Goal: Task Accomplishment & Management: Manage account settings

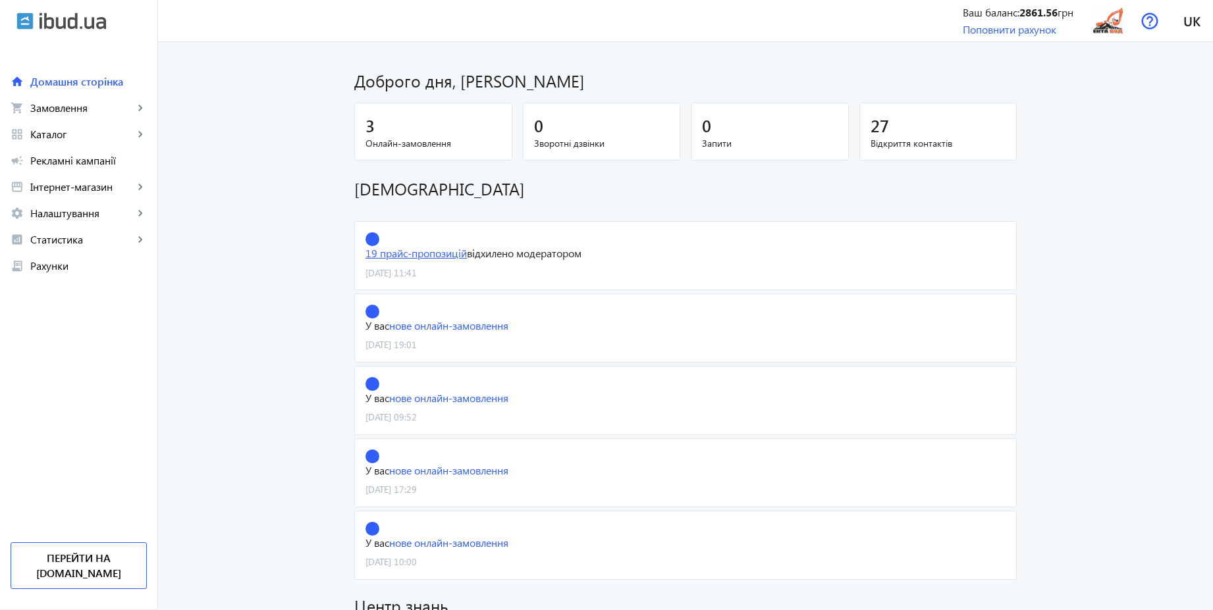
click at [442, 253] on link "19 прайс-пропозицій" at bounding box center [415, 253] width 101 height 14
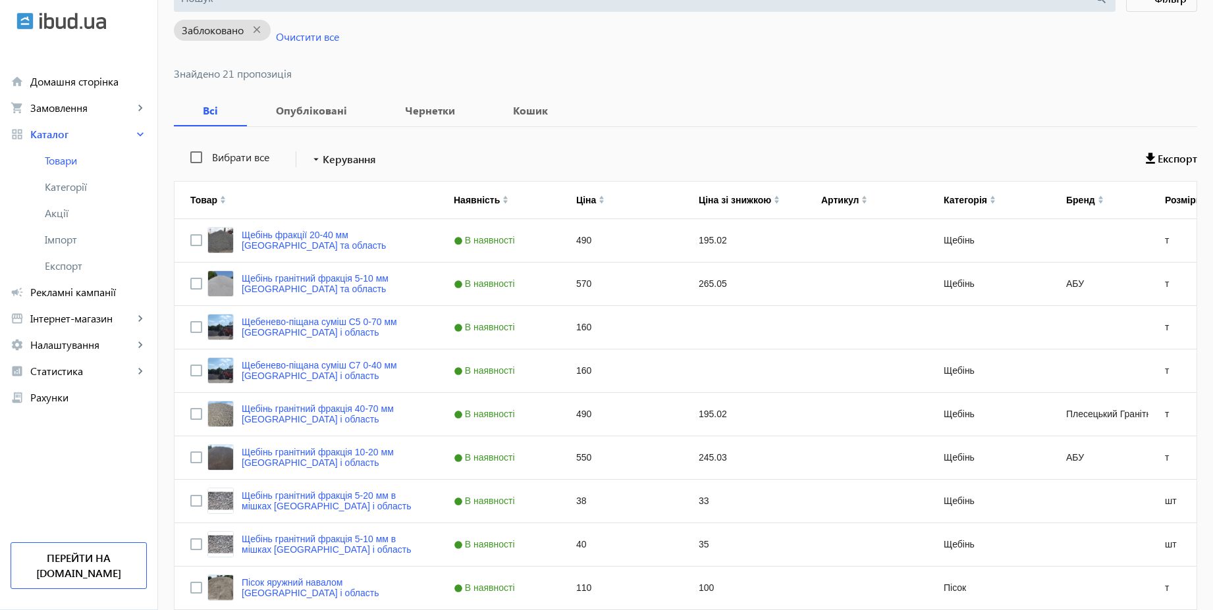
scroll to position [118, 0]
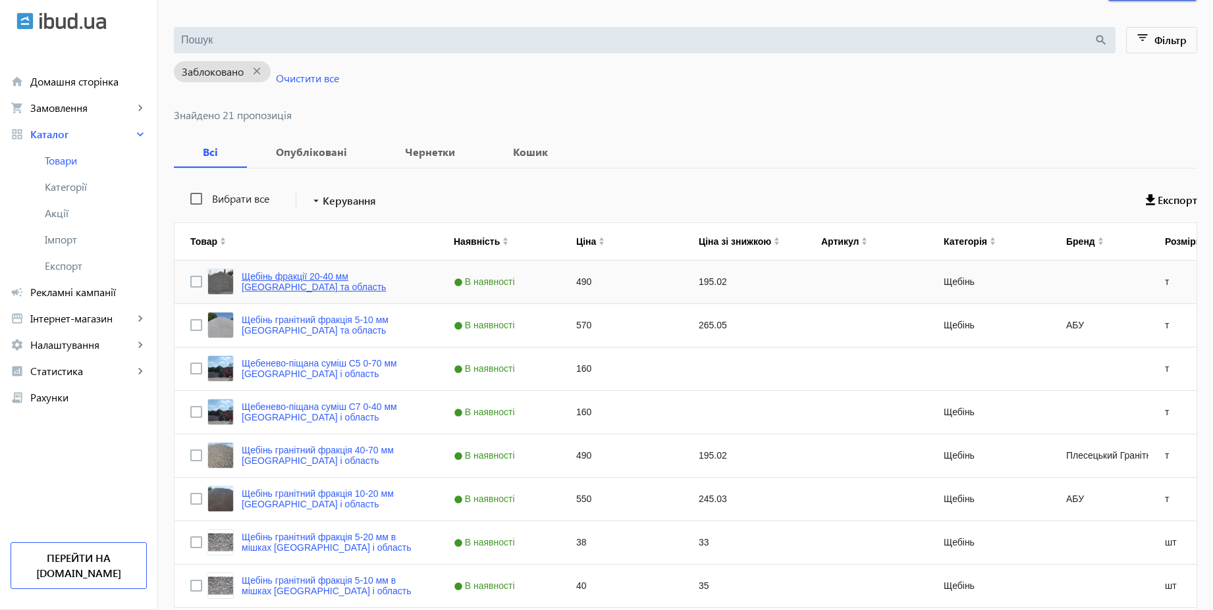
click at [390, 277] on link "Щебінь фракції 20-40 мм [GEOGRAPHIC_DATA] та область" at bounding box center [332, 281] width 180 height 21
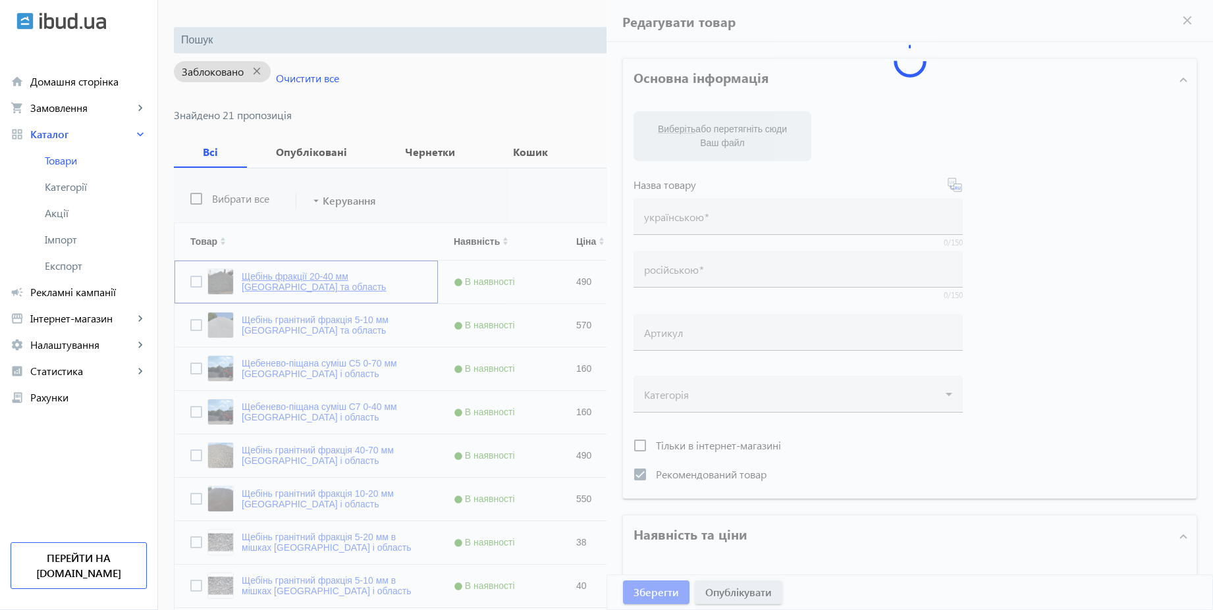
type input "Щебінь фракції 20-40 мм Київ та область"
type input "Щебень фракции 20-40 мм Киев и область"
checkbox input "true"
type input "490"
type input "1"
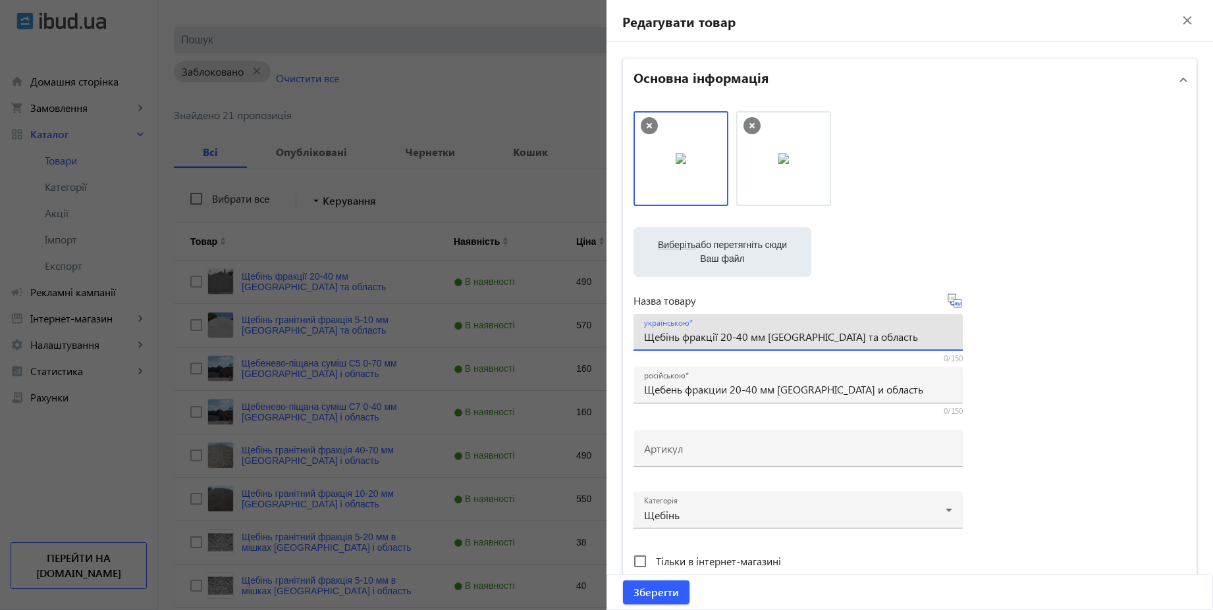
drag, startPoint x: 766, startPoint y: 337, endPoint x: 924, endPoint y: 340, distance: 157.4
click at [924, 340] on input "Щебінь фракції 20-40 мм Київ та область" at bounding box center [798, 337] width 308 height 14
type input "Щебінь фракції 20-40 мм"
click at [953, 307] on icon at bounding box center [954, 301] width 14 height 14
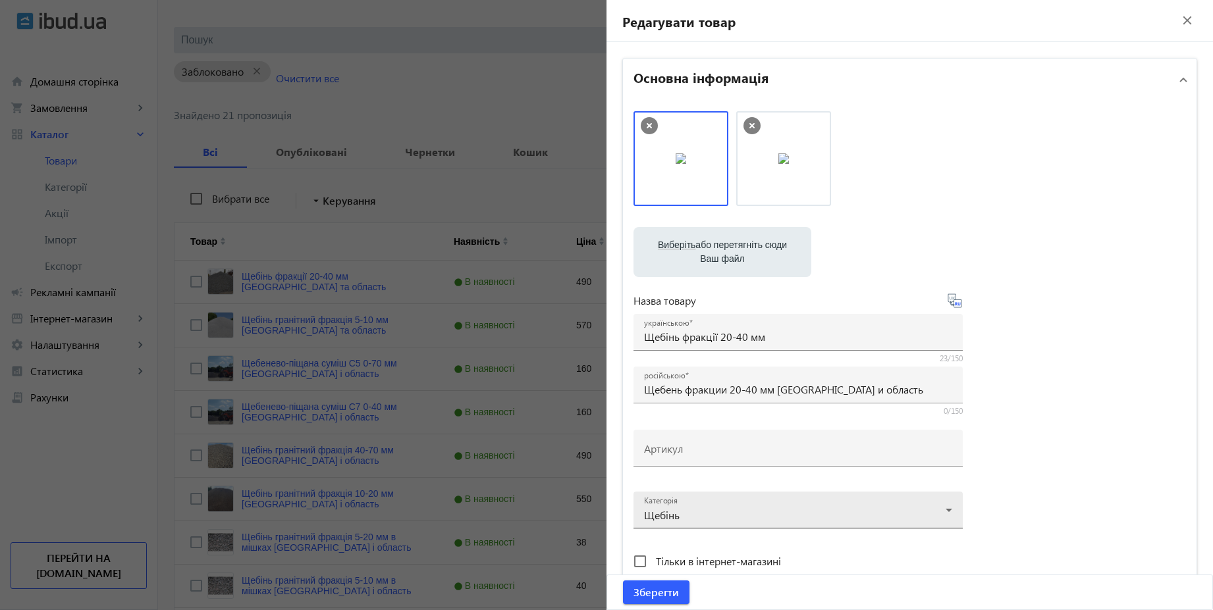
type input "Щебень фракции 20-40 мм"
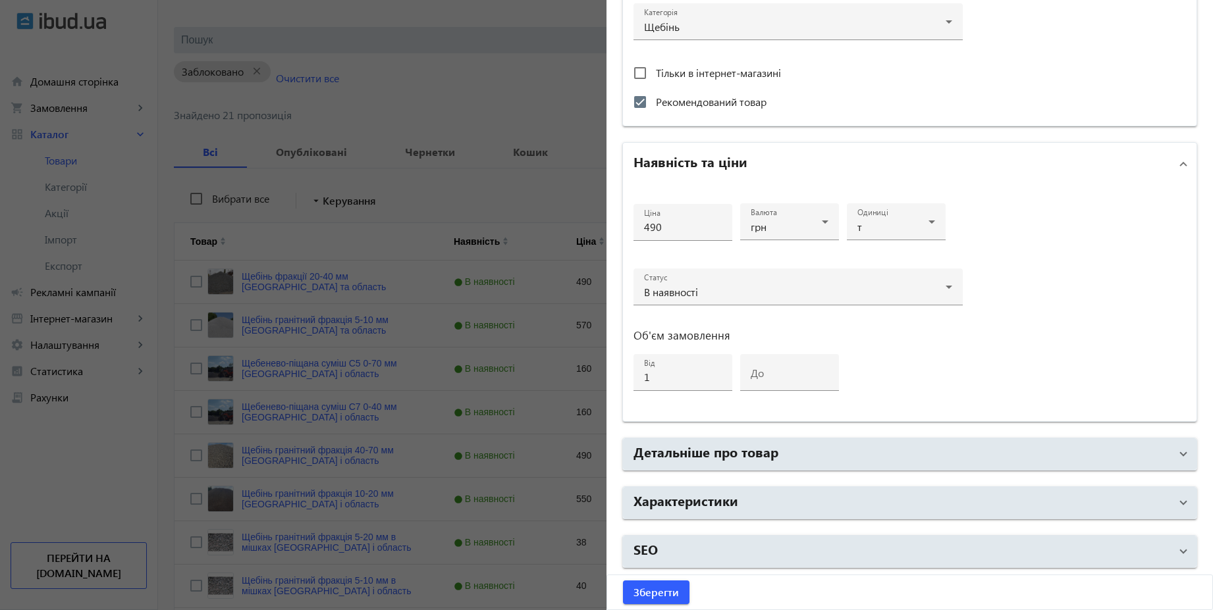
scroll to position [355, 0]
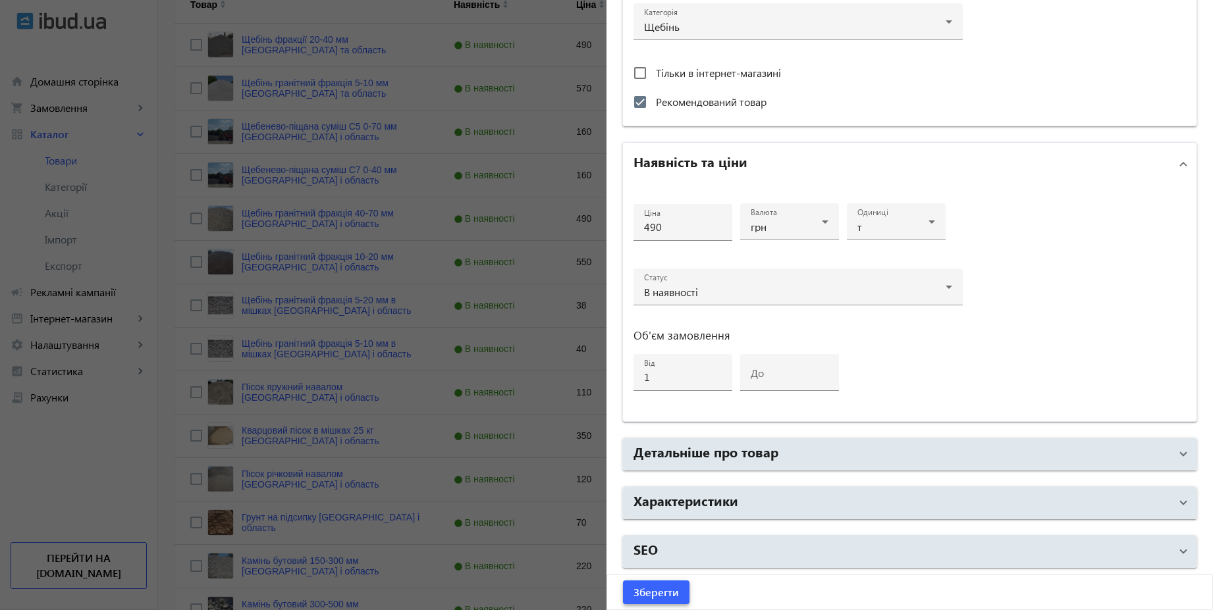
click at [673, 596] on span "Зберегти" at bounding box center [655, 592] width 45 height 14
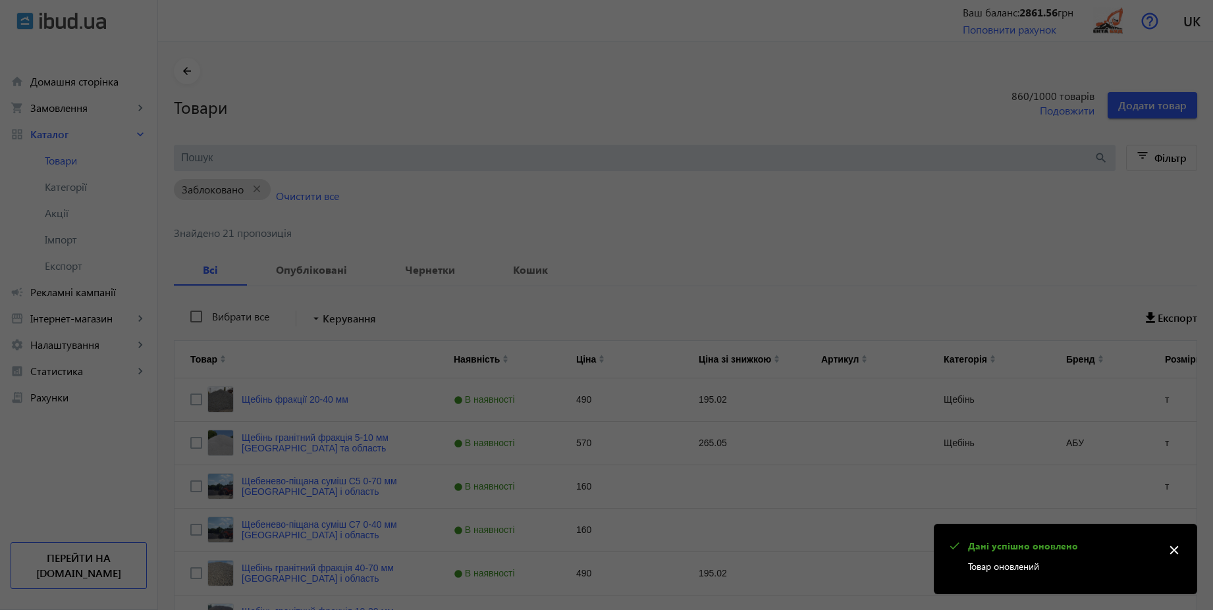
scroll to position [0, 0]
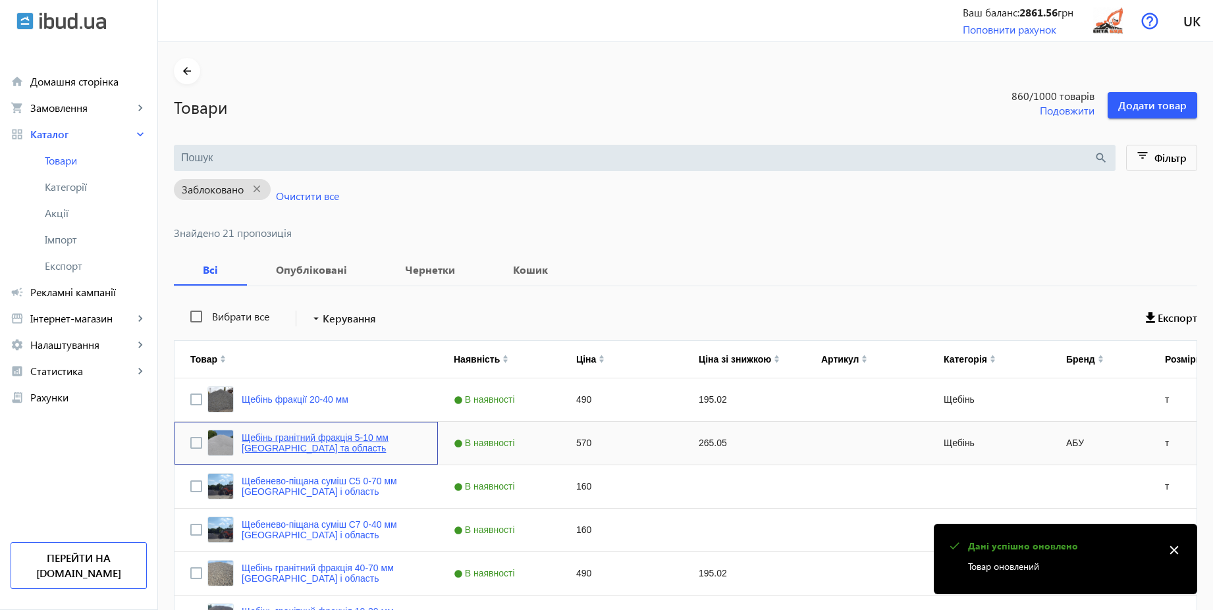
click at [377, 438] on link "Щебінь гранітний фракція 5-10 мм Київ та область" at bounding box center [332, 443] width 180 height 21
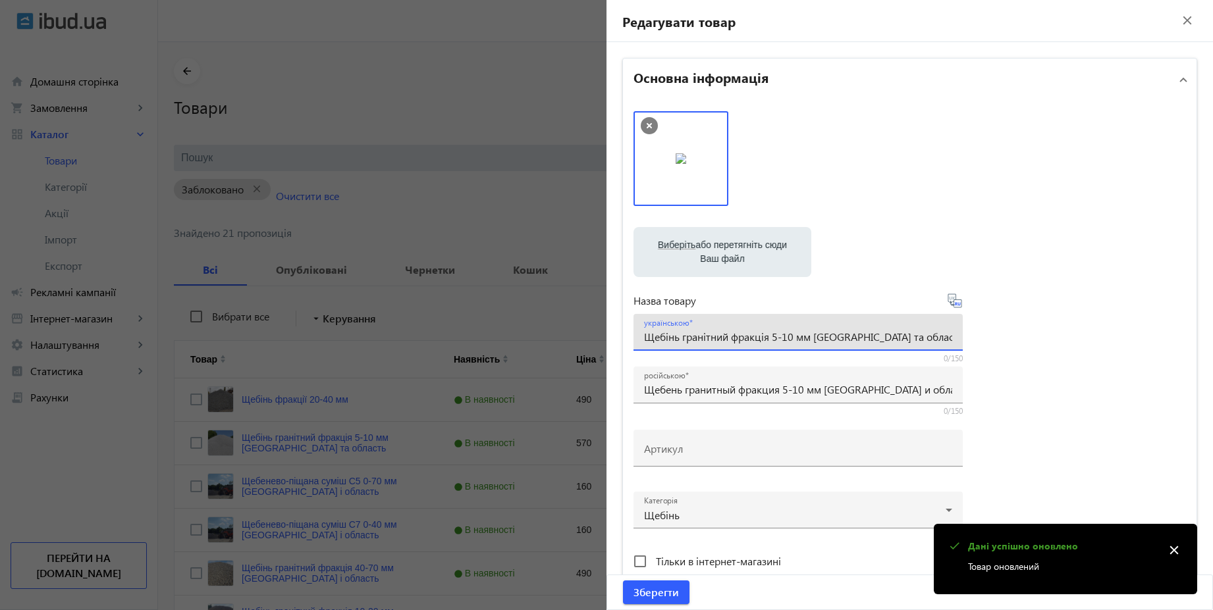
drag, startPoint x: 814, startPoint y: 338, endPoint x: 926, endPoint y: 332, distance: 111.4
click at [926, 332] on input "Щебінь гранітний фракція 5-10 мм Київ та область" at bounding box center [798, 337] width 308 height 14
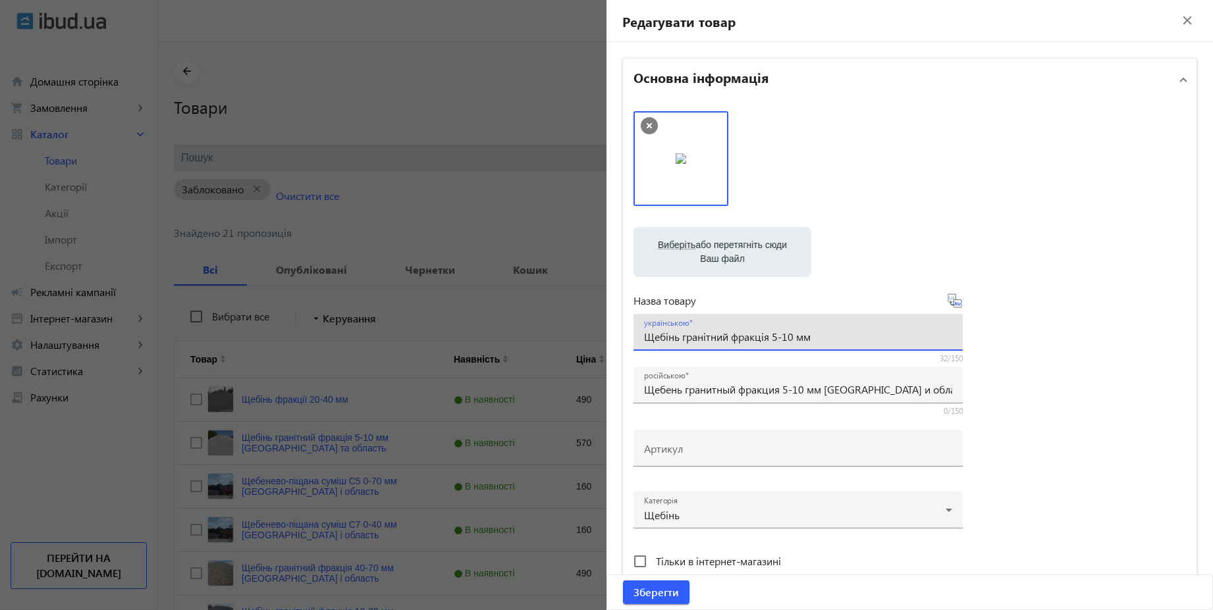
type input "Щебінь гранітний фракція 5-10 мм"
click at [955, 304] on icon at bounding box center [956, 303] width 3 height 3
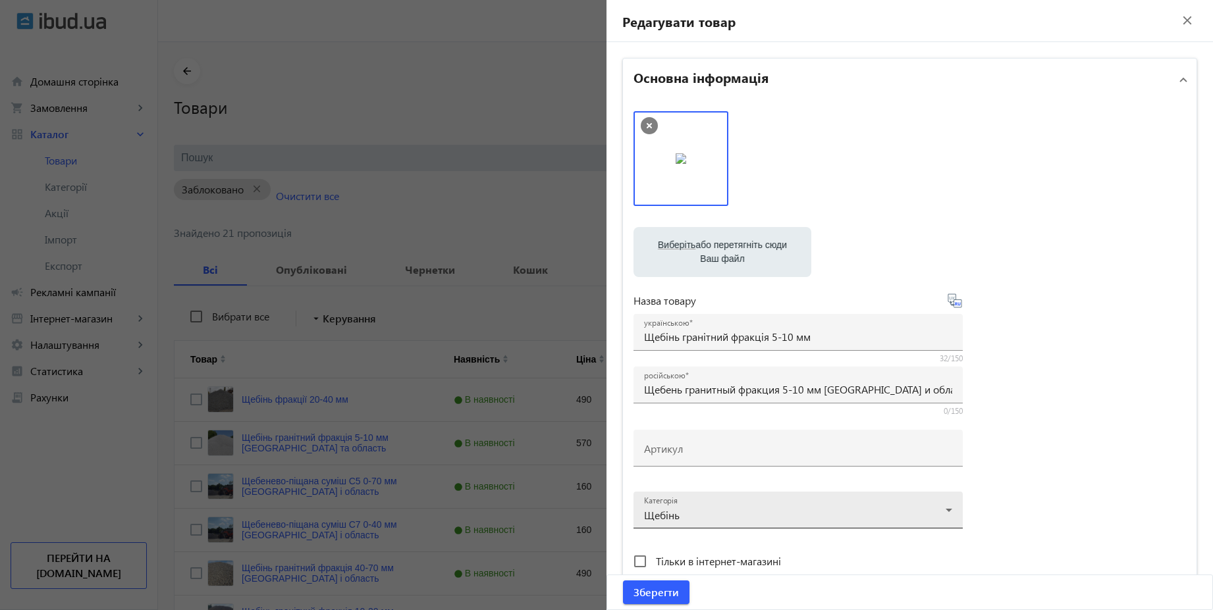
type input "Щебень гранитный фракция 5-10 мм."
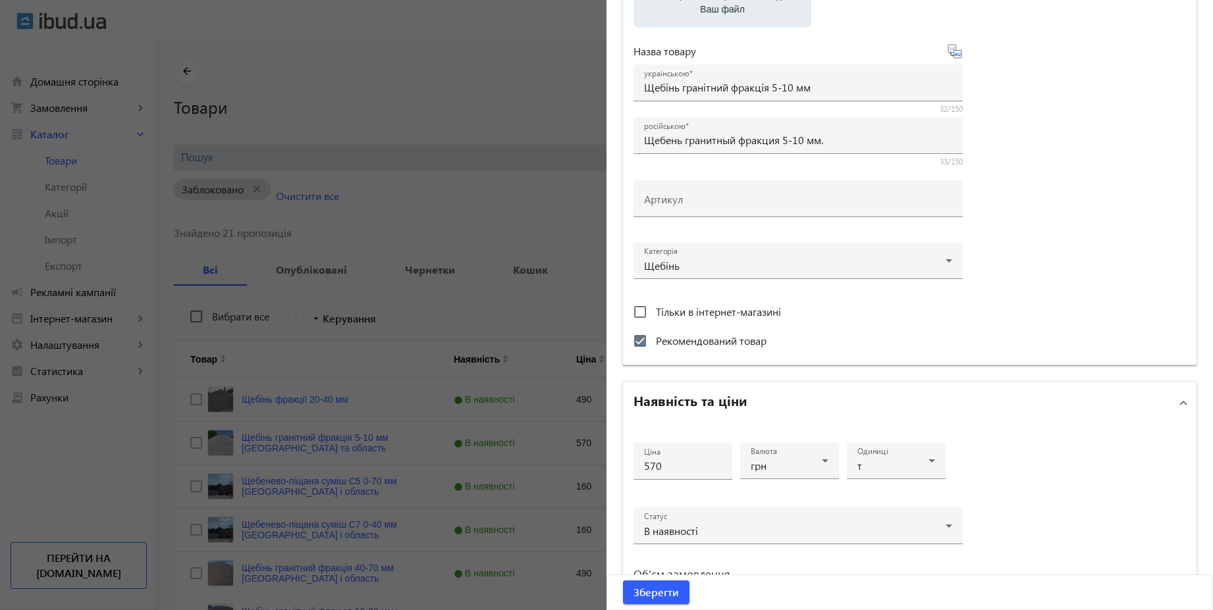
scroll to position [316, 0]
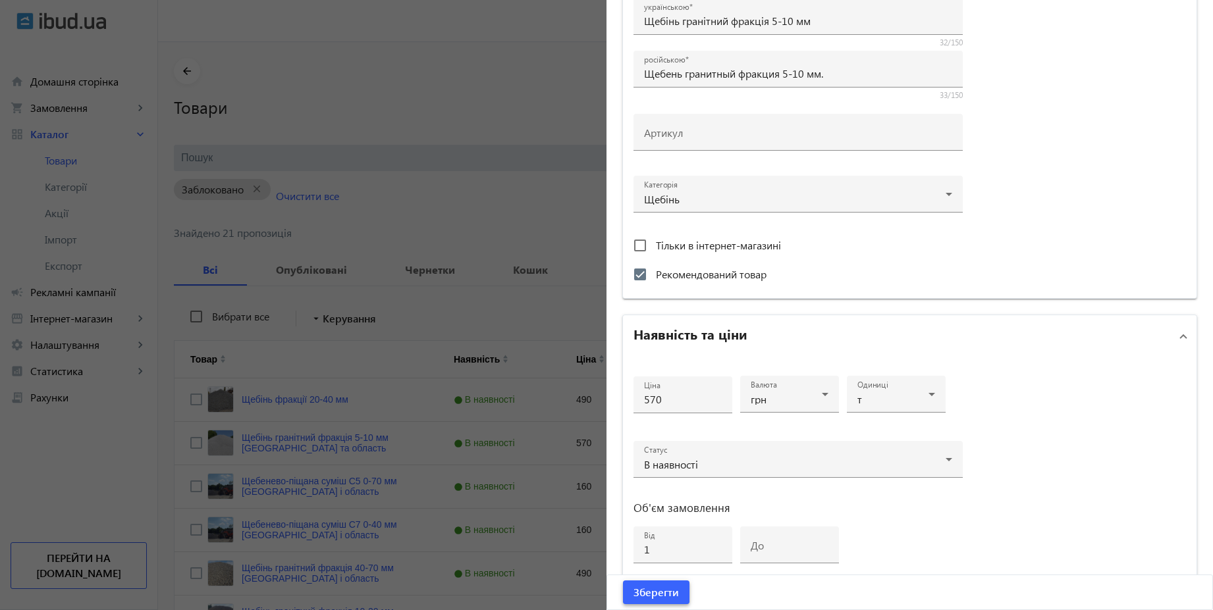
click at [663, 601] on span "submit" at bounding box center [656, 593] width 66 height 32
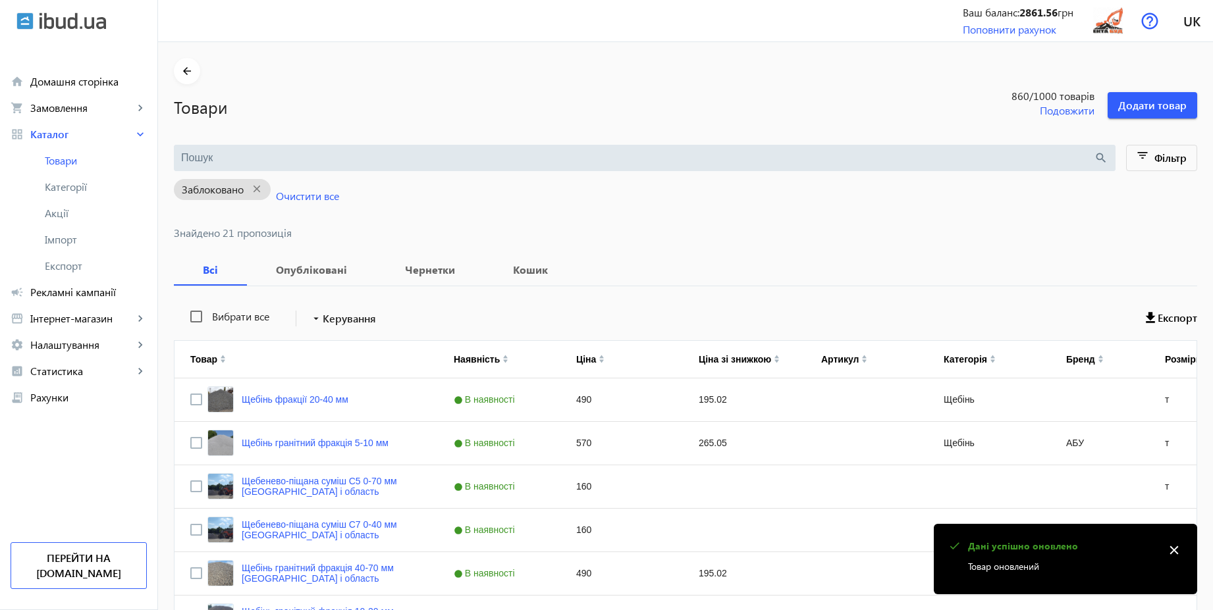
scroll to position [0, 0]
click at [386, 480] on link "Щебенево-піщана суміш С5 0-70 мм Київ і область" at bounding box center [332, 486] width 180 height 21
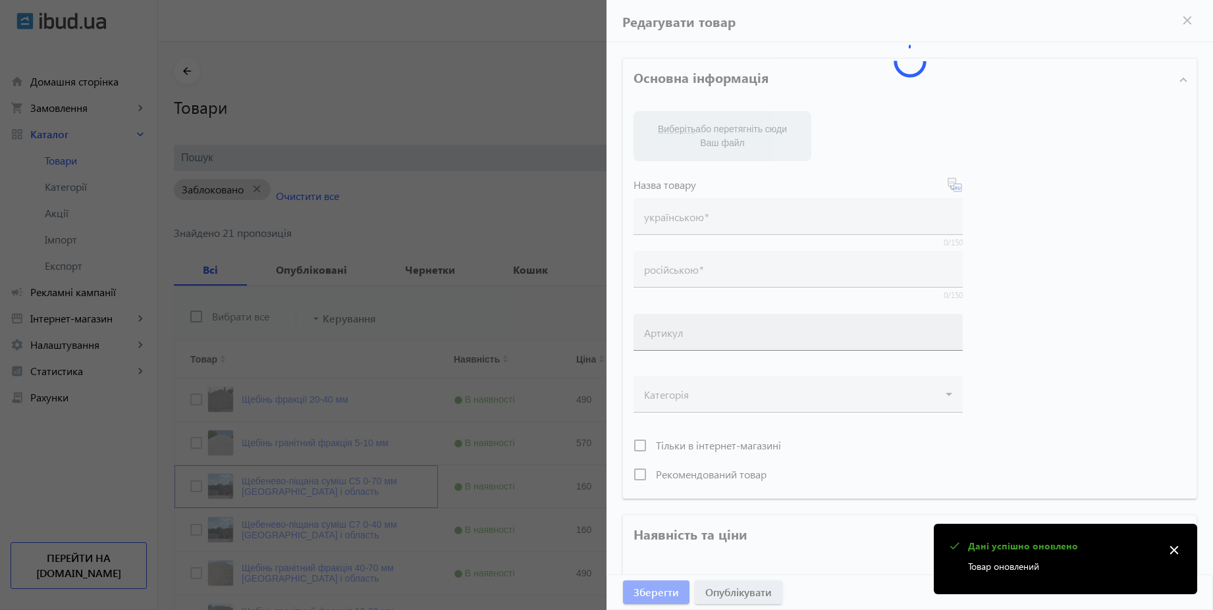
type input "Щебенево-піщана суміш С5 0-70 мм Київ і область"
type input "Щебеночно-песчаная смесь С5 0-70 мм Киев и область"
type input "160"
type input "1"
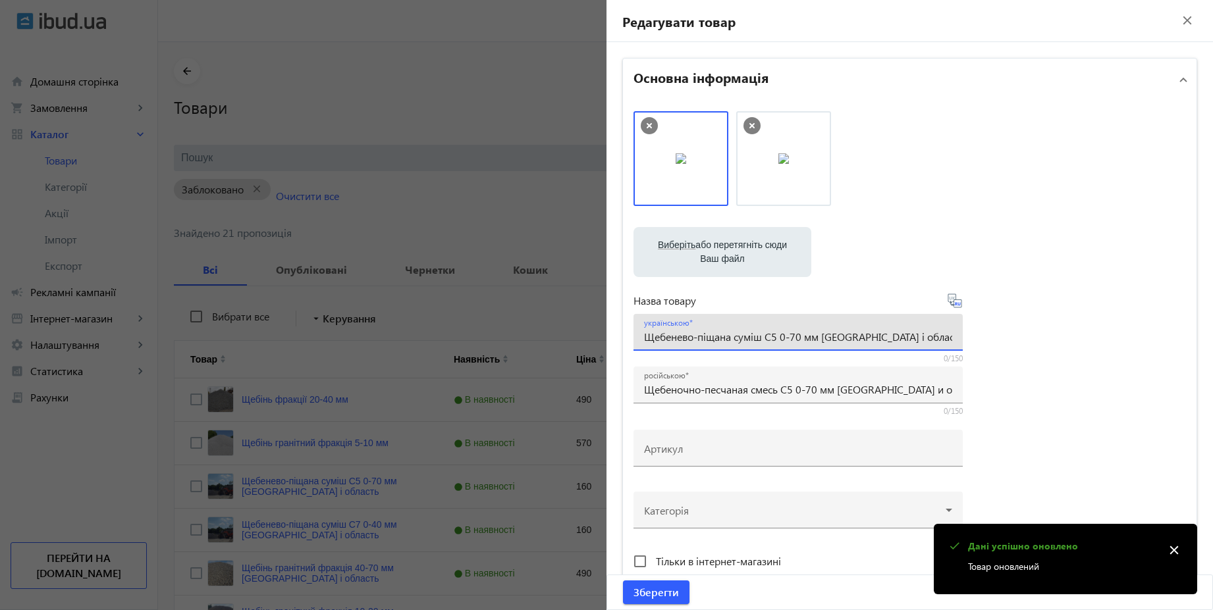
drag, startPoint x: 889, startPoint y: 337, endPoint x: 820, endPoint y: 336, distance: 68.5
click at [820, 336] on input "Щебенево-піщана суміш С5 0-70 мм Київ і область" at bounding box center [798, 337] width 308 height 14
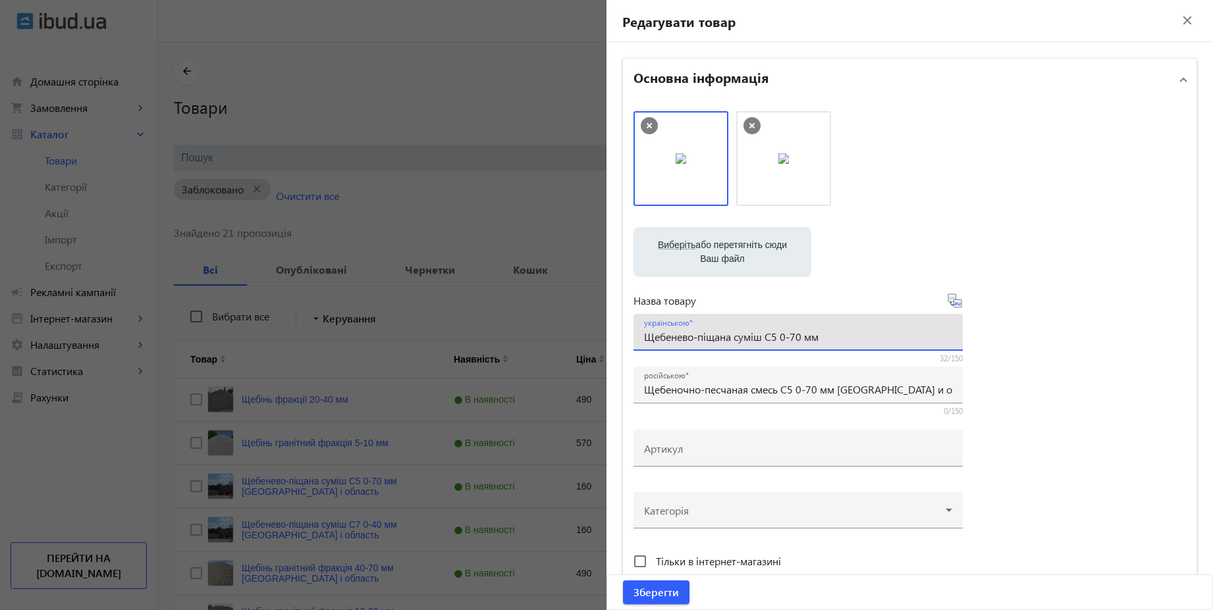
type input "Щебенево-піщана суміш С5 0-70 мм"
click at [958, 305] on icon at bounding box center [959, 303] width 3 height 3
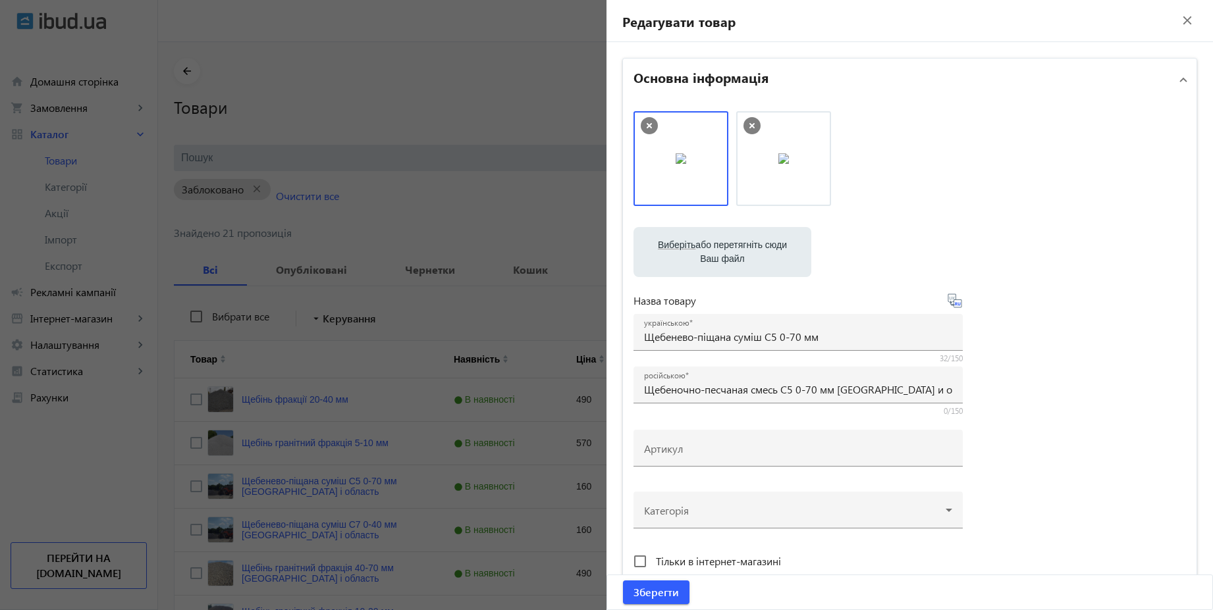
type input "Щебеночно-песчаная смесь С5 0-70 мм"
click at [633, 587] on span "Зберегти" at bounding box center [655, 592] width 45 height 14
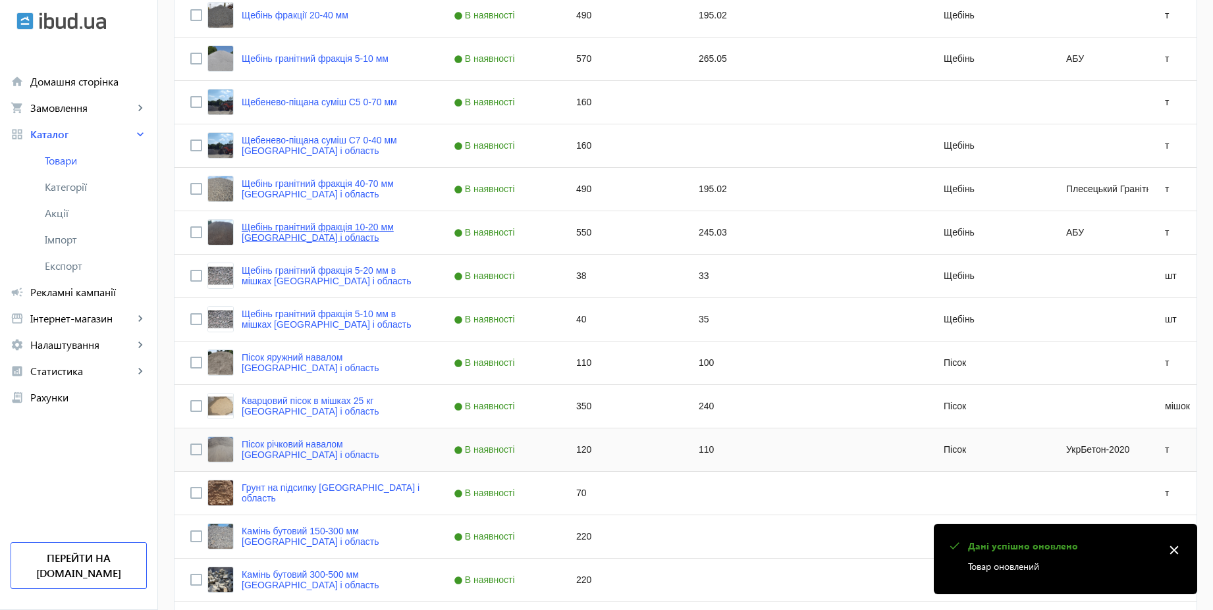
scroll to position [395, 0]
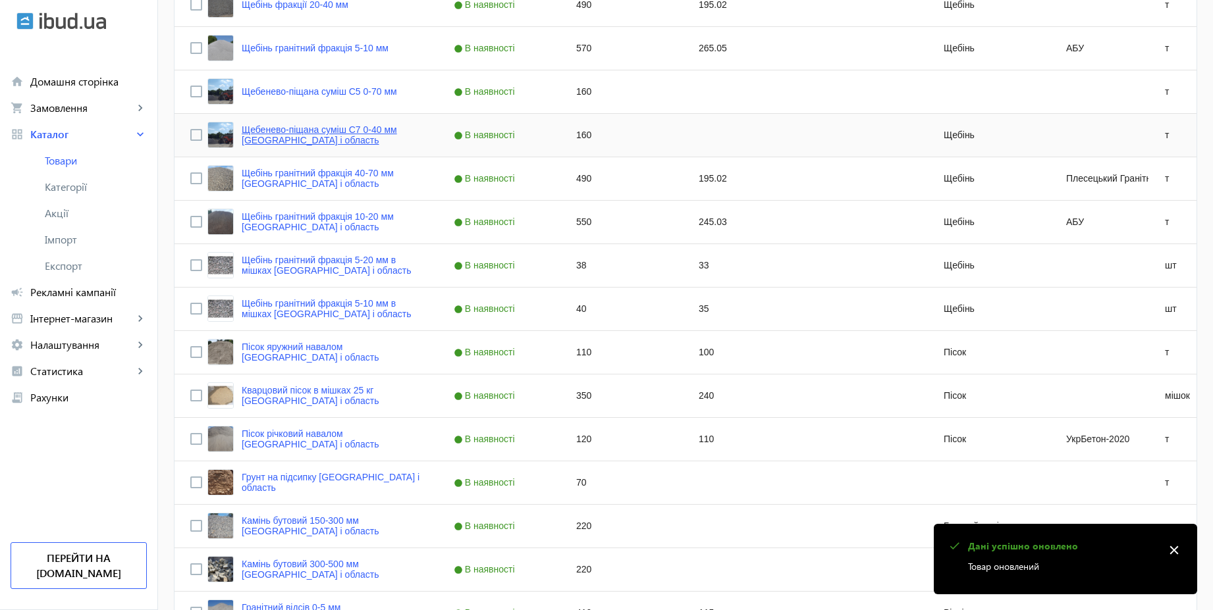
click at [394, 127] on link "Щебенево-піщана суміш С7 0-40 мм Київ і область" at bounding box center [332, 134] width 180 height 21
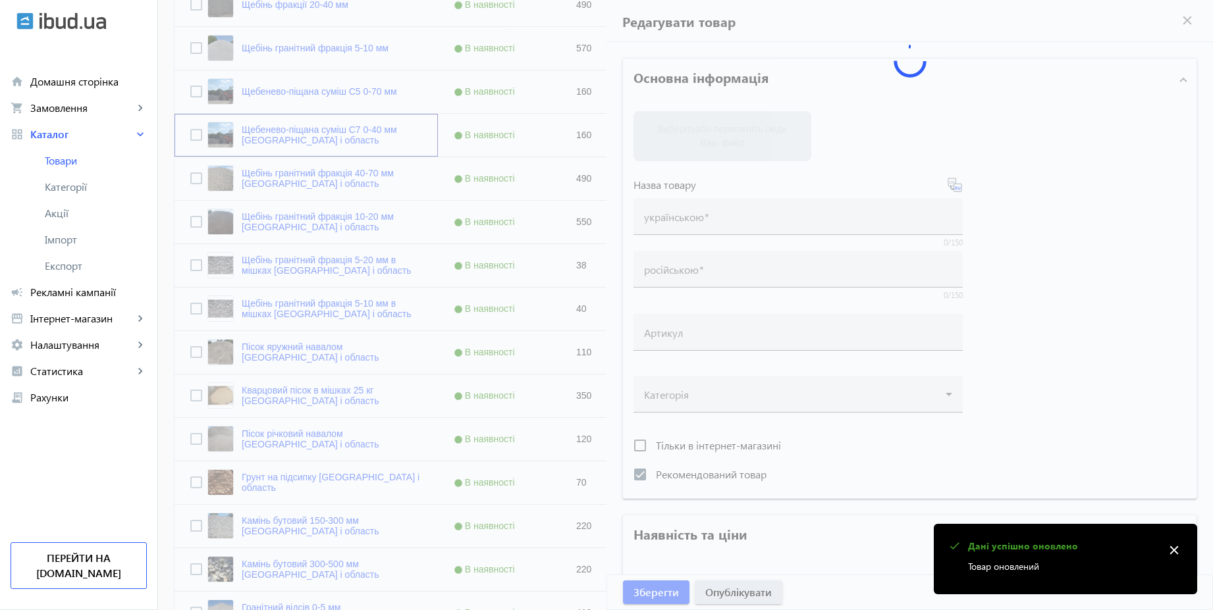
type input "Щебенево-піщана суміш С7 0-40 мм Київ і область"
type input "Щебеночно-песчаная смесь С7 0-40 мм Киев и область"
checkbox input "true"
type input "160"
type input "1"
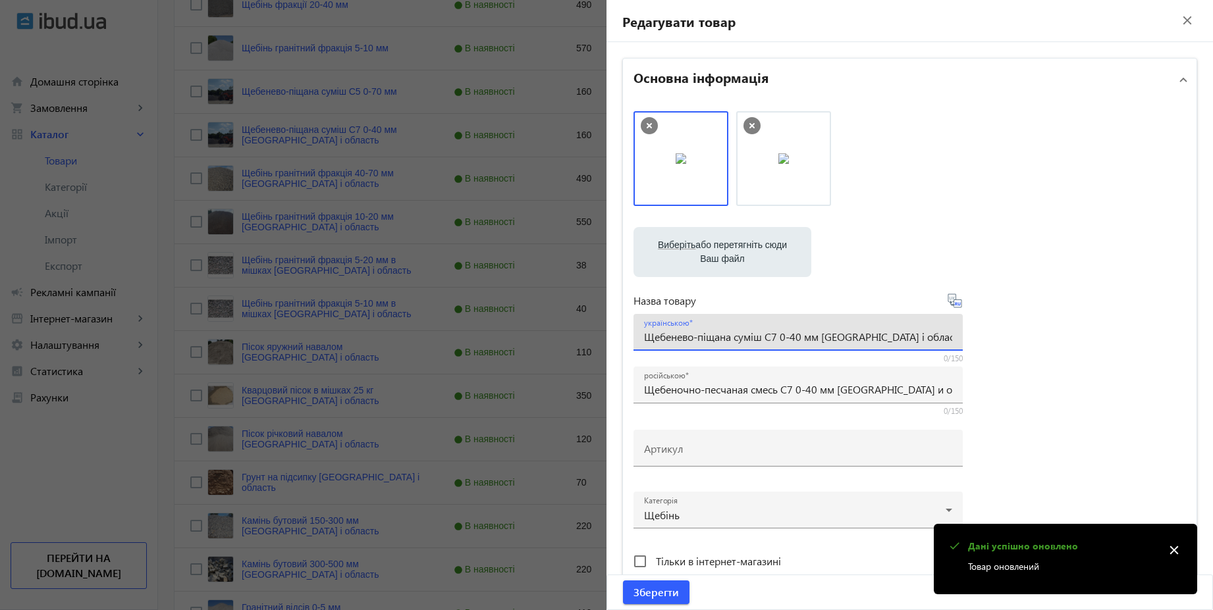
drag, startPoint x: 890, startPoint y: 336, endPoint x: 818, endPoint y: 342, distance: 72.7
click at [818, 342] on input "Щебенево-піщана суміш С7 0-40 мм Київ і область" at bounding box center [798, 337] width 308 height 14
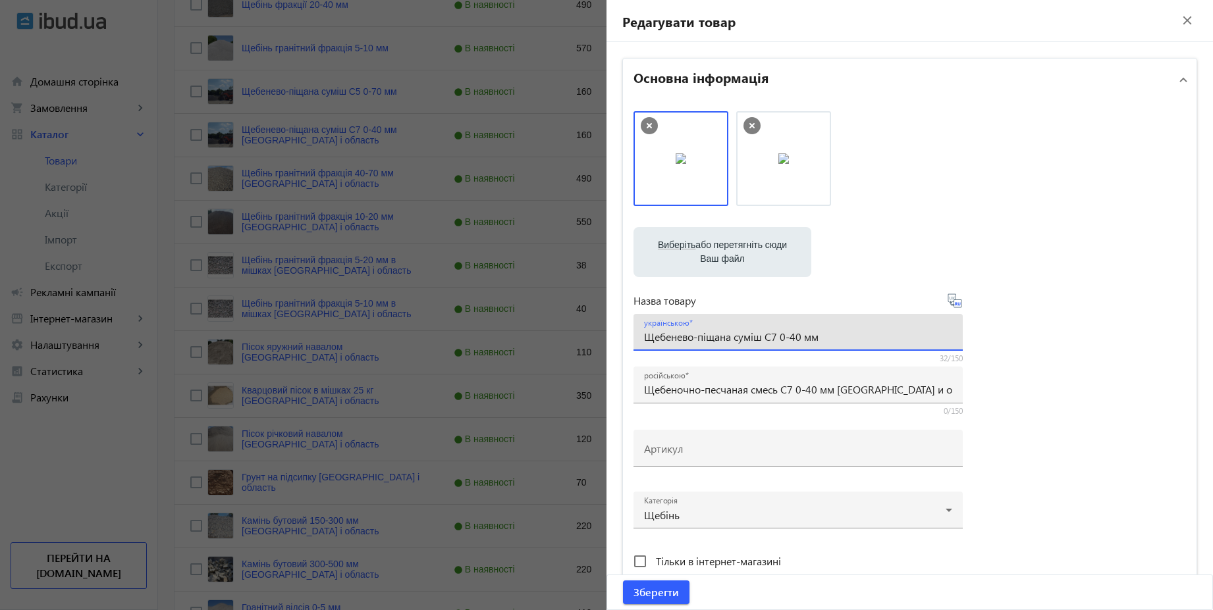
type input "Щебенево-піщана суміш С7 0-40 мм"
click at [953, 306] on icon at bounding box center [955, 301] width 16 height 16
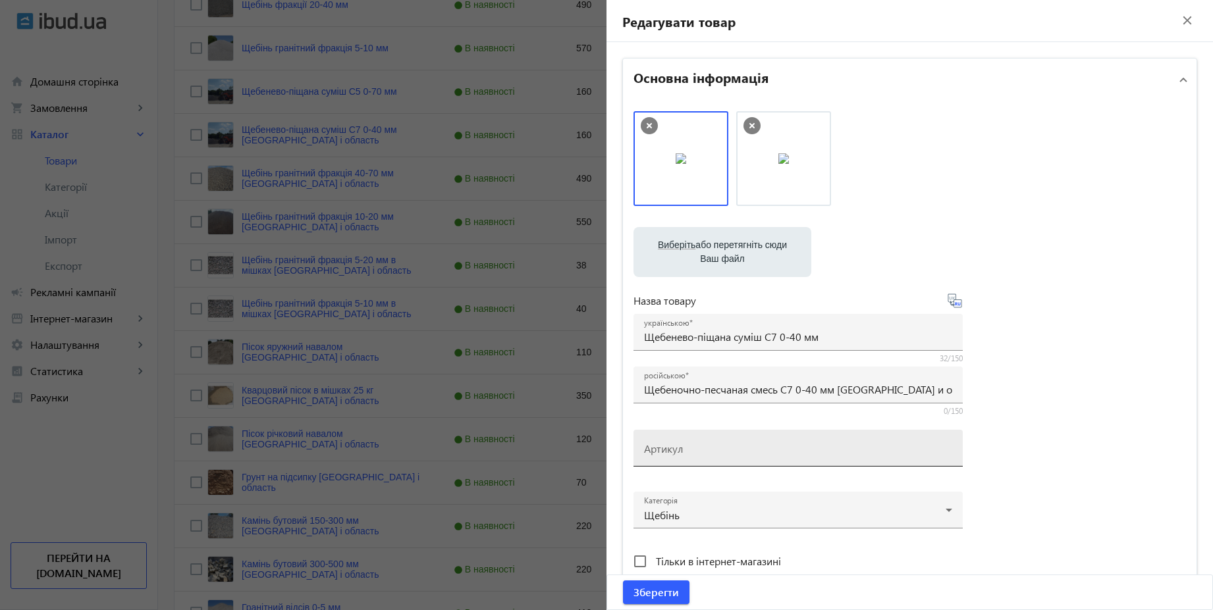
type input "Щебеночно-песчаная смесь С7 0-40 мм"
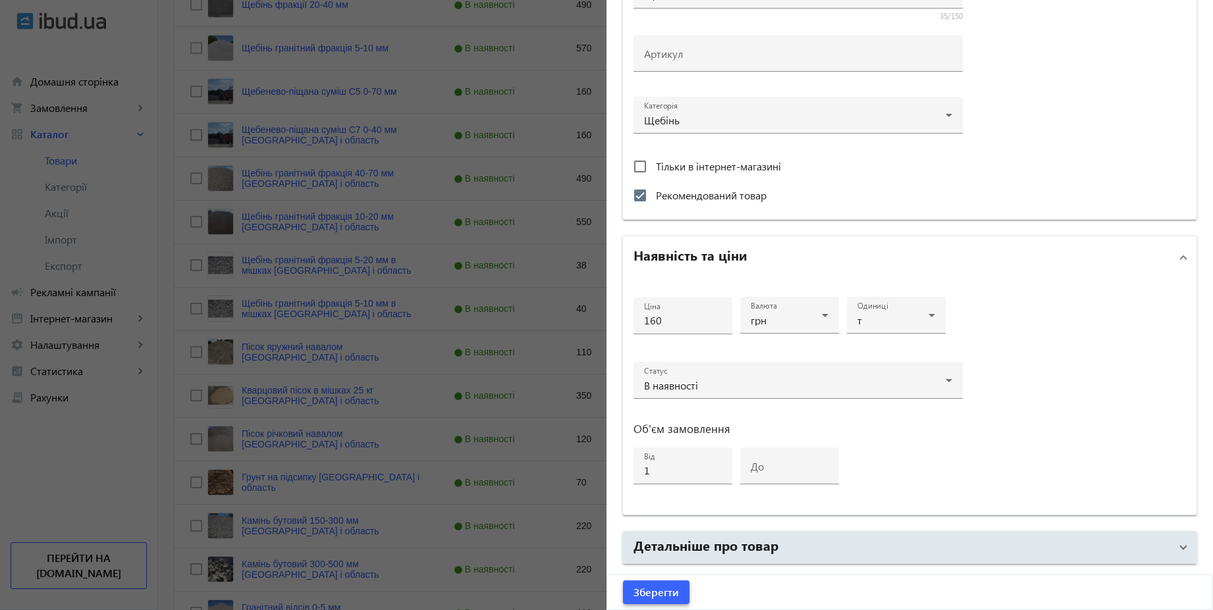
click at [670, 591] on span "Зберегти" at bounding box center [655, 592] width 45 height 14
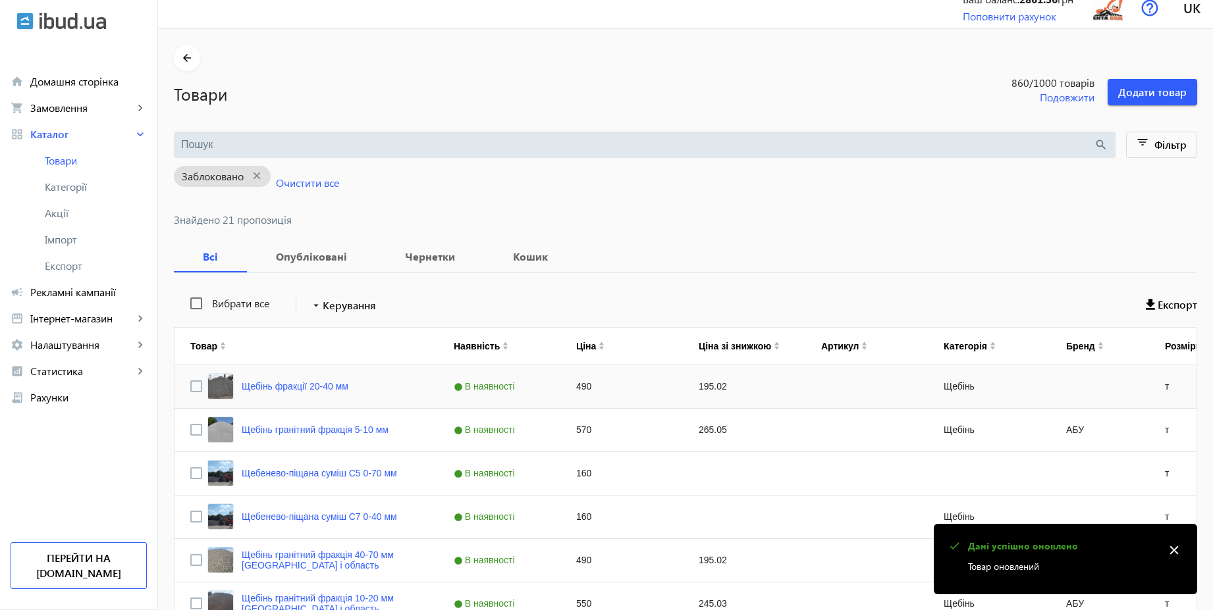
scroll to position [158, 0]
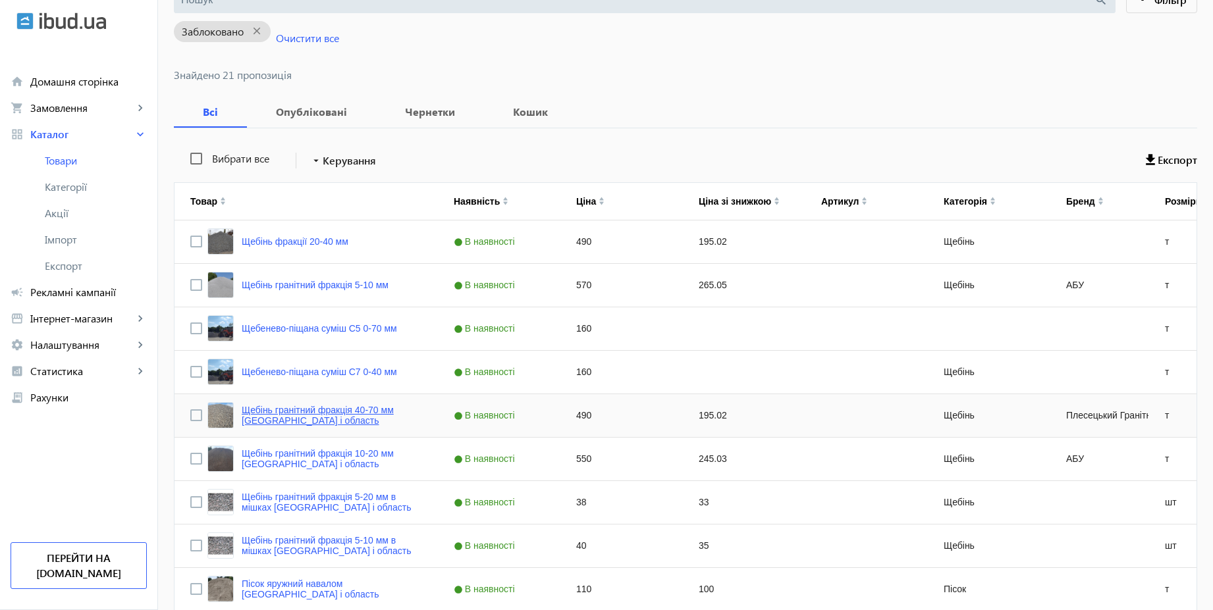
click at [377, 409] on link "Щебінь гранітний фракція 40-70 мм Київ і область" at bounding box center [332, 415] width 180 height 21
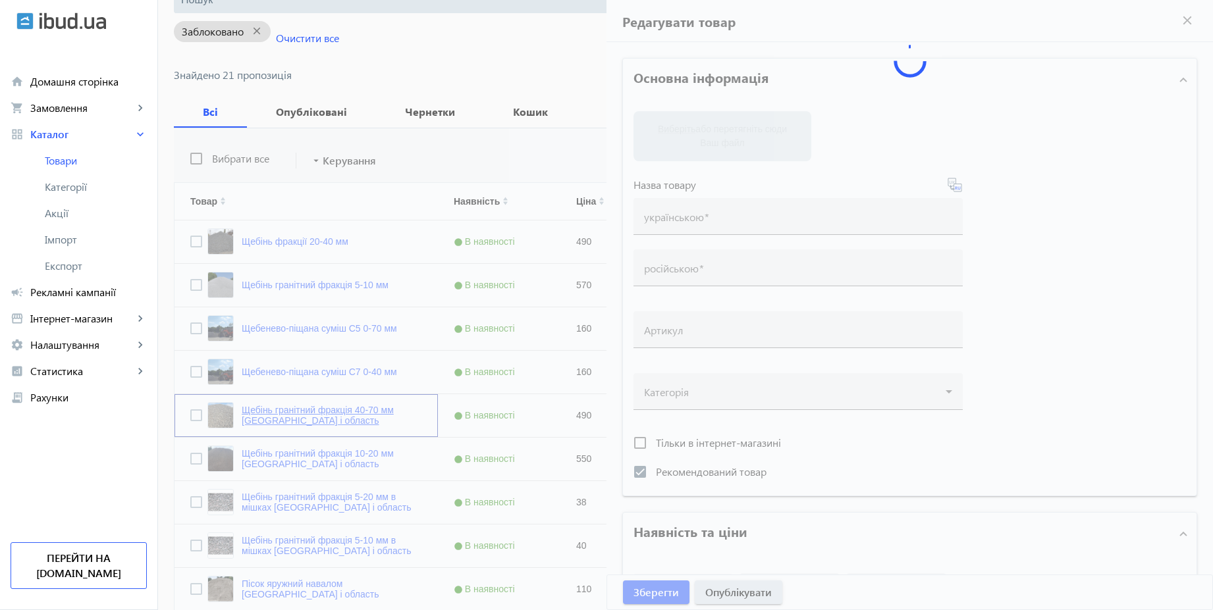
type input "Щебінь гранітний фракція 40-70 мм Київ і область"
type input "Щебень гранитный фракция 40-70 мм Киев и область"
checkbox input "true"
type input "490"
type input "1"
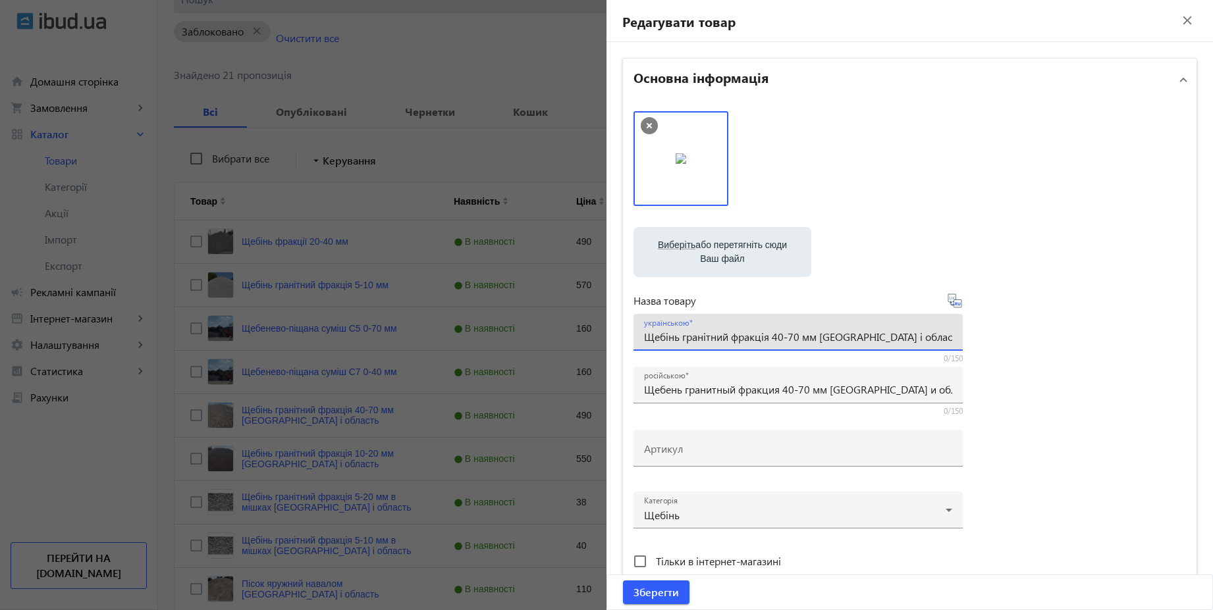
drag, startPoint x: 891, startPoint y: 336, endPoint x: 815, endPoint y: 340, distance: 76.5
click at [815, 340] on input "Щебінь гранітний фракція 40-70 мм Київ і область" at bounding box center [798, 337] width 308 height 14
type input "Щебінь гранітний фракція 40-70 мм"
click at [957, 303] on icon at bounding box center [955, 301] width 16 height 16
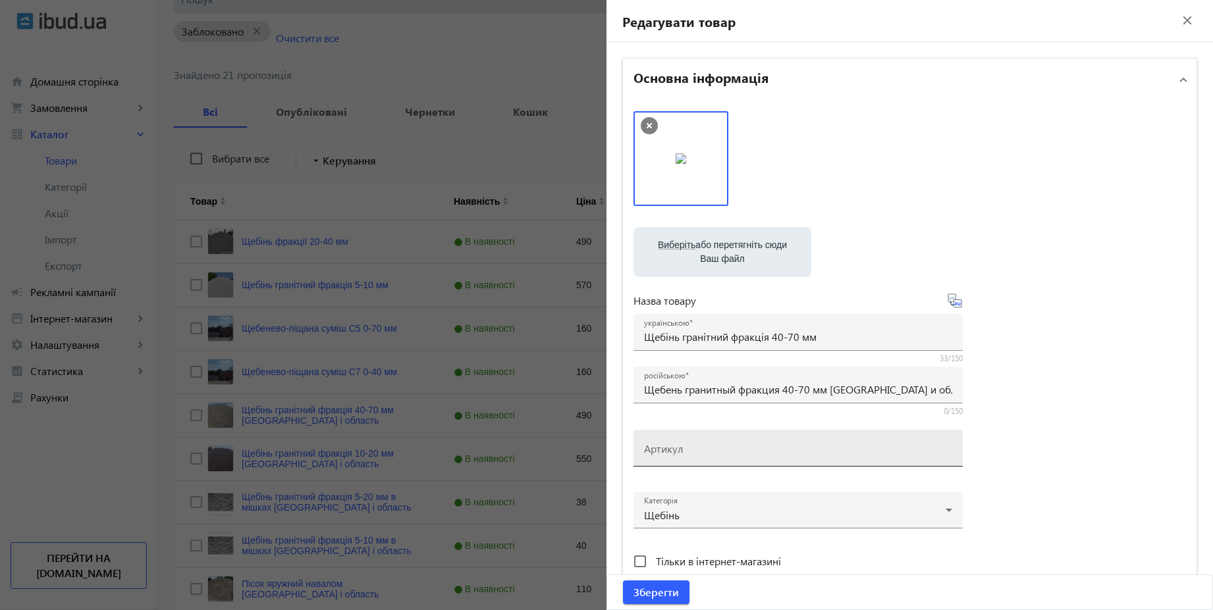
type input "Щебень гранитный фракция 40-70 мм."
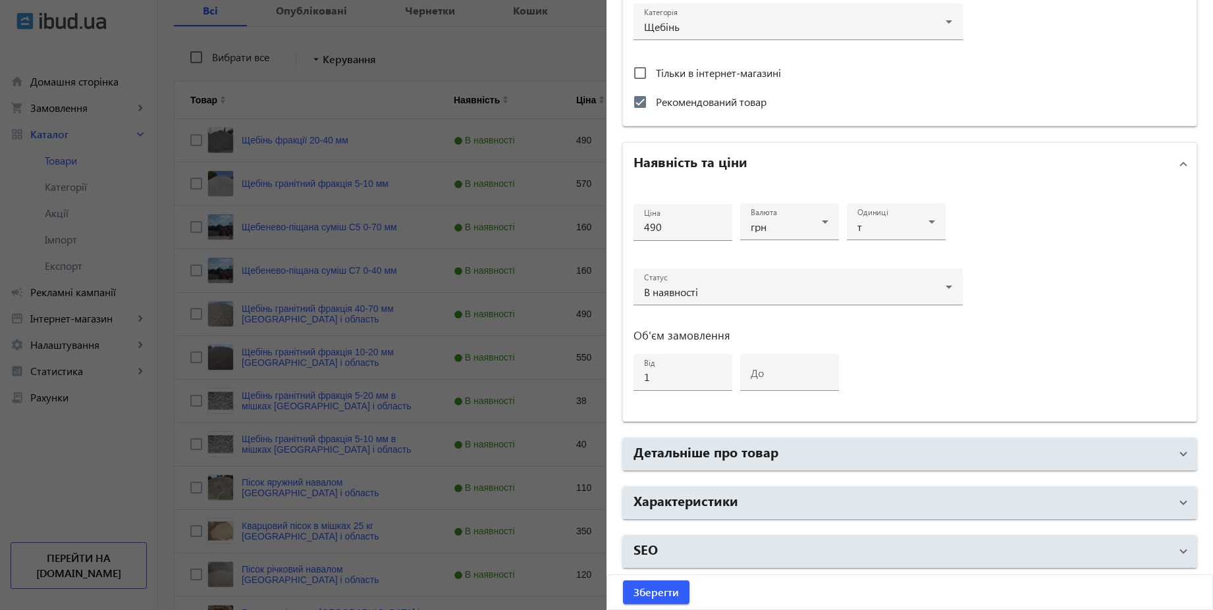
scroll to position [474, 0]
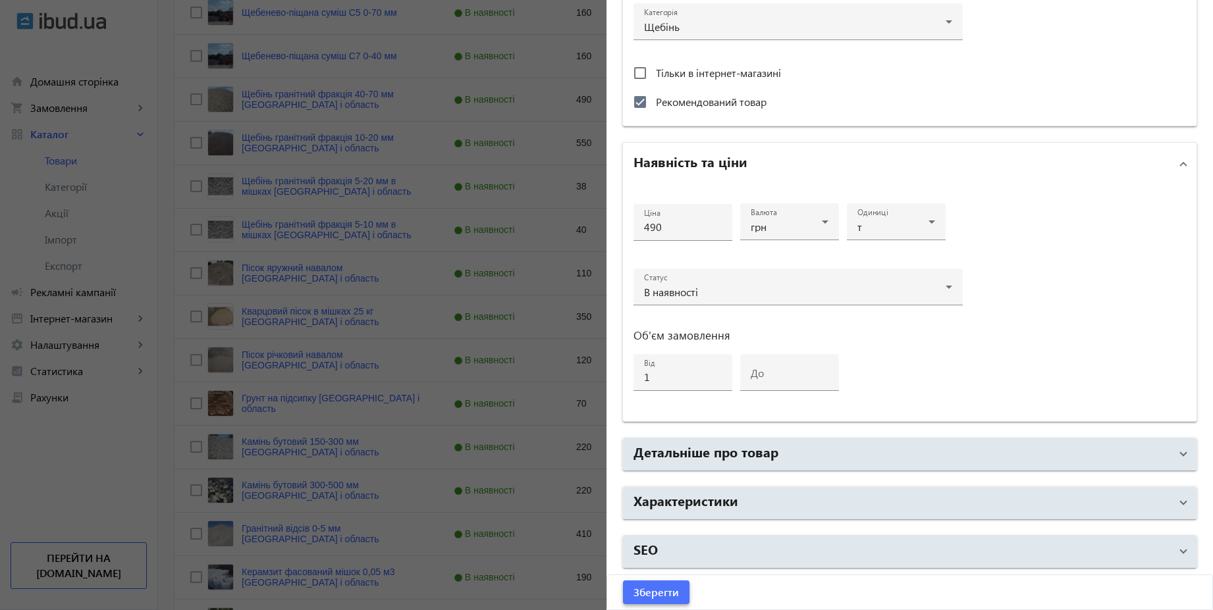
click at [666, 589] on span "Зберегти" at bounding box center [655, 592] width 45 height 14
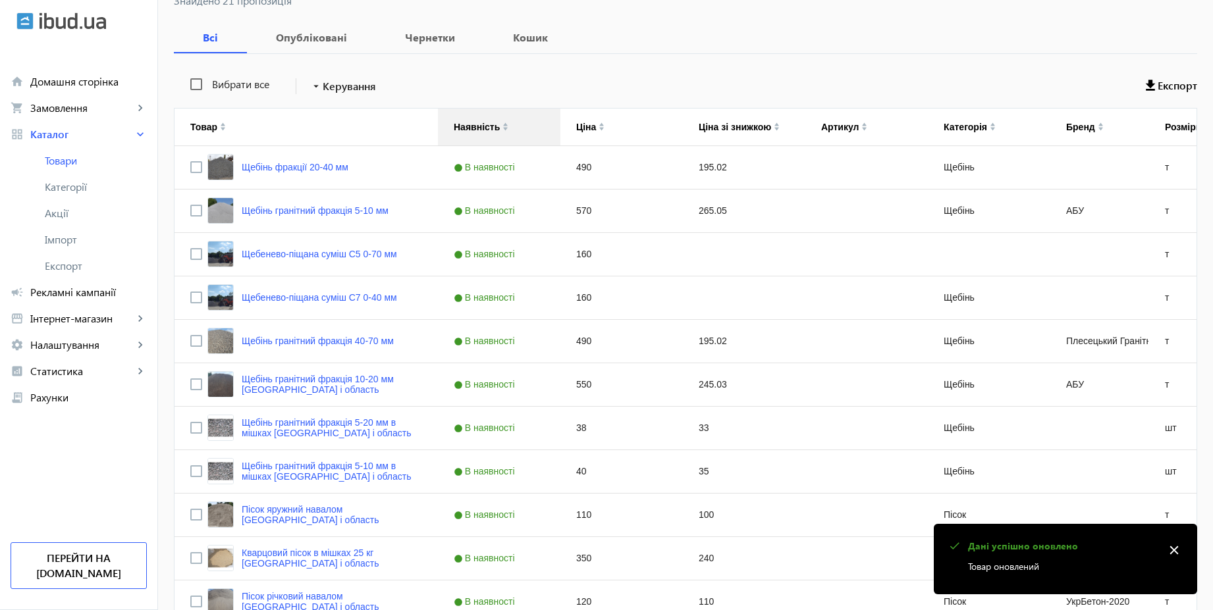
scroll to position [237, 0]
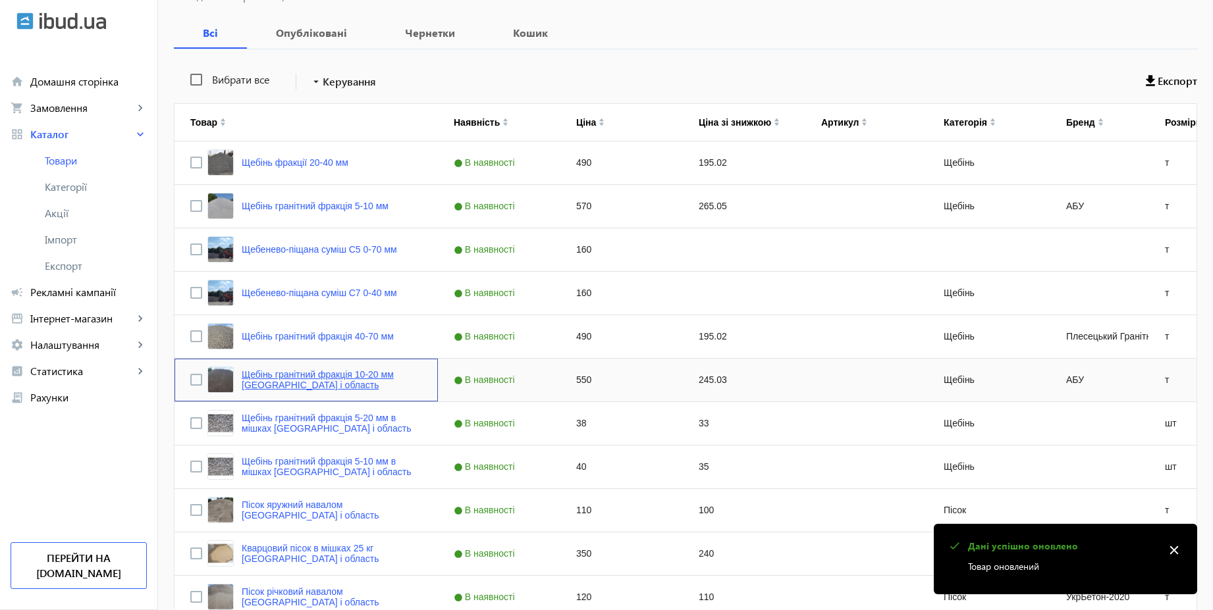
click at [368, 372] on link "Щебінь гранітний фракція 10-20 мм Київ і область" at bounding box center [332, 379] width 180 height 21
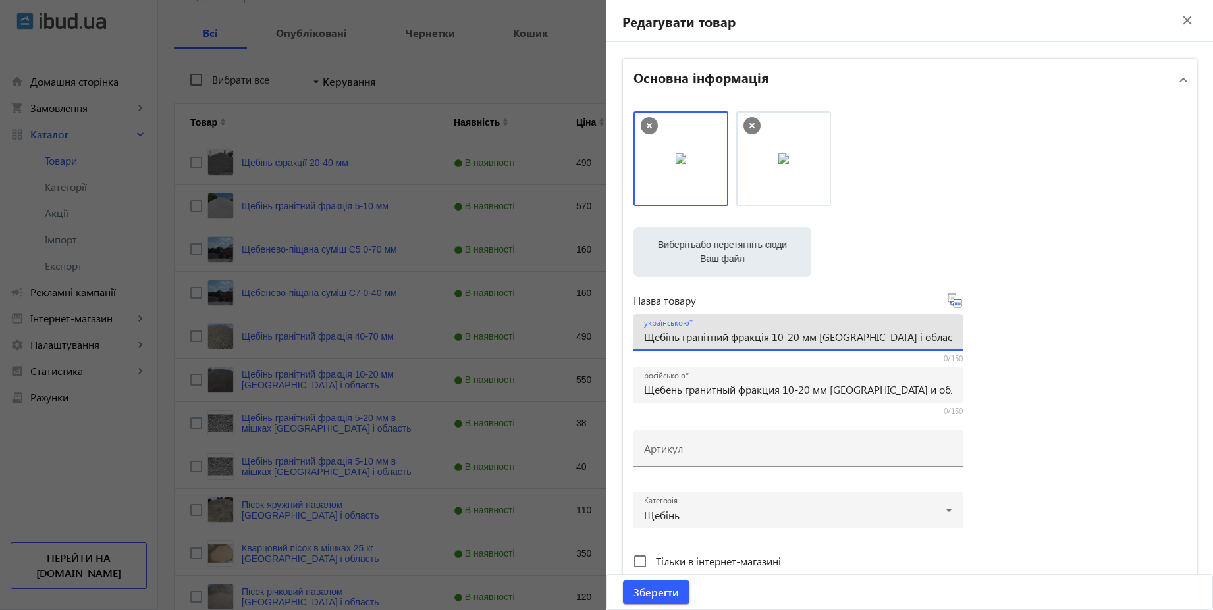
drag, startPoint x: 884, startPoint y: 338, endPoint x: 813, endPoint y: 338, distance: 71.1
click at [813, 338] on input "Щебінь гранітний фракція 10-20 мм Київ і область" at bounding box center [798, 337] width 308 height 14
type input "Щебінь гранітний фракція 10-20 мм"
click at [958, 306] on icon at bounding box center [955, 301] width 16 height 16
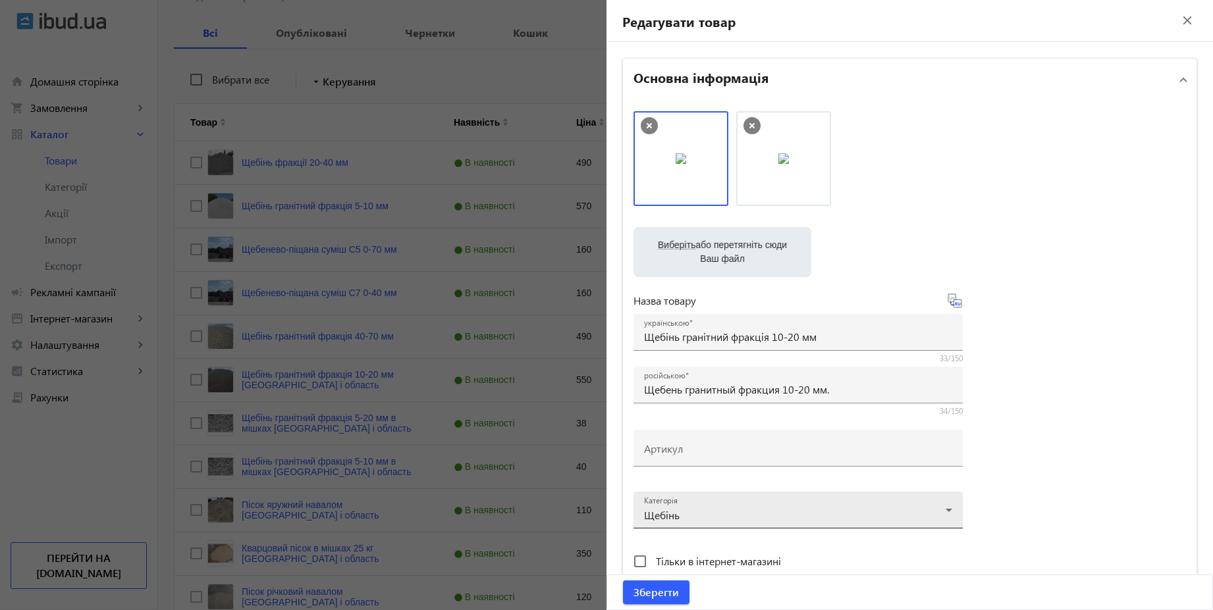
scroll to position [474, 0]
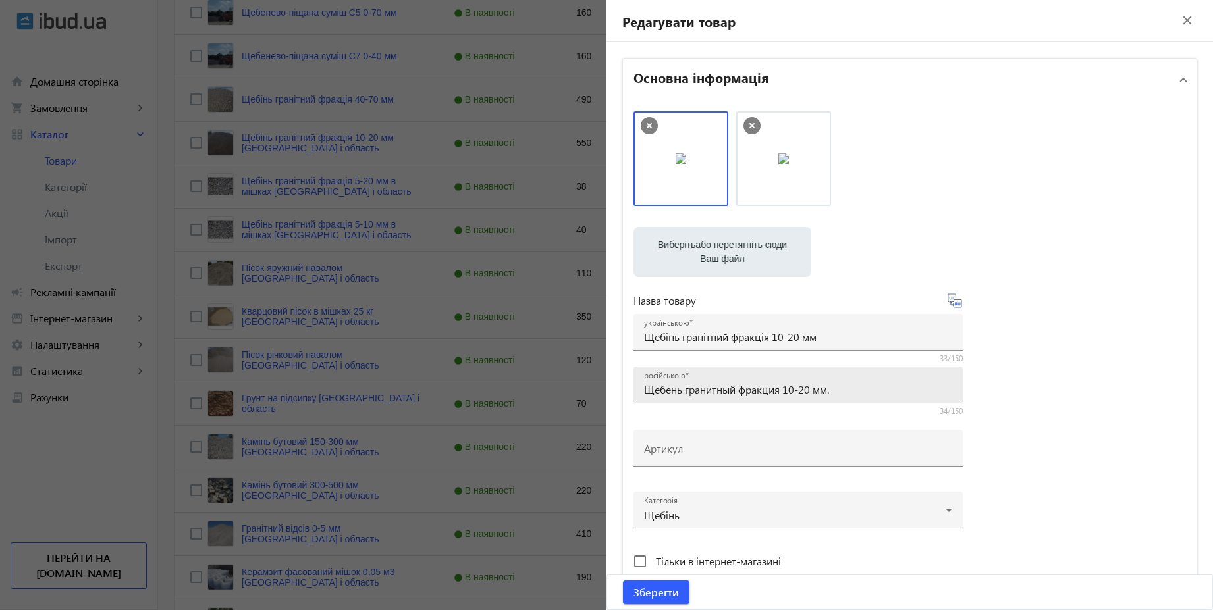
click at [847, 392] on input "Щебень гранитный фракция 10-20 мм." at bounding box center [798, 389] width 308 height 14
type input "Щебень гранитный фракция 10-20 мм"
click at [662, 591] on span "Зберегти" at bounding box center [655, 592] width 45 height 14
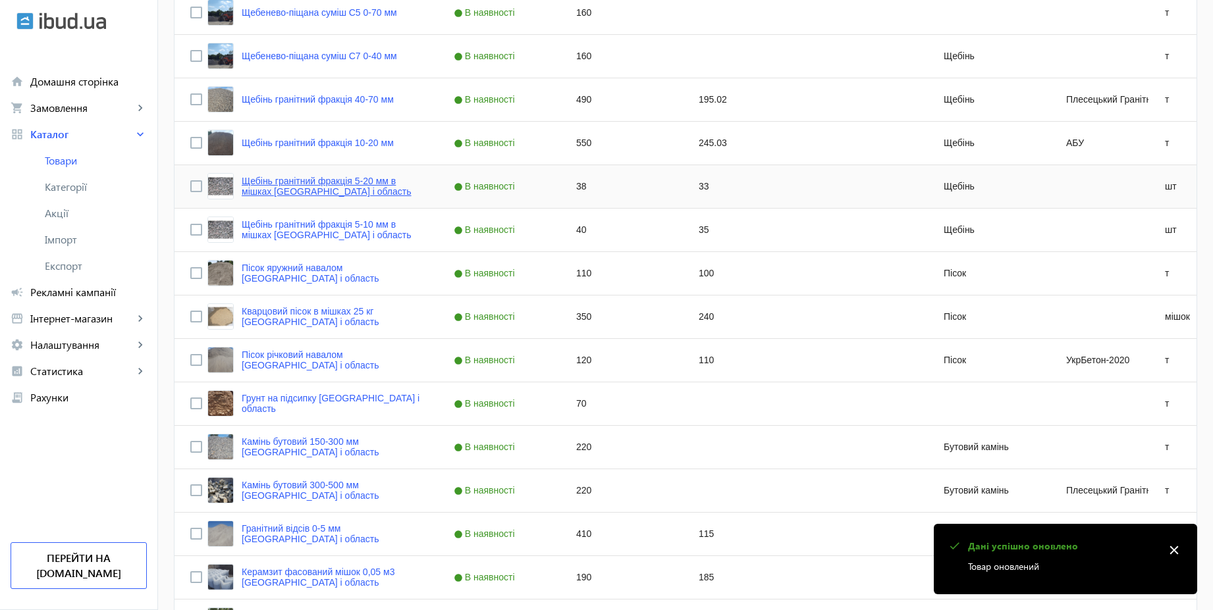
click at [366, 184] on link "Щебінь гранітний фракція 5-20 мм в мішках Київ і область" at bounding box center [332, 186] width 180 height 21
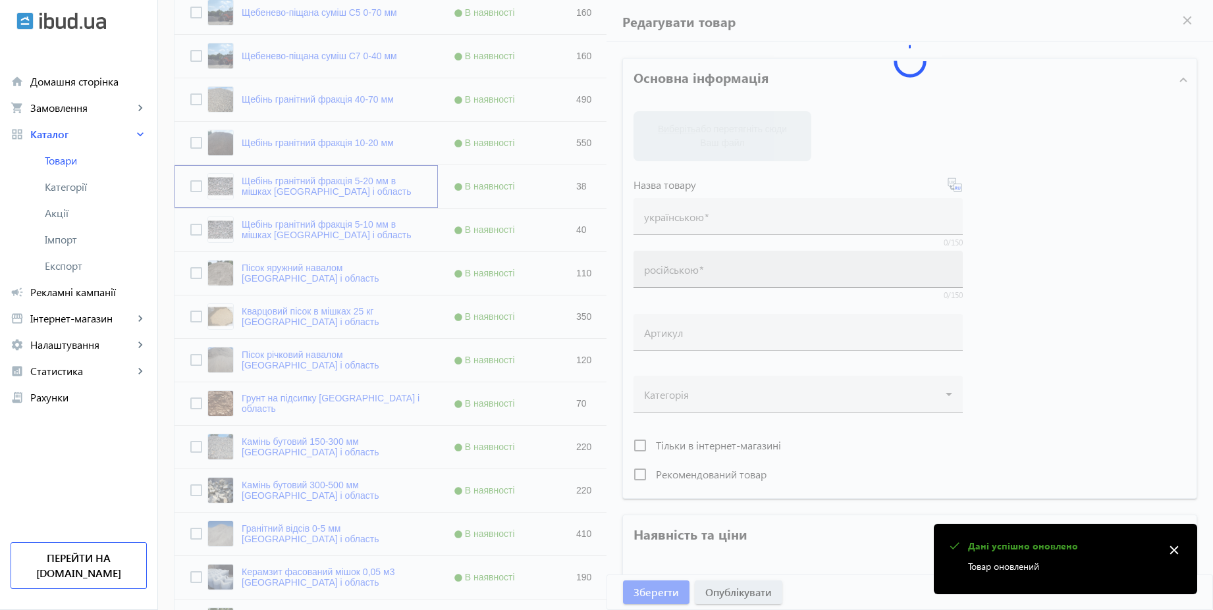
type input "Щебінь гранітний фракція 5-20 мм в мішках Київ і область"
type input "Щебень гранитный фракция 5-20 мм в мешках Киев и область"
type input "38"
type input "40"
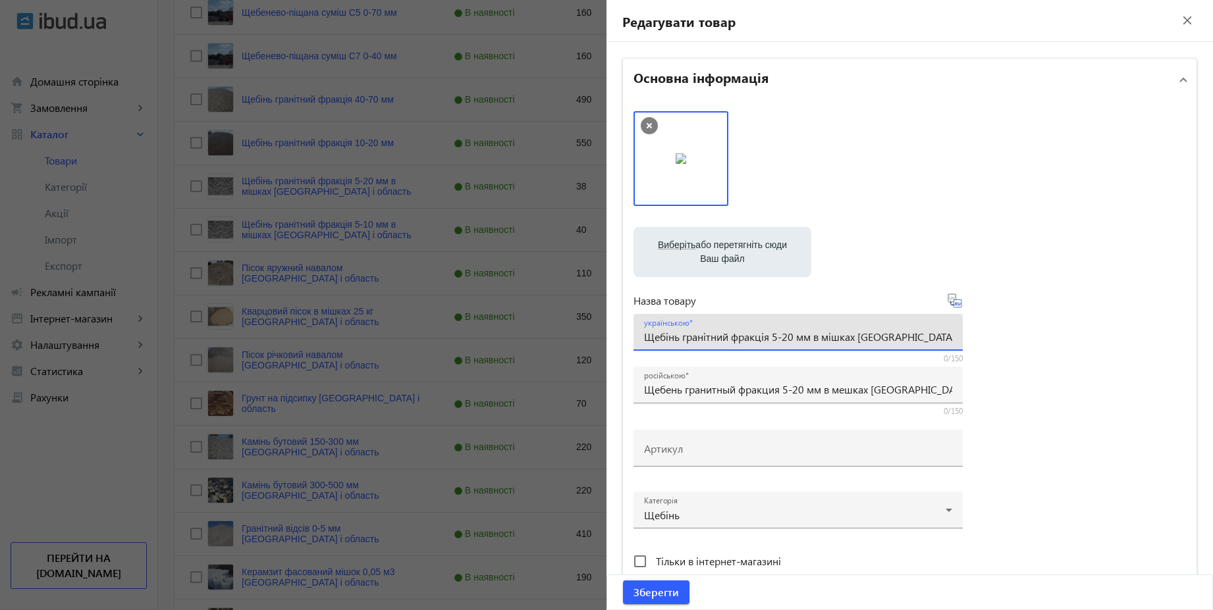
drag, startPoint x: 926, startPoint y: 342, endPoint x: 855, endPoint y: 341, distance: 71.1
click at [855, 341] on input "Щебінь гранітний фракція 5-20 мм в мішках Київ і область" at bounding box center [798, 337] width 308 height 14
type input "Щебінь гранітний фракція 5-20 мм в мішках"
click at [954, 307] on icon at bounding box center [955, 301] width 16 height 16
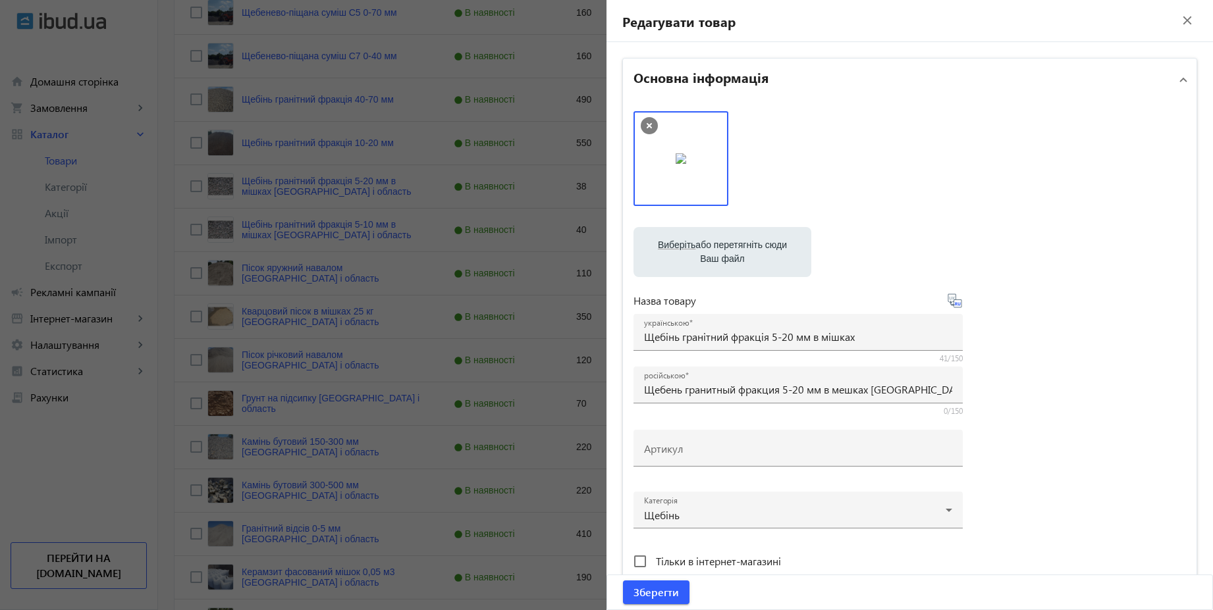
type input "Щебень гранитная фракция 5-20 мм в мешках."
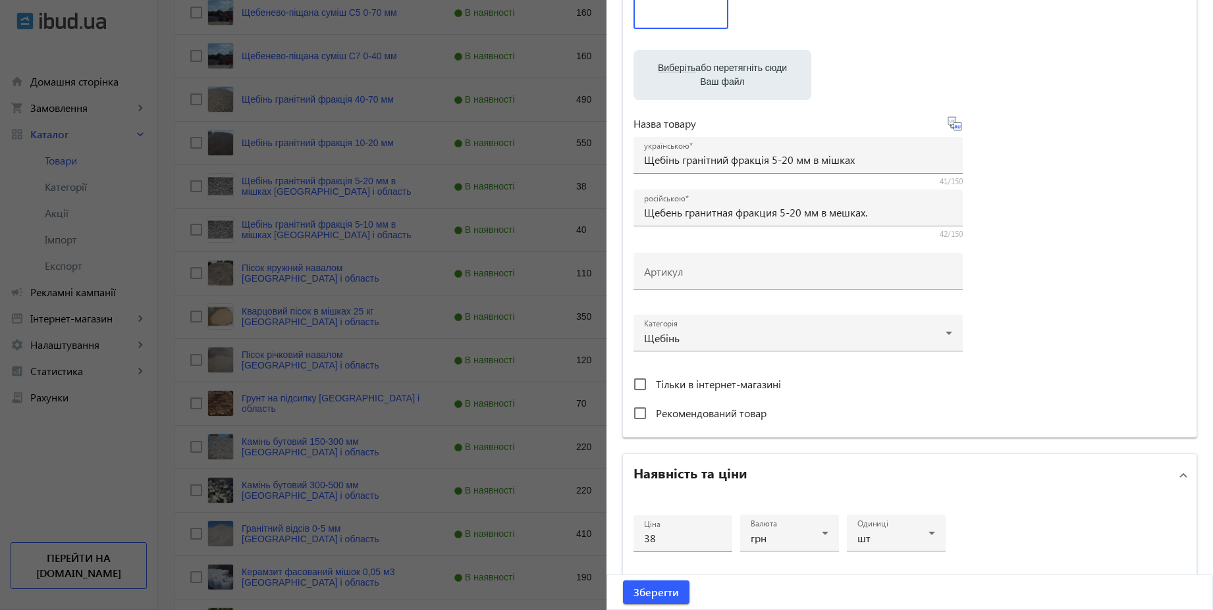
scroll to position [395, 0]
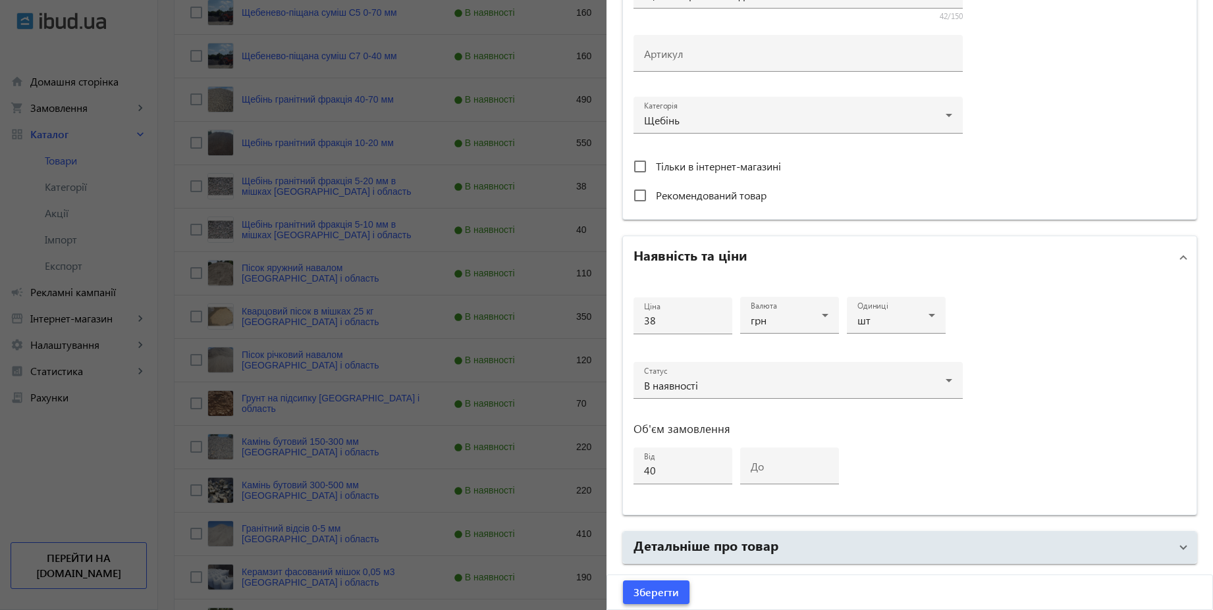
click at [662, 587] on span "Зберегти" at bounding box center [655, 592] width 45 height 14
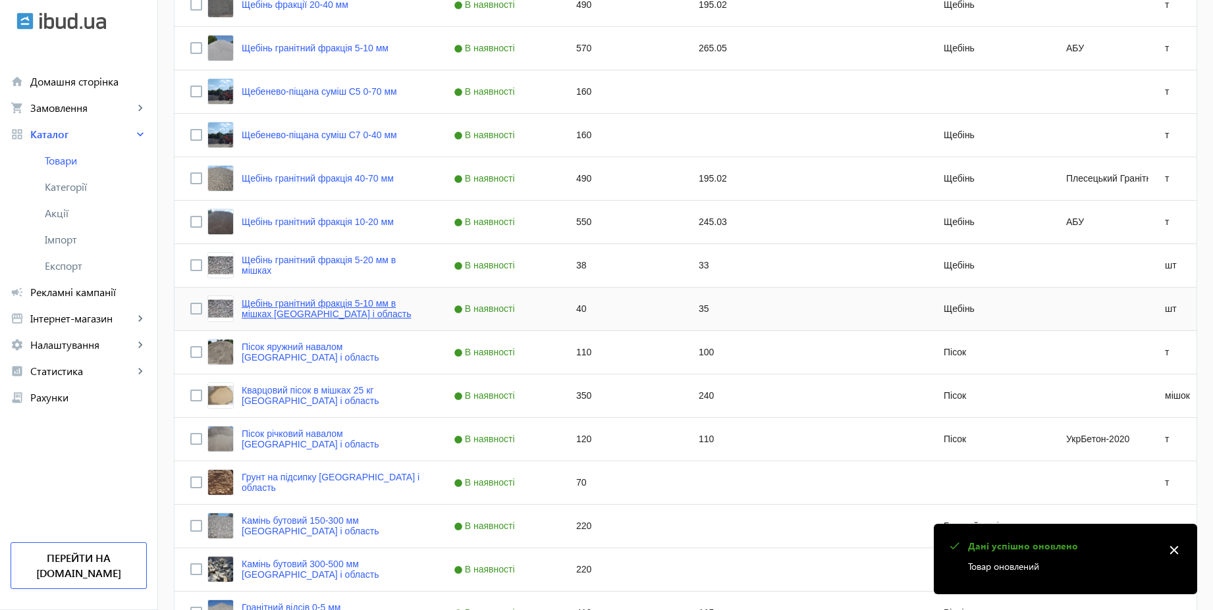
click at [331, 302] on link "Щебінь гранітний фракція 5-10 мм в мішках Київ і область" at bounding box center [332, 308] width 180 height 21
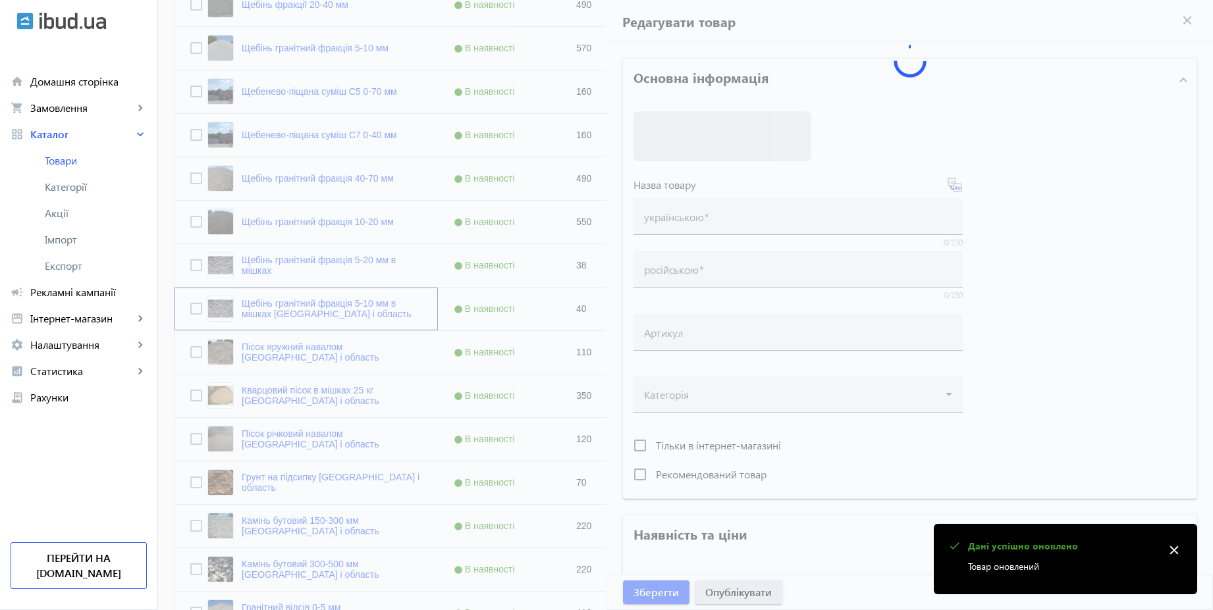
type input "Щебінь гранітний фракція 5-10 мм в мішках Київ і область"
type input "Щебень гранитный фракция 5-10 мм в мешках Киев и область"
type input "40"
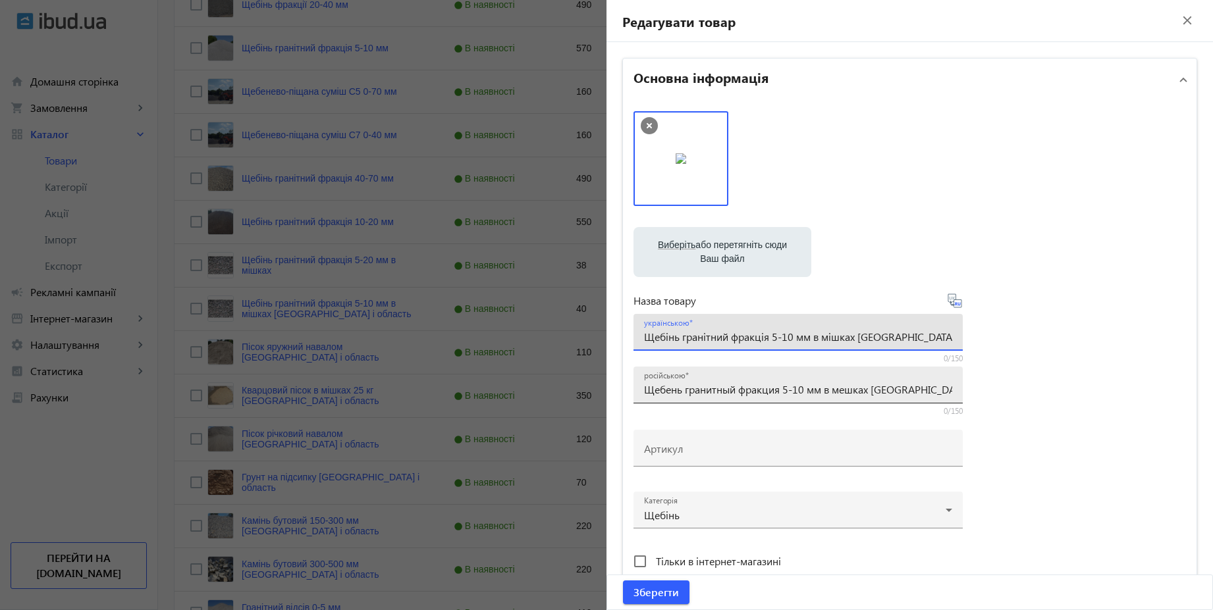
drag, startPoint x: 929, startPoint y: 340, endPoint x: 883, endPoint y: 379, distance: 59.8
click at [859, 340] on input "Щебінь гранітний фракція 5-10 мм в мішках Київ і область" at bounding box center [798, 337] width 308 height 14
type input "Щебінь гранітний фракція 5-10 мм в мішках"
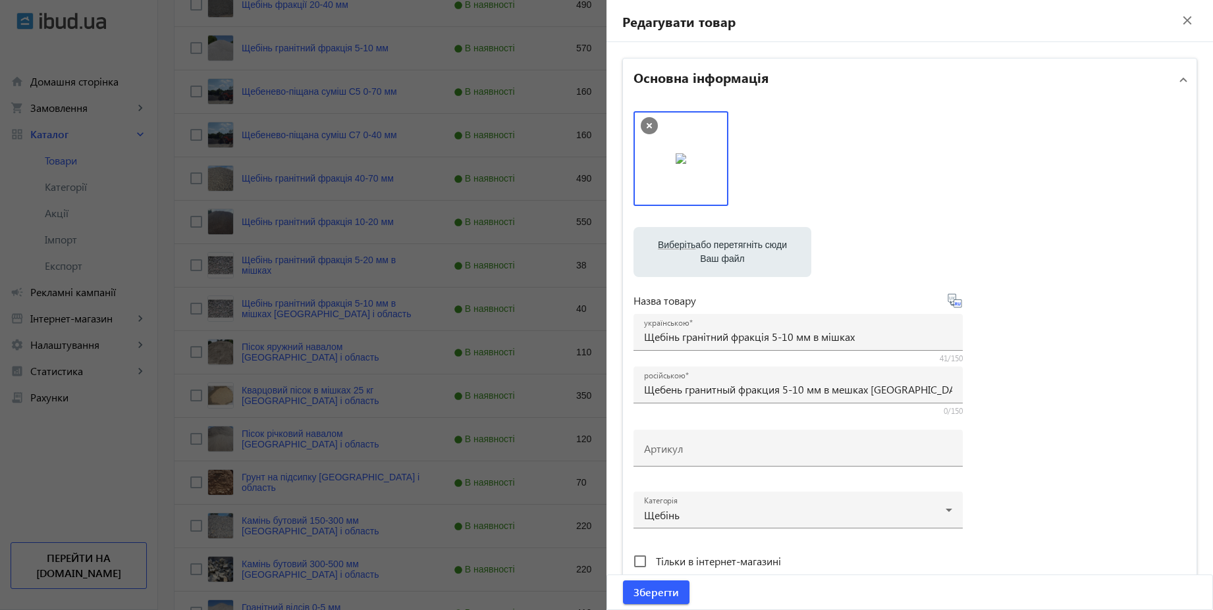
click at [958, 303] on icon at bounding box center [959, 303] width 3 height 3
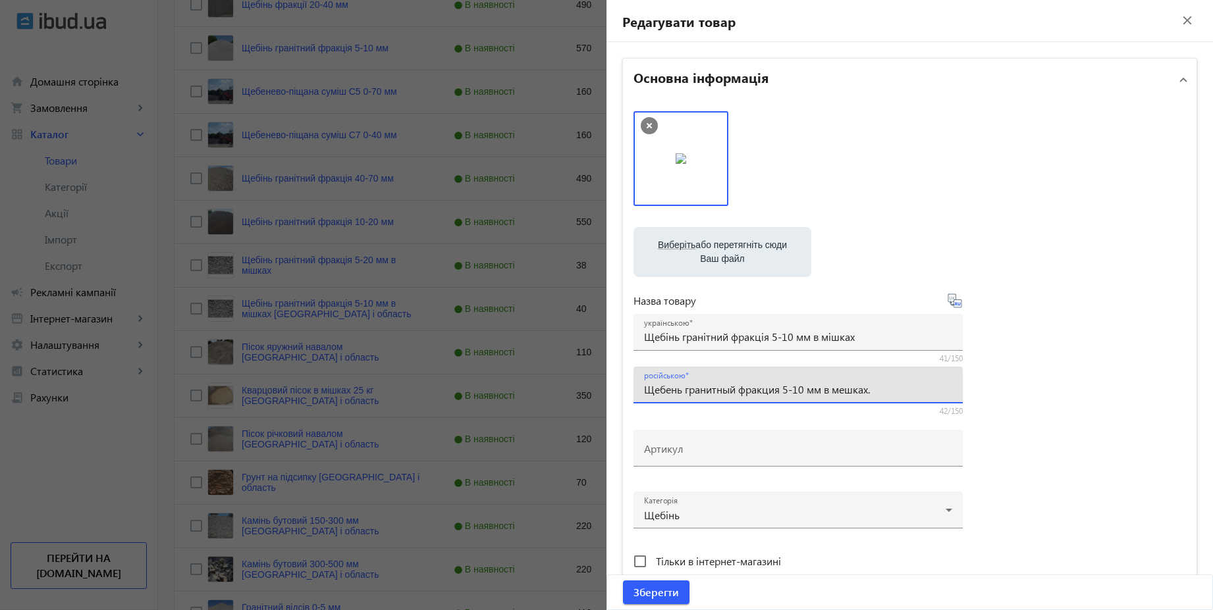
click at [896, 393] on input "Щебень гранитный фракция 5-10 мм в мешках." at bounding box center [798, 389] width 308 height 14
type input "Щебень гранитный фракция 5-10 мм в мешках"
click at [664, 592] on span "Зберегти" at bounding box center [655, 592] width 45 height 14
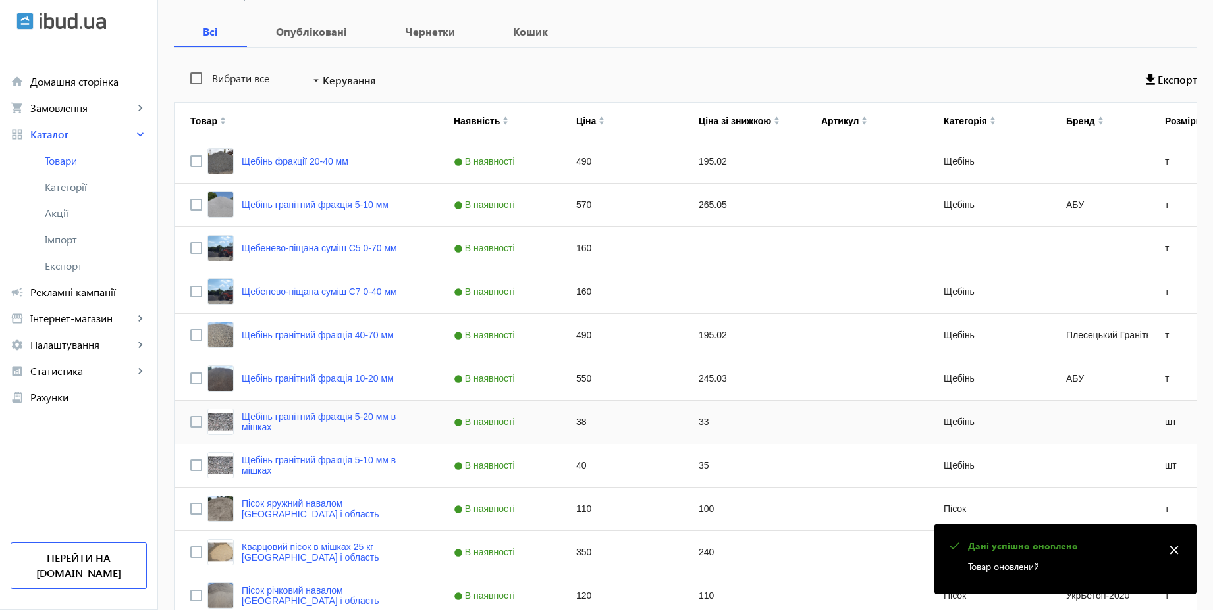
scroll to position [474, 0]
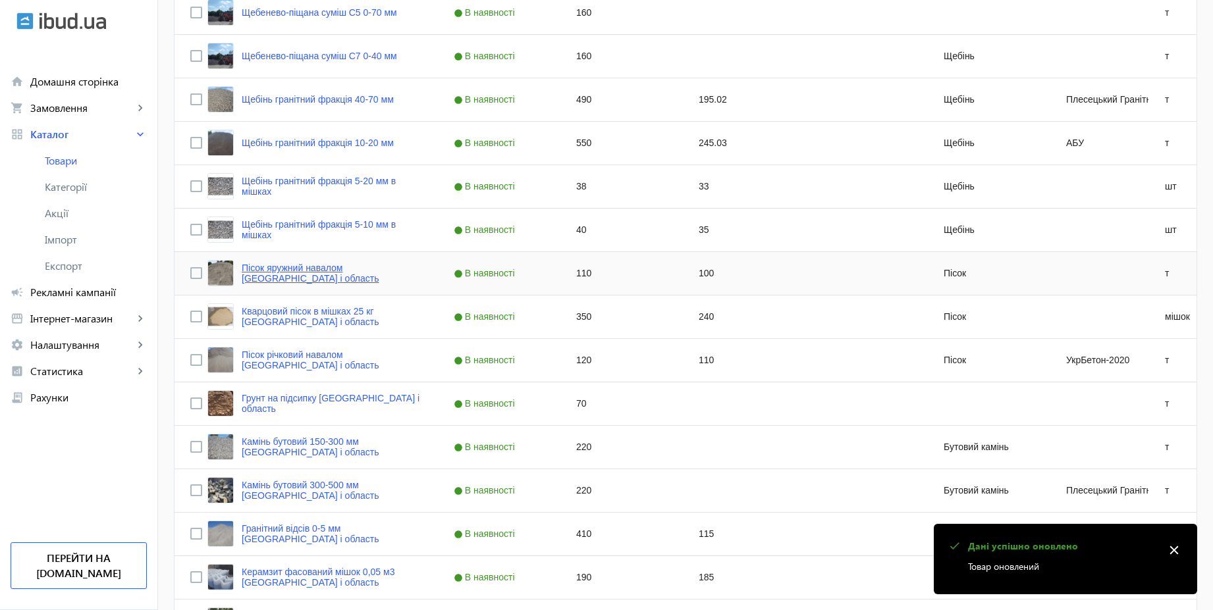
click at [338, 273] on link "Пісок яружний навалом Київ і область" at bounding box center [332, 273] width 180 height 21
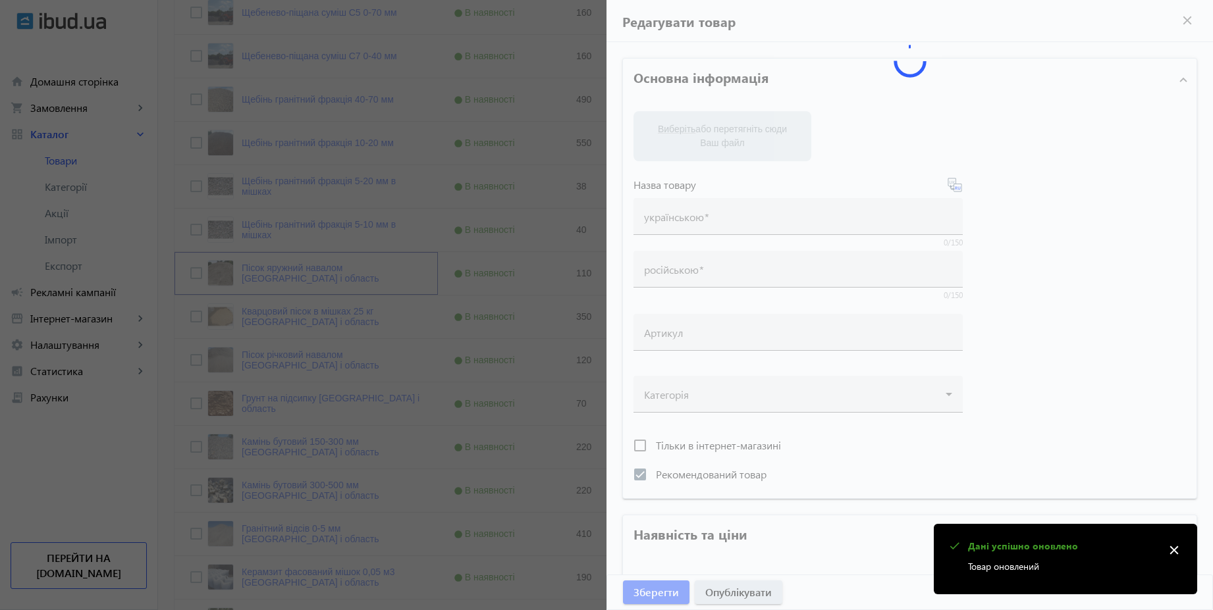
type input "Пісок яружний навалом Київ і область"
type input "Песок овражный навалом Киев и область"
checkbox input "true"
type input "110"
type input "1"
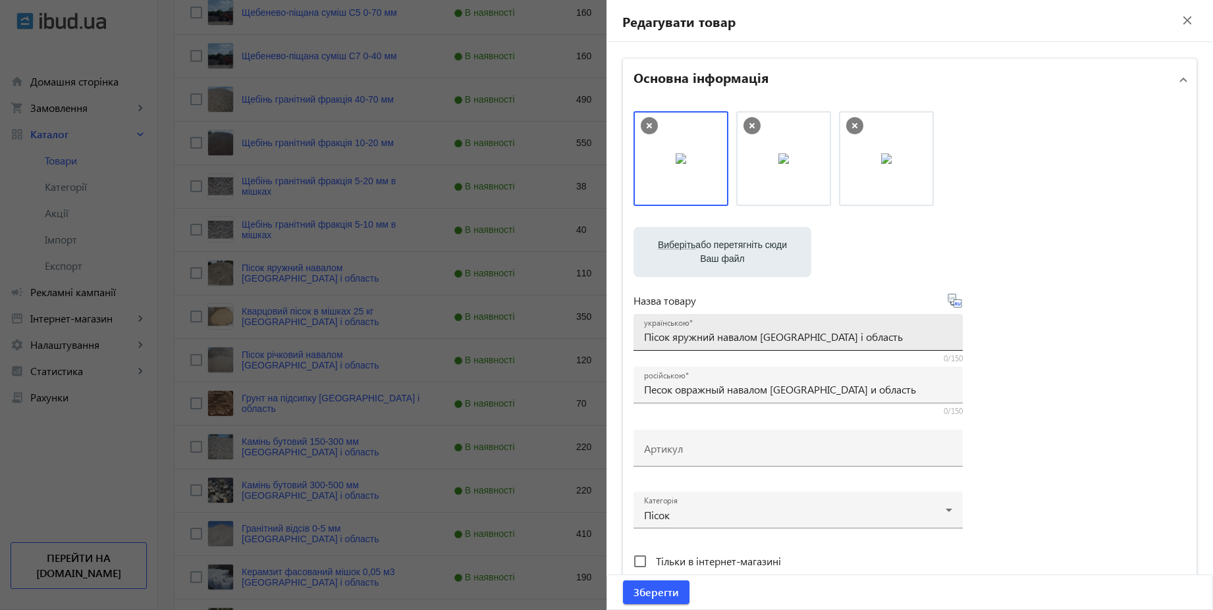
click at [848, 340] on input "Пісок яружний навалом Київ і область" at bounding box center [798, 337] width 308 height 14
type input "Пісок яружний навалом"
click at [955, 301] on icon at bounding box center [955, 301] width 16 height 16
type input "Песок овражный навалом"
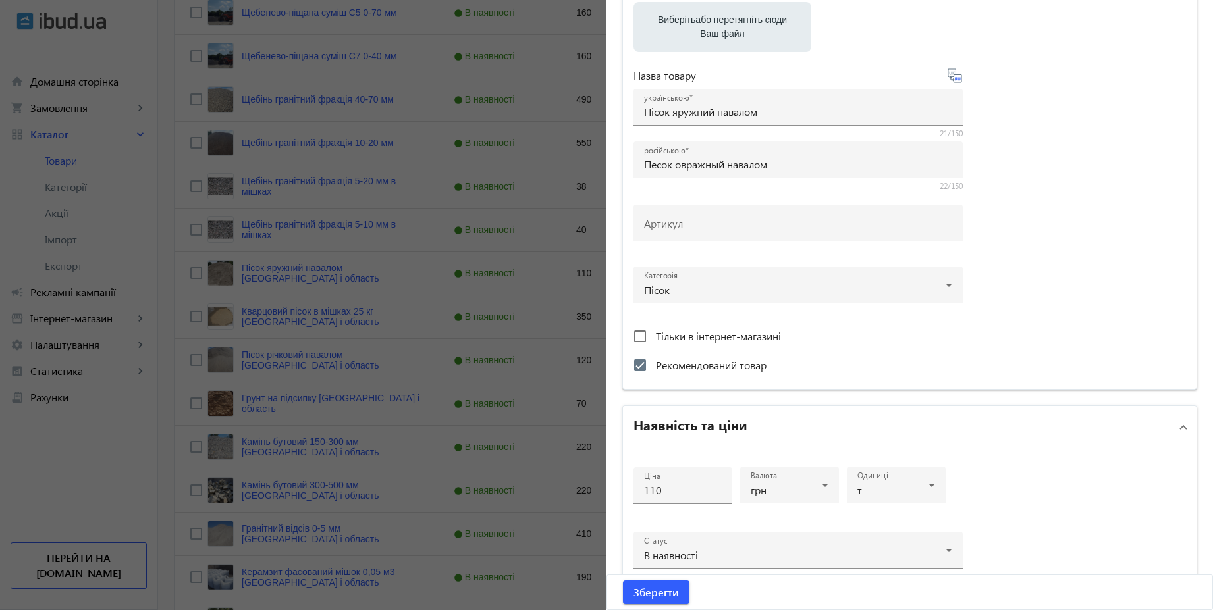
scroll to position [316, 0]
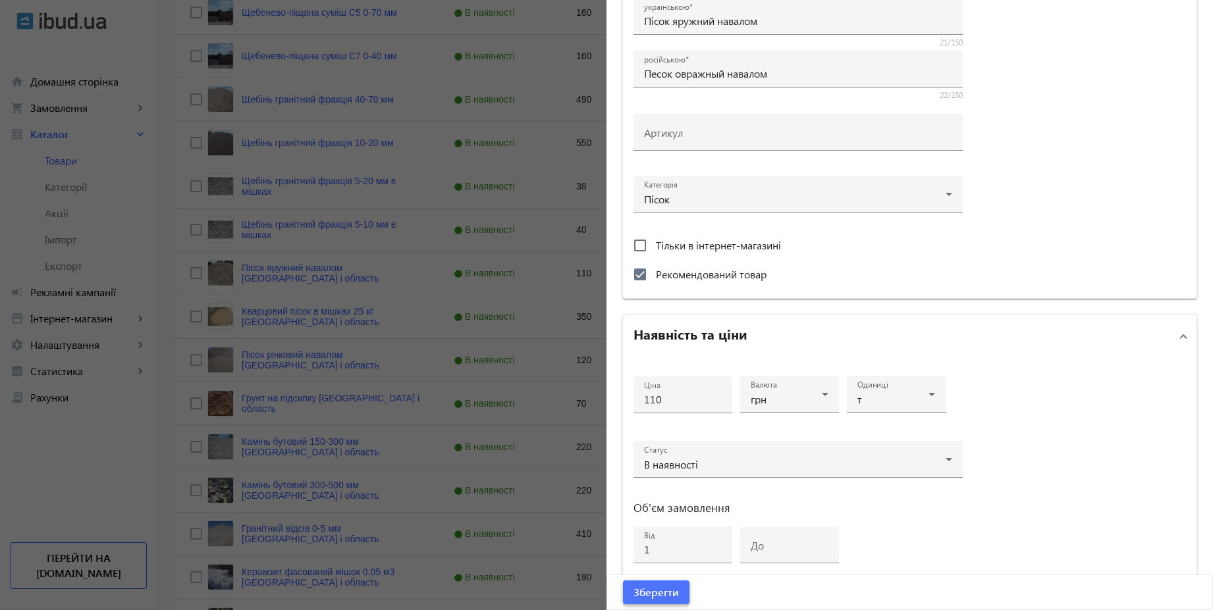
click at [663, 591] on span "Зберегти" at bounding box center [655, 592] width 45 height 14
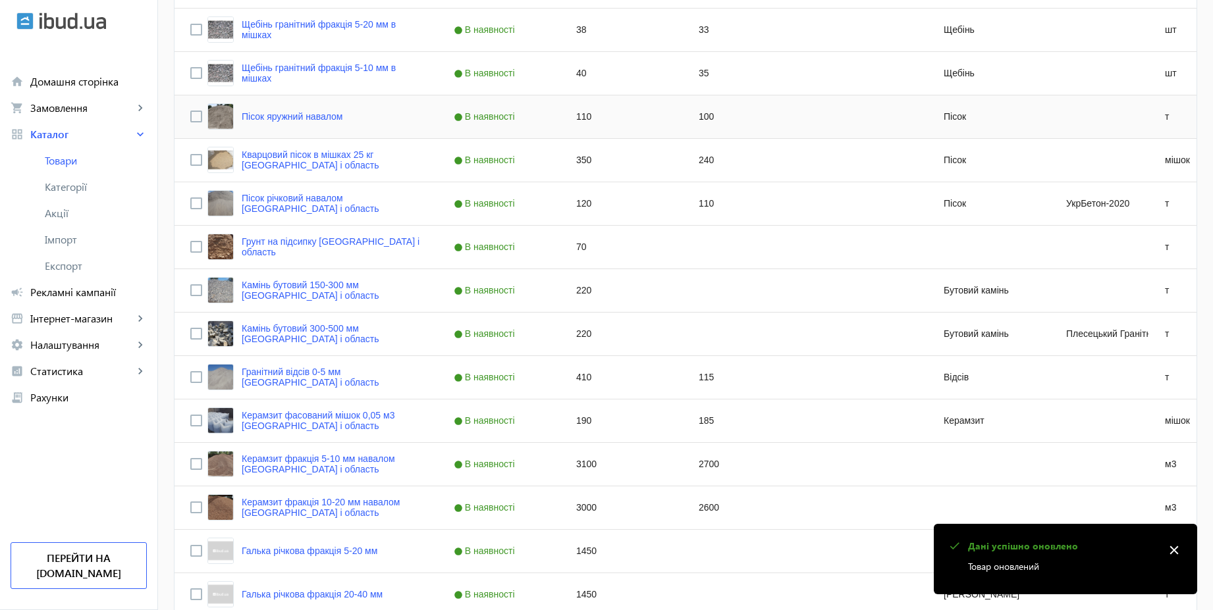
scroll to position [632, 0]
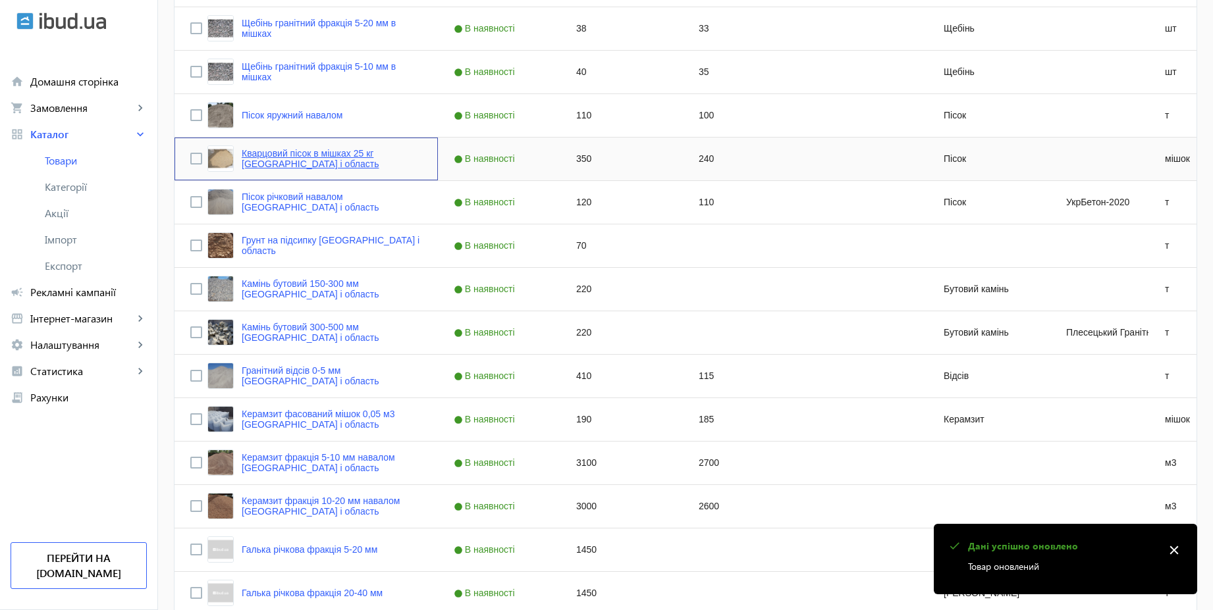
click at [347, 155] on link "Кварцовий пісок в мішках 25 кг Київ і область" at bounding box center [332, 158] width 180 height 21
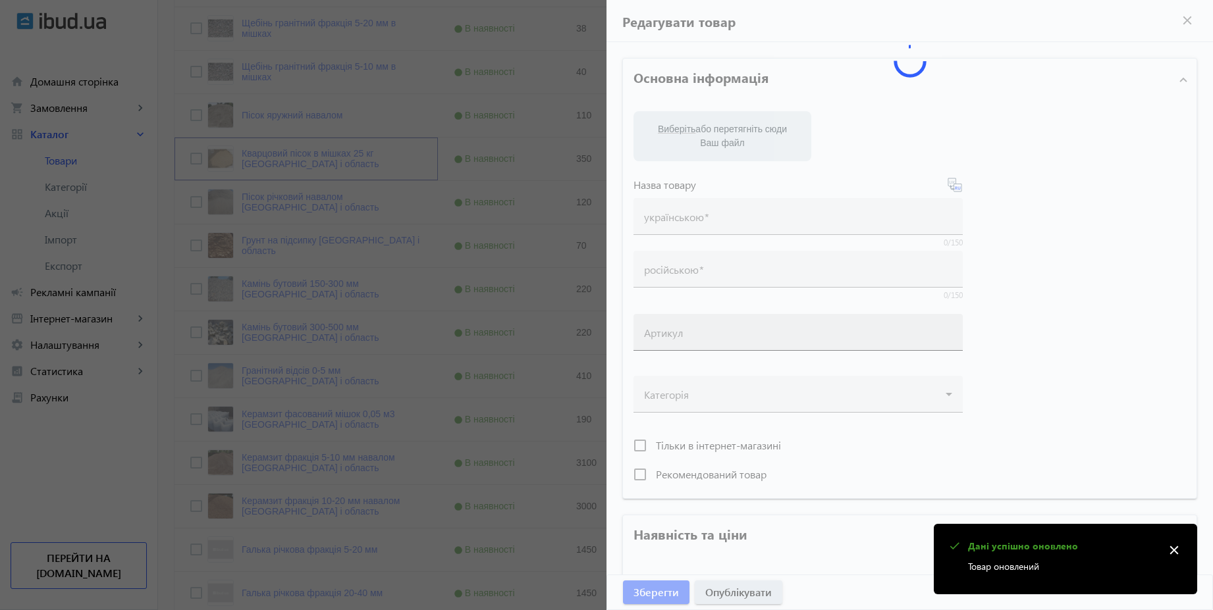
type input "Кварцовий пісок в мішках 25 кг Київ і область"
type input "Кварцевый песок в мешках 25 кг Киев и область"
type input "350"
type input "40"
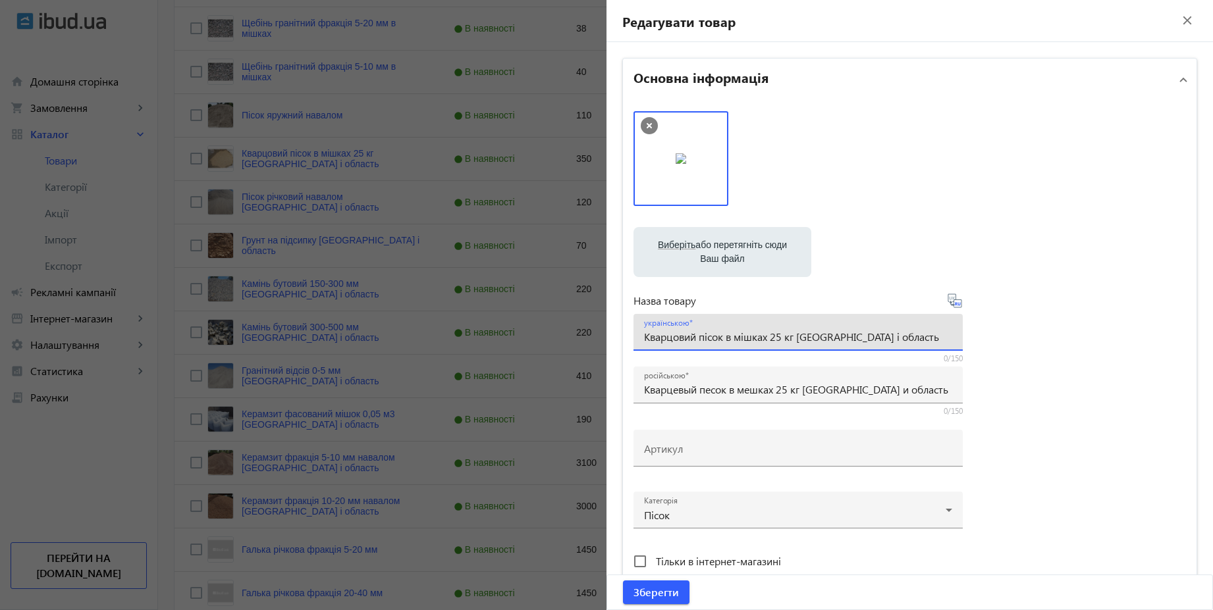
drag, startPoint x: 796, startPoint y: 336, endPoint x: 876, endPoint y: 338, distance: 79.7
click at [876, 338] on input "Кварцовий пісок в мішках 25 кг Київ і область" at bounding box center [798, 337] width 308 height 14
type input "Кварцовий пісок в мішках 25 кг"
click at [955, 302] on icon at bounding box center [956, 303] width 3 height 3
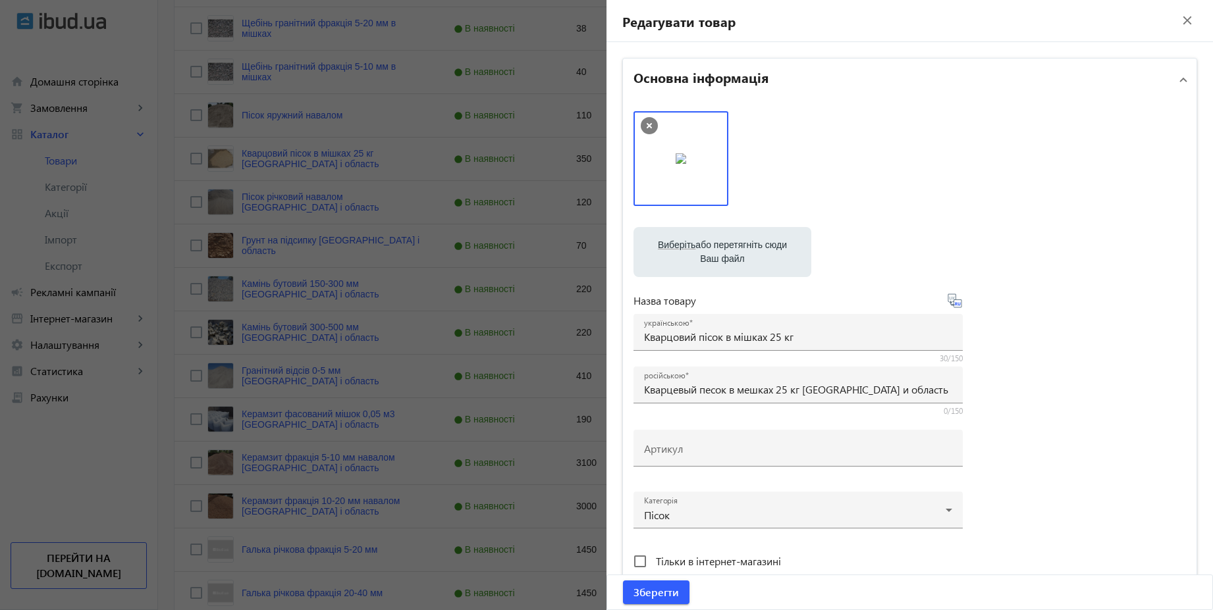
type input "Кварцевый песок в мешках 25 кг"
click at [655, 594] on span "Зберегти" at bounding box center [655, 592] width 45 height 14
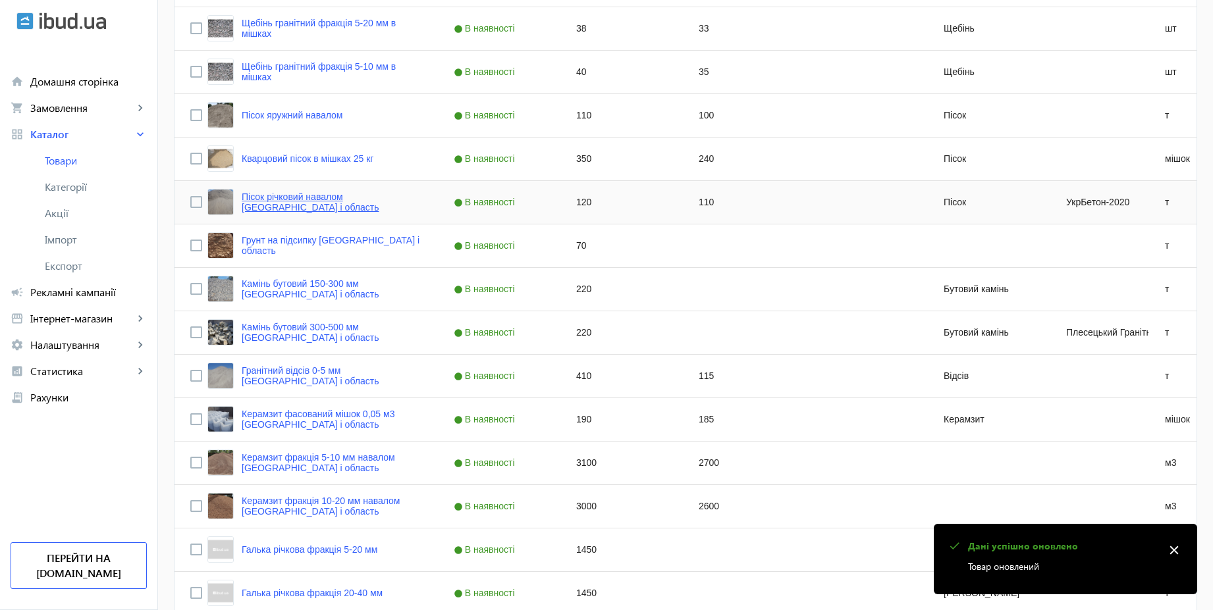
click at [365, 202] on link "Пісок річковий навалом Київ і область" at bounding box center [332, 202] width 180 height 21
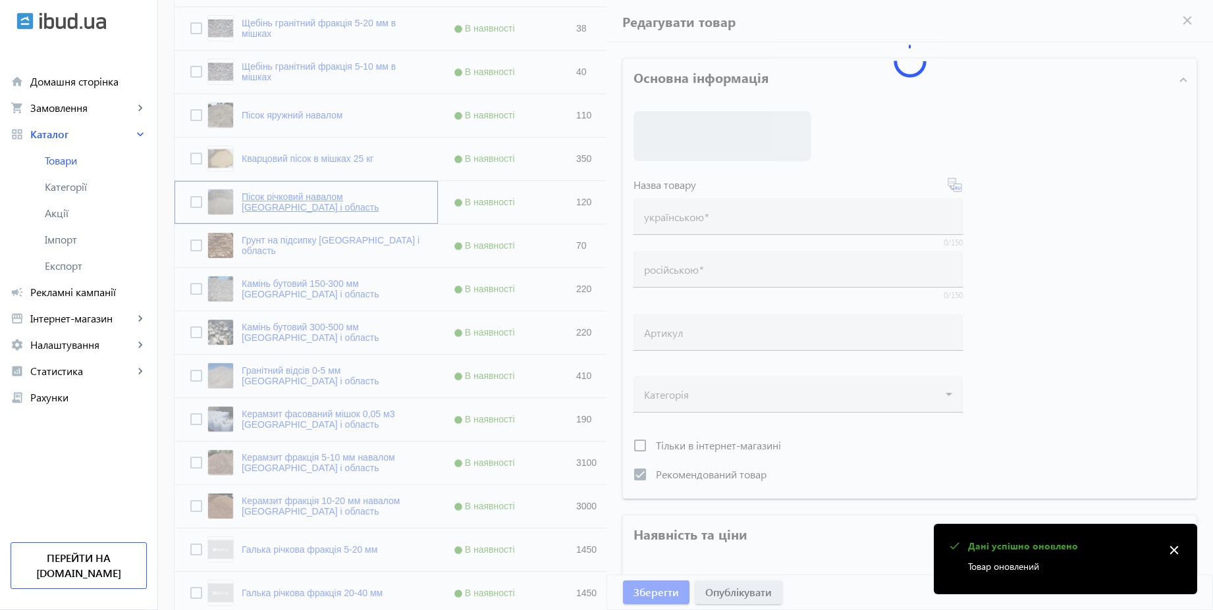
type input "Пісок річковий навалом Київ і область"
type input "Песок речной навалом Киев и область"
checkbox input "true"
type input "120"
type input "1"
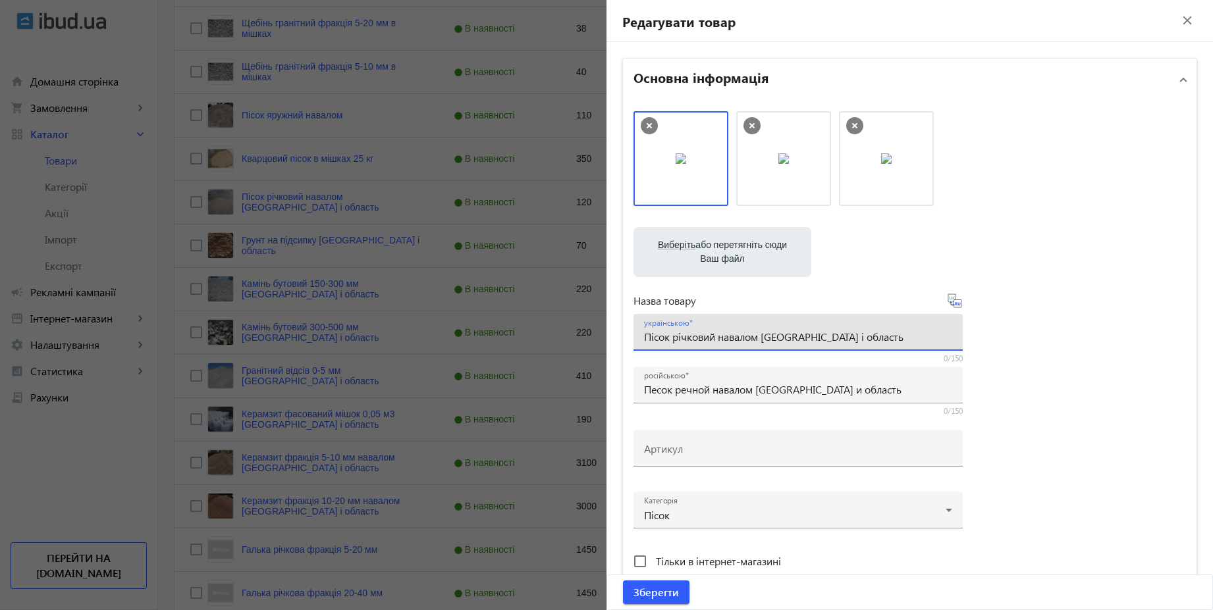
drag, startPoint x: 829, startPoint y: 336, endPoint x: 762, endPoint y: 334, distance: 67.8
click at [762, 334] on input "Пісок річковий навалом Київ і область" at bounding box center [798, 337] width 308 height 14
type input "Пісок річковий навалом"
click at [955, 304] on icon at bounding box center [956, 303] width 3 height 3
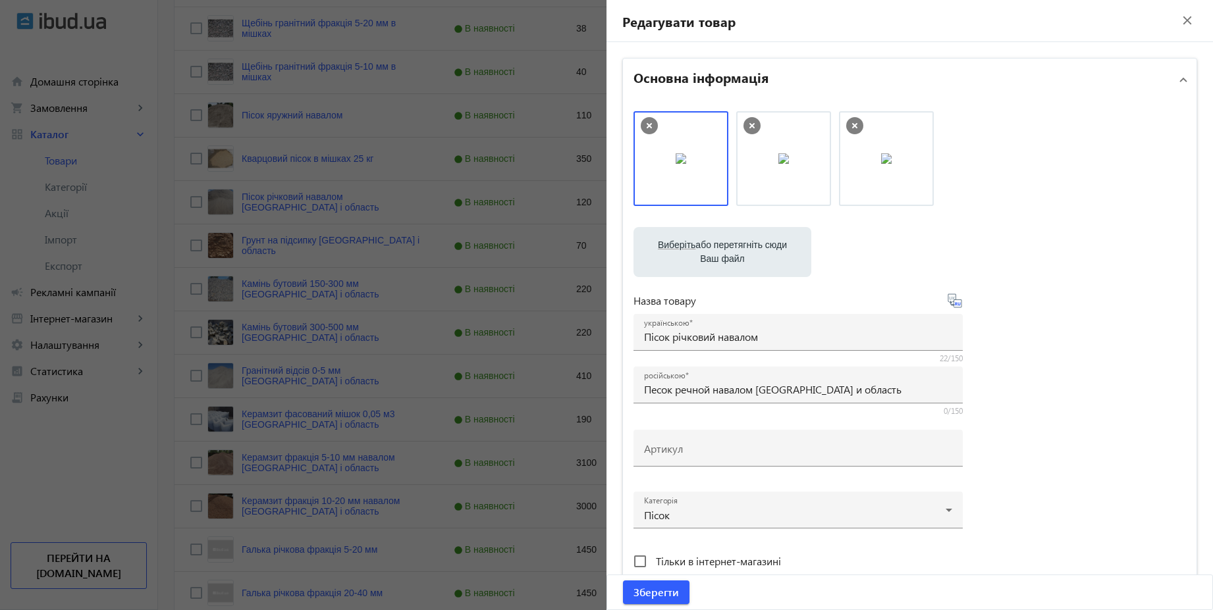
type input "Песок речной навалом"
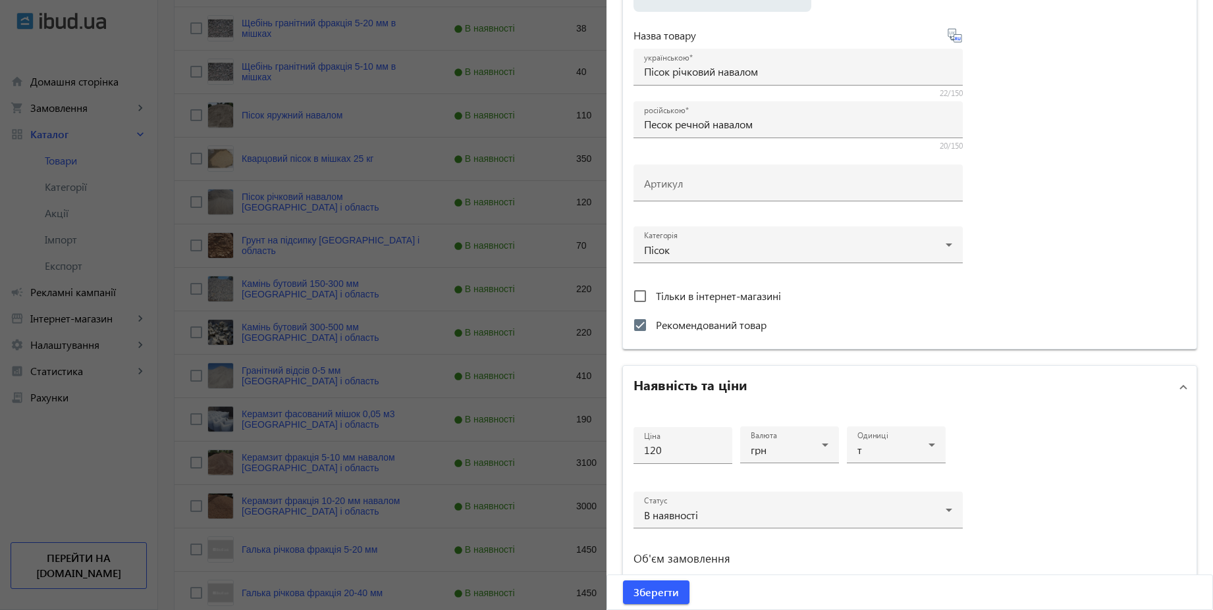
scroll to position [474, 0]
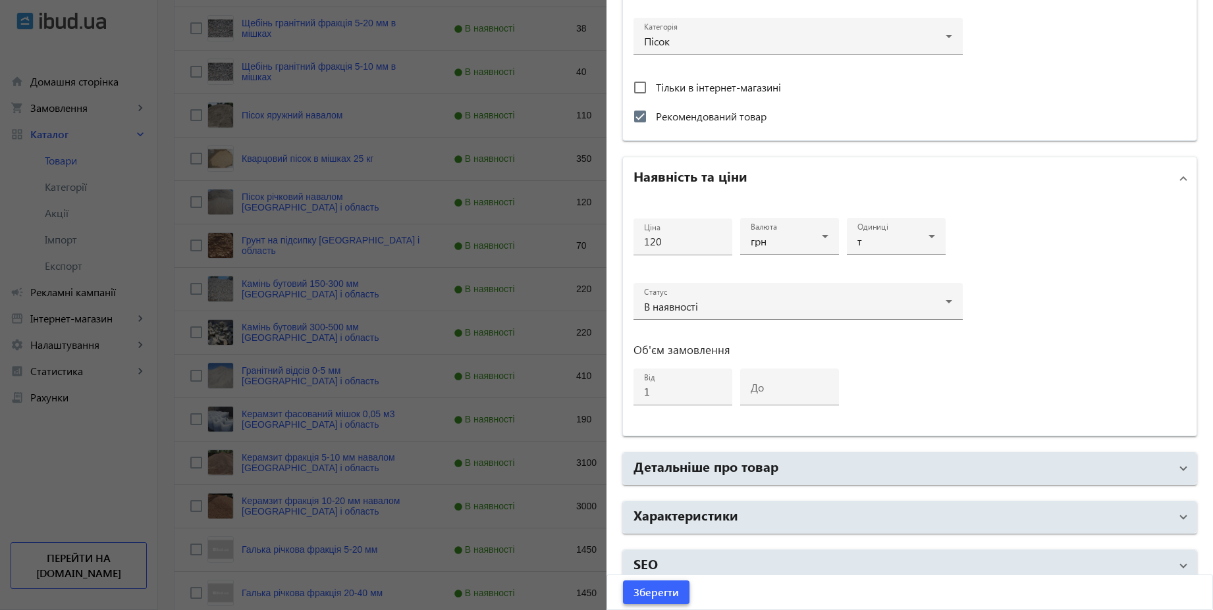
click at [666, 594] on span "Зберегти" at bounding box center [655, 592] width 45 height 14
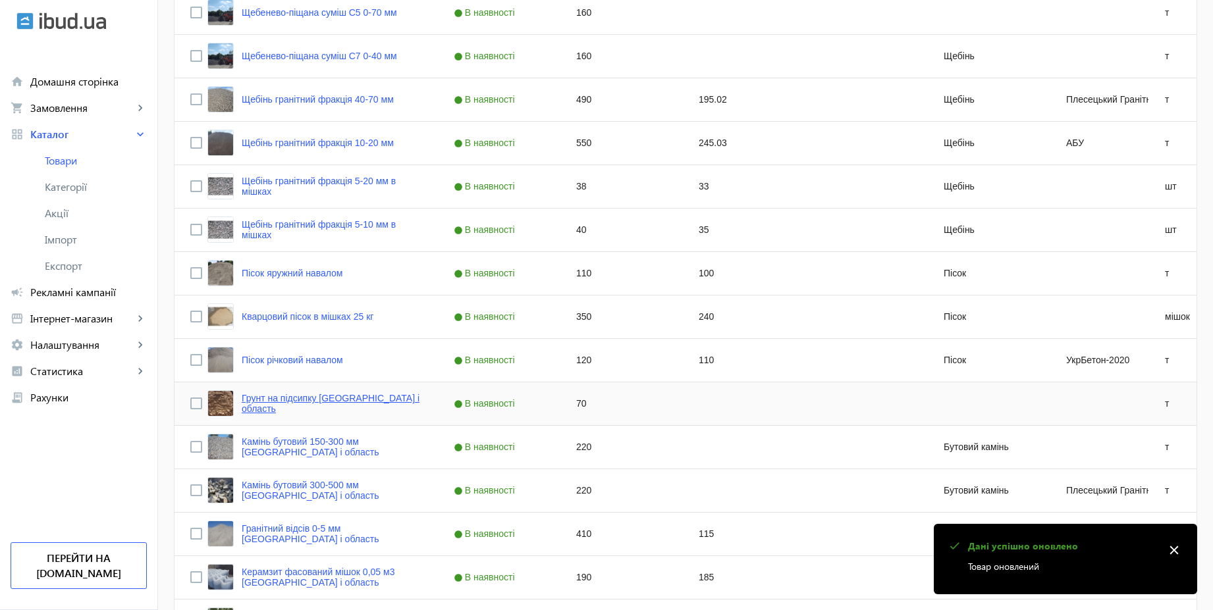
click at [351, 407] on link "Грунт на підсипку Київ і область" at bounding box center [332, 403] width 180 height 21
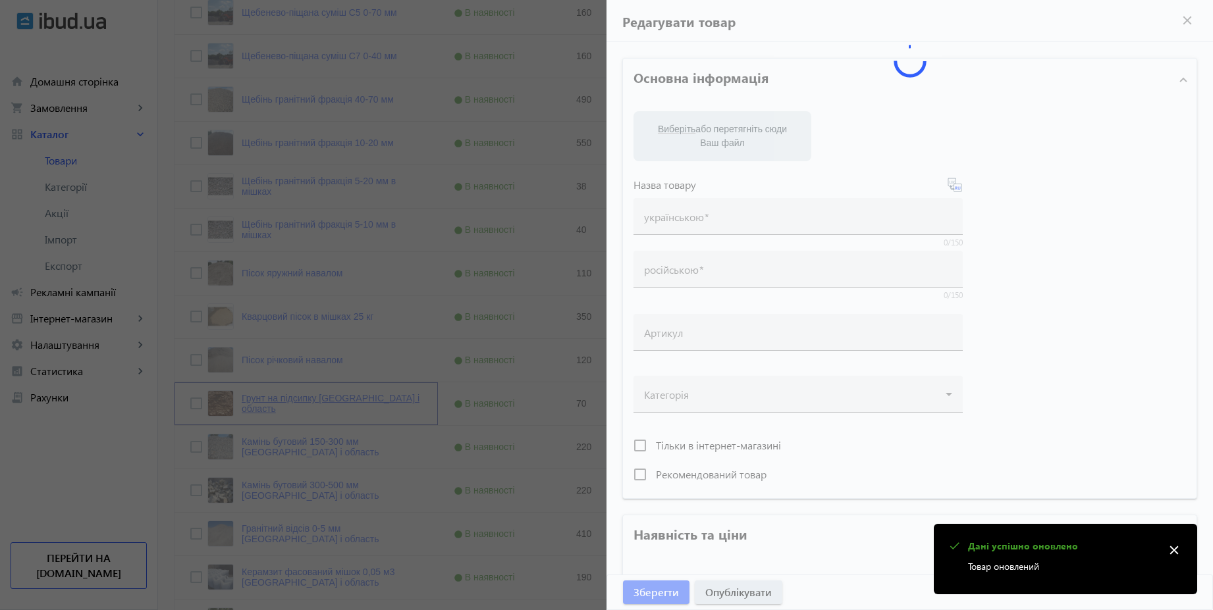
type input "Грунт на підсипку Київ і область"
type input "Грунт на подсыпку Киев и область"
type input "70"
type input "30"
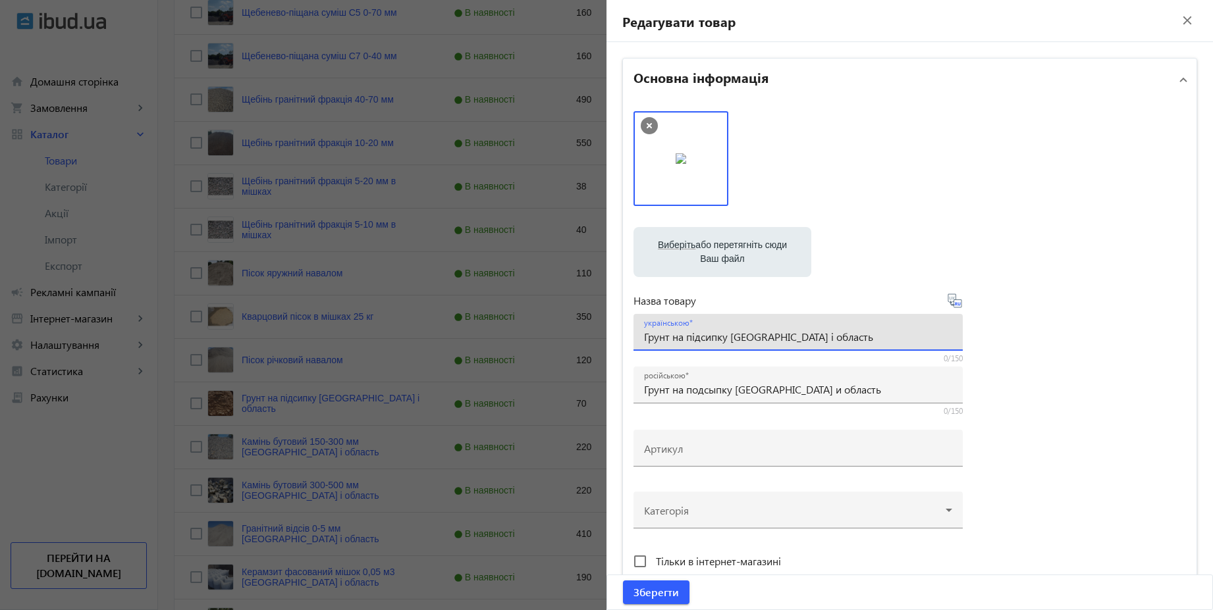
drag, startPoint x: 806, startPoint y: 334, endPoint x: 729, endPoint y: 341, distance: 77.3
click at [729, 341] on input "Грунт на підсипку Київ і область" at bounding box center [798, 337] width 308 height 14
type input "Грунт на підсипку"
click at [954, 307] on icon at bounding box center [955, 301] width 16 height 16
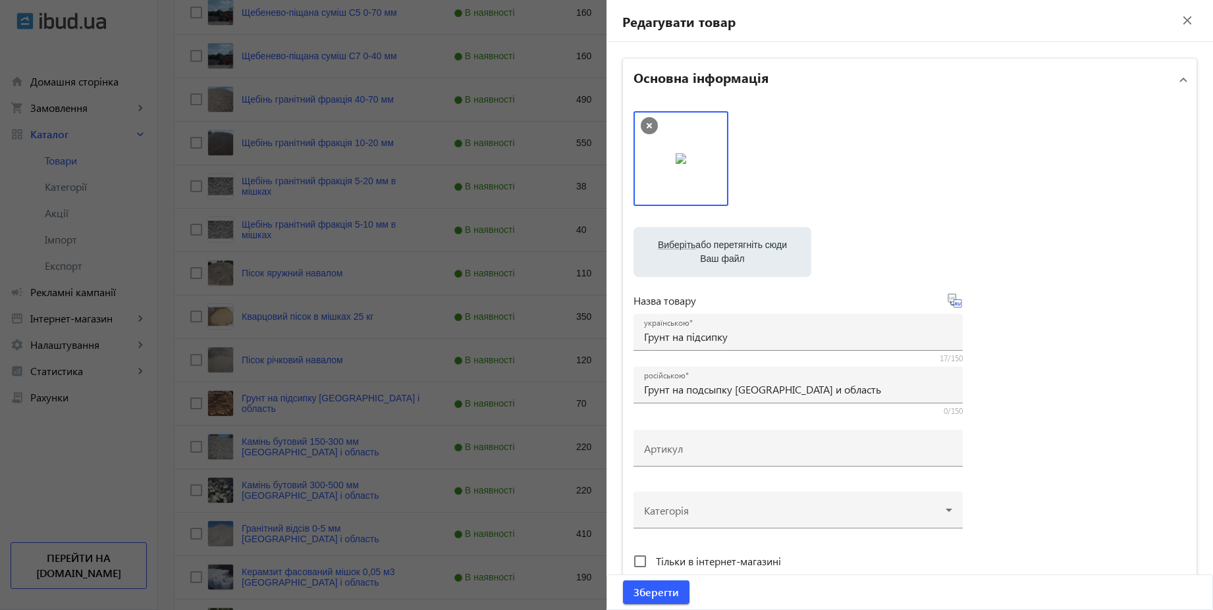
type input "Грунт на подсыпку"
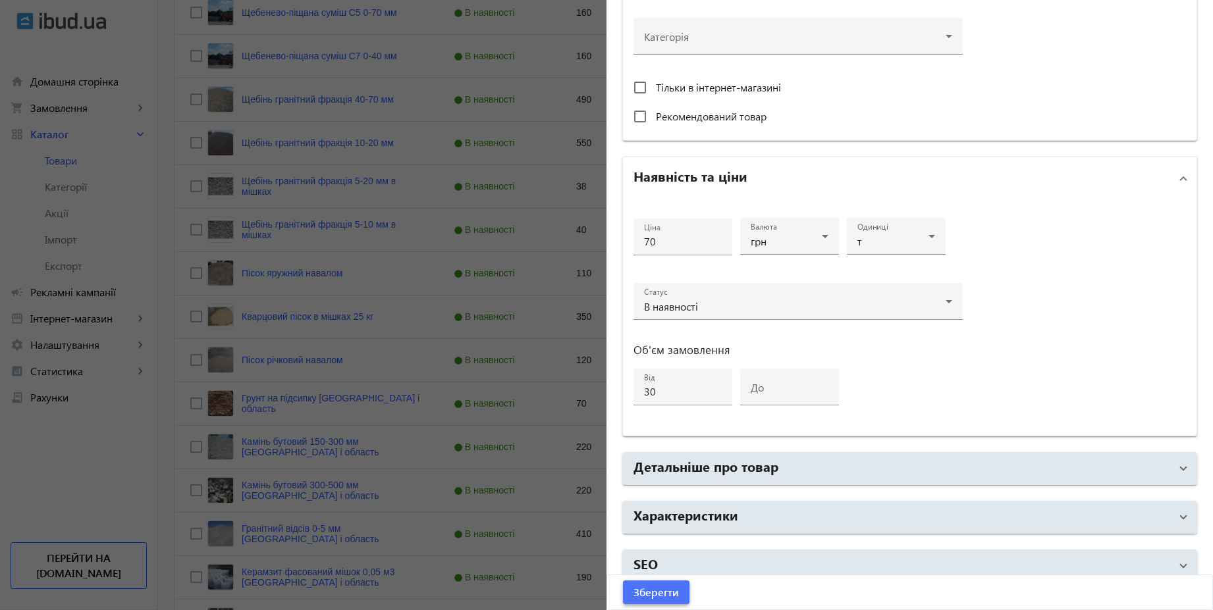
click at [654, 591] on span "Зберегти" at bounding box center [655, 592] width 45 height 14
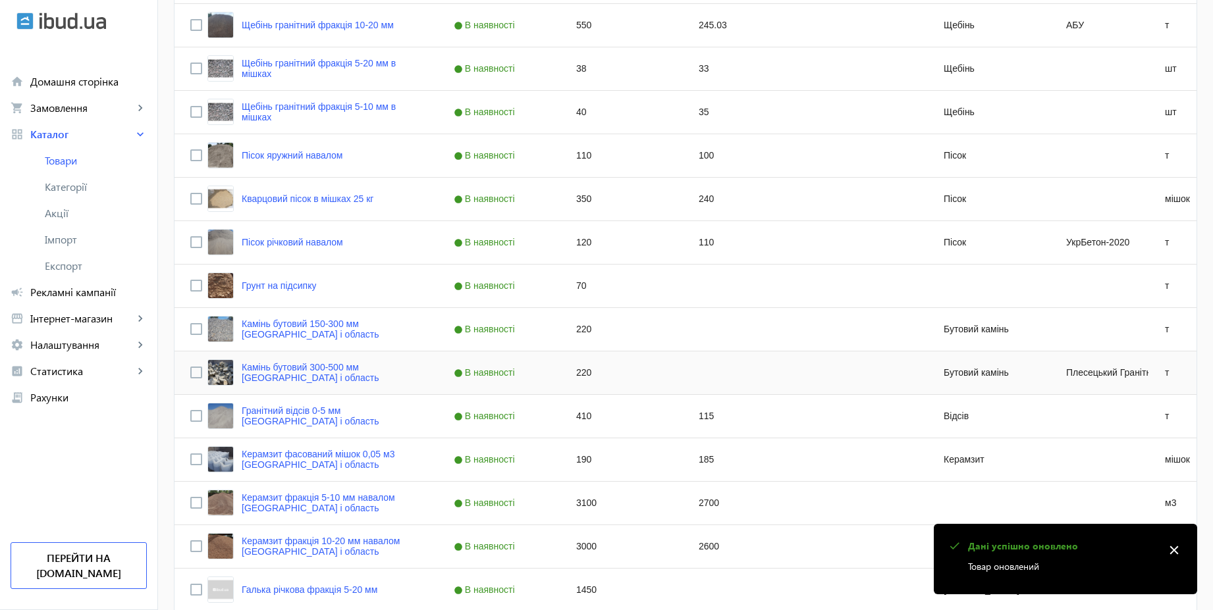
scroll to position [632, 0]
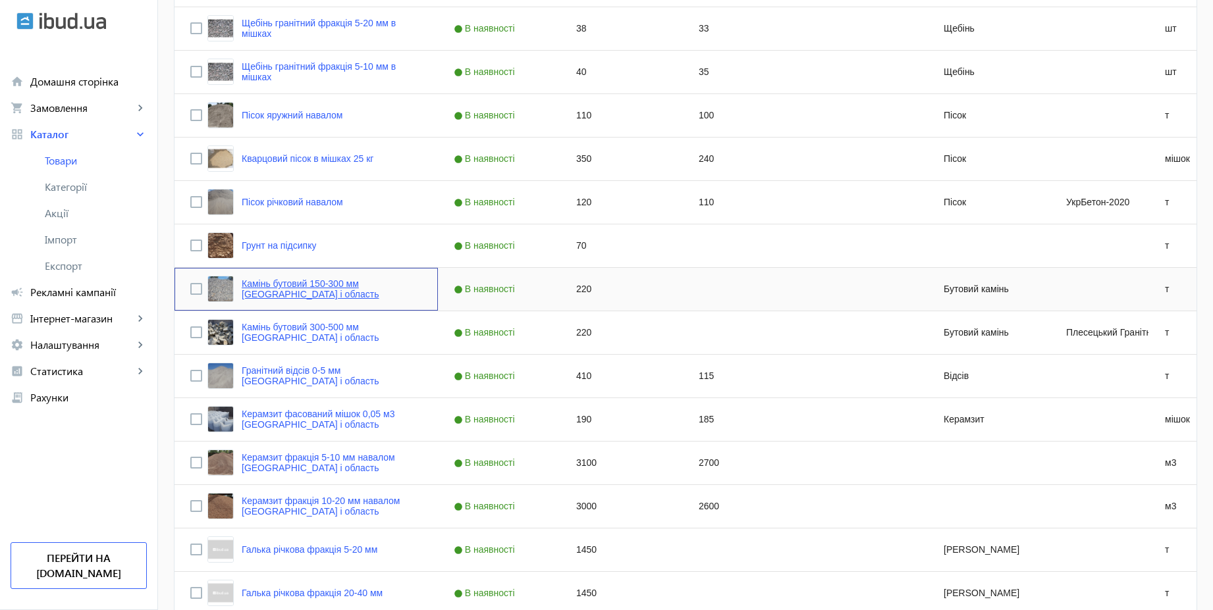
click at [392, 288] on link "Камінь бутовий 150-300 мм Київ і область" at bounding box center [332, 288] width 180 height 21
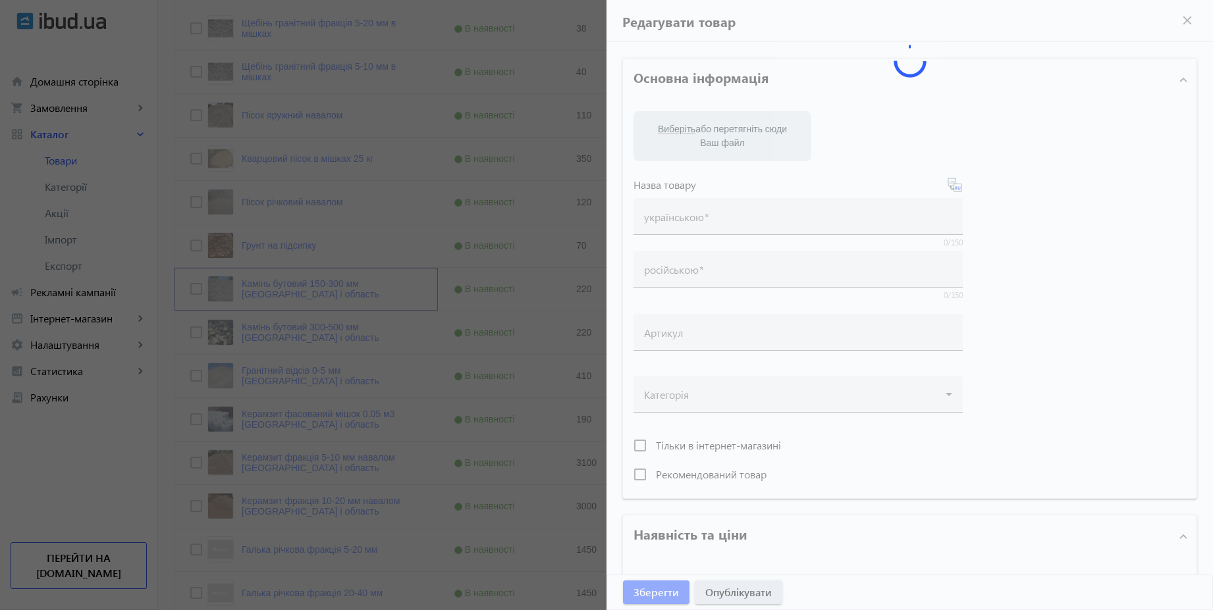
type input "Камінь бутовий 150-300 мм Київ і область"
type input "Камень бутовый 150-300 мм Киев и область"
type input "220"
type input "1"
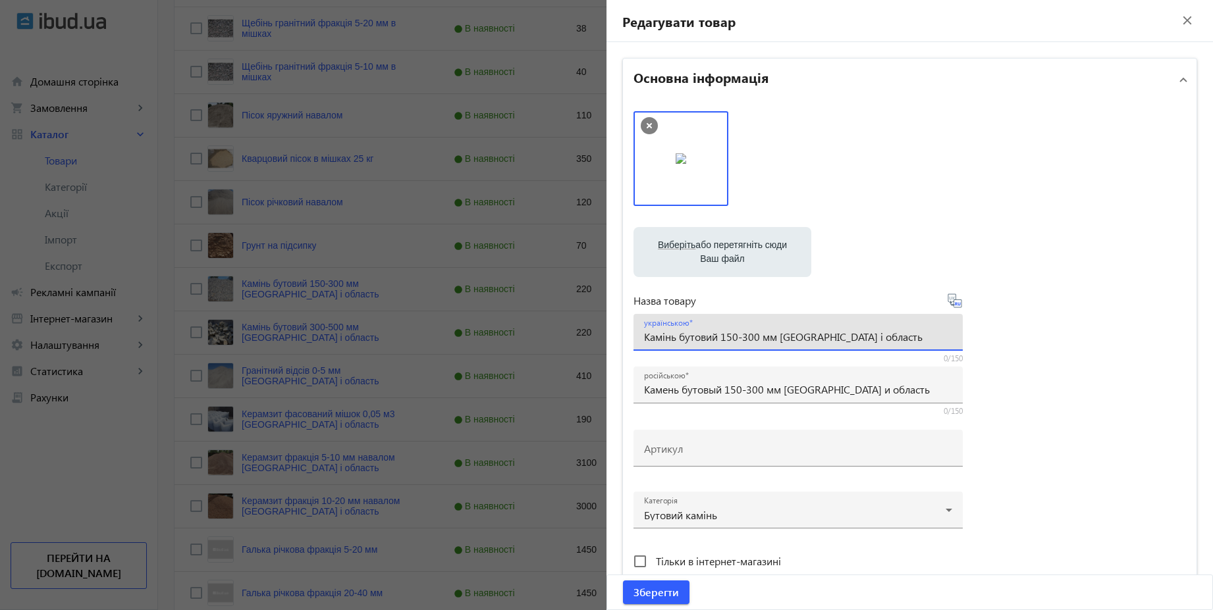
drag, startPoint x: 776, startPoint y: 334, endPoint x: 904, endPoint y: 346, distance: 128.2
click at [904, 346] on div "українською Камінь бутовий 150-300 мм Київ і область" at bounding box center [798, 332] width 308 height 37
type input "Камінь бутовий 150-300 мм"
click at [955, 303] on icon at bounding box center [955, 301] width 16 height 16
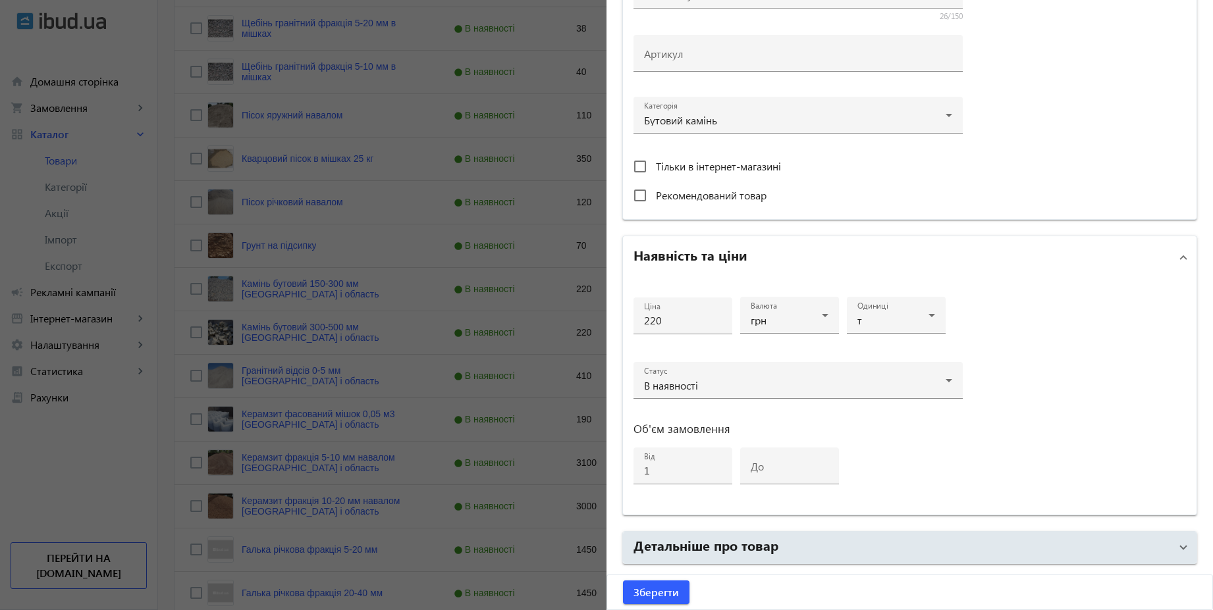
scroll to position [316, 0]
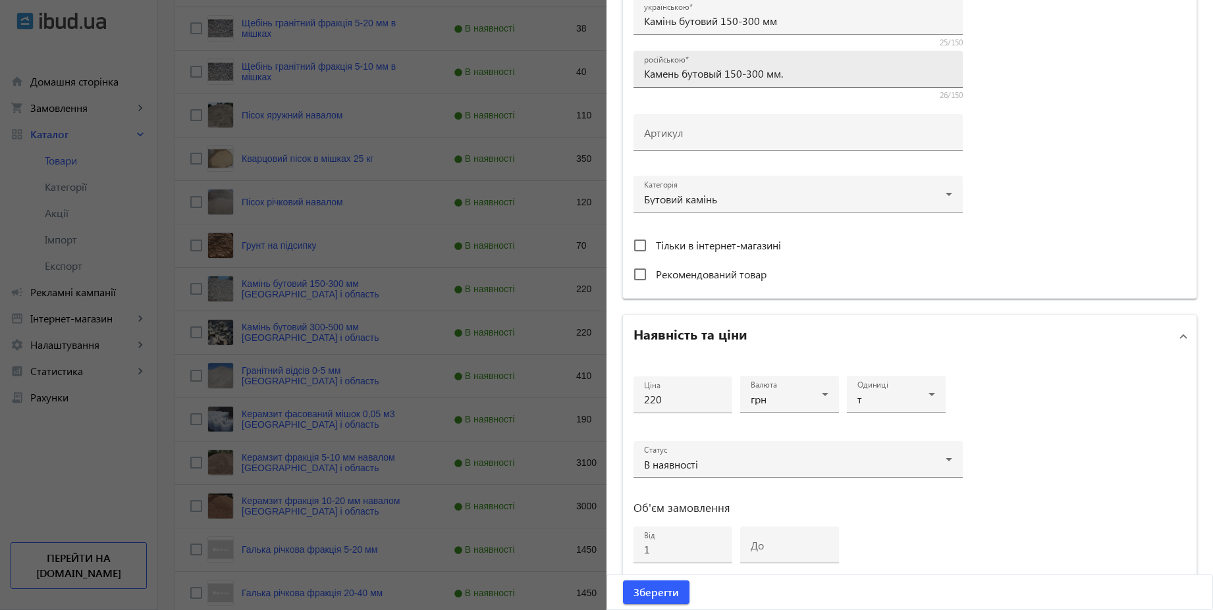
click at [805, 78] on input "Камень бутовый 150-300 мм." at bounding box center [798, 73] width 308 height 14
type input "Камень бутовый 150-300 мм"
click at [642, 598] on span "Зберегти" at bounding box center [655, 592] width 45 height 14
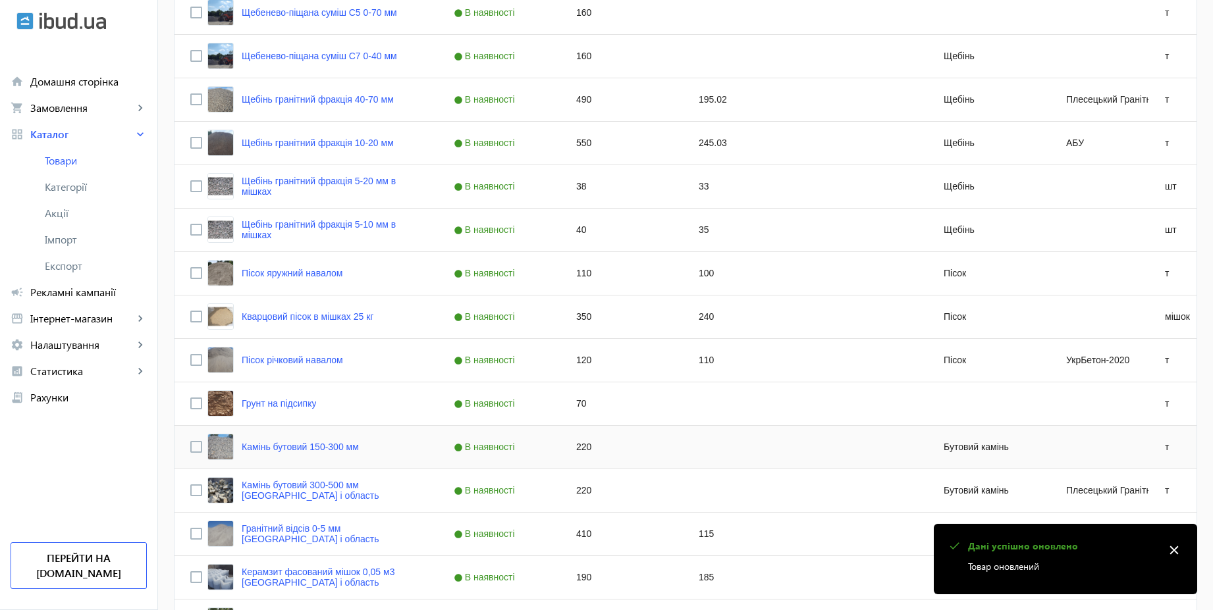
scroll to position [750, 0]
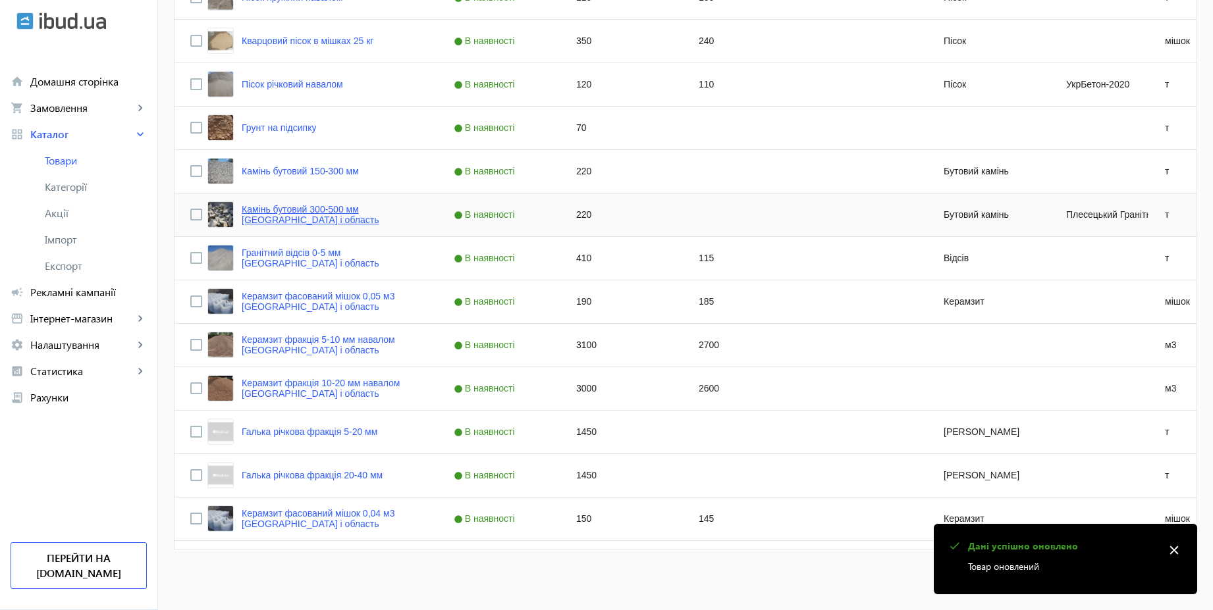
click at [382, 216] on link "Камінь бутовий 300-500 мм Київ і область" at bounding box center [332, 214] width 180 height 21
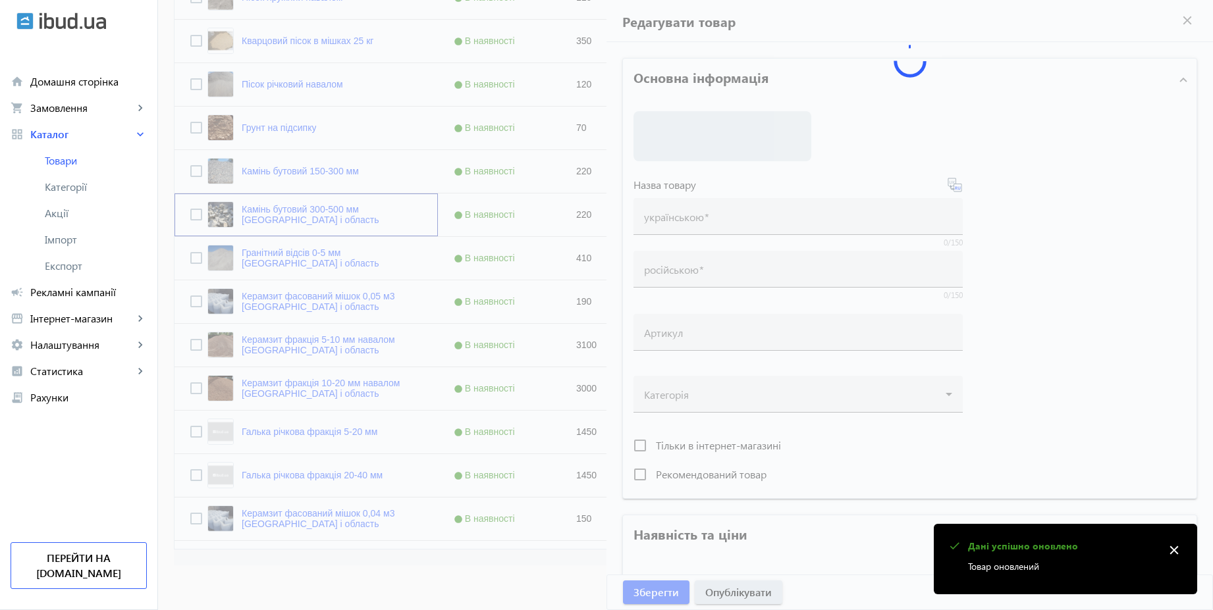
type input "Камінь бутовий 300-500 мм Київ і область"
type input "Камень бутовый 300-500 мм Киев и область"
type input "220"
type input "1"
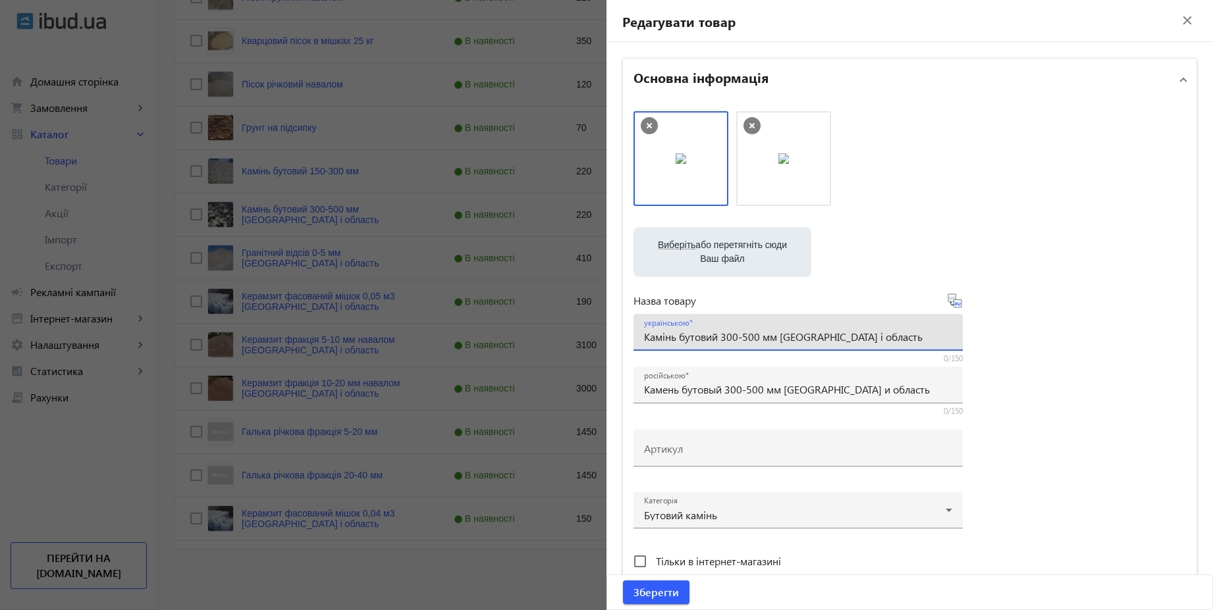
drag, startPoint x: 850, startPoint y: 337, endPoint x: 778, endPoint y: 338, distance: 71.8
click at [778, 338] on input "Камінь бутовий 300-500 мм Київ і область" at bounding box center [798, 337] width 308 height 14
type input "Камінь бутовий 300-500 мм"
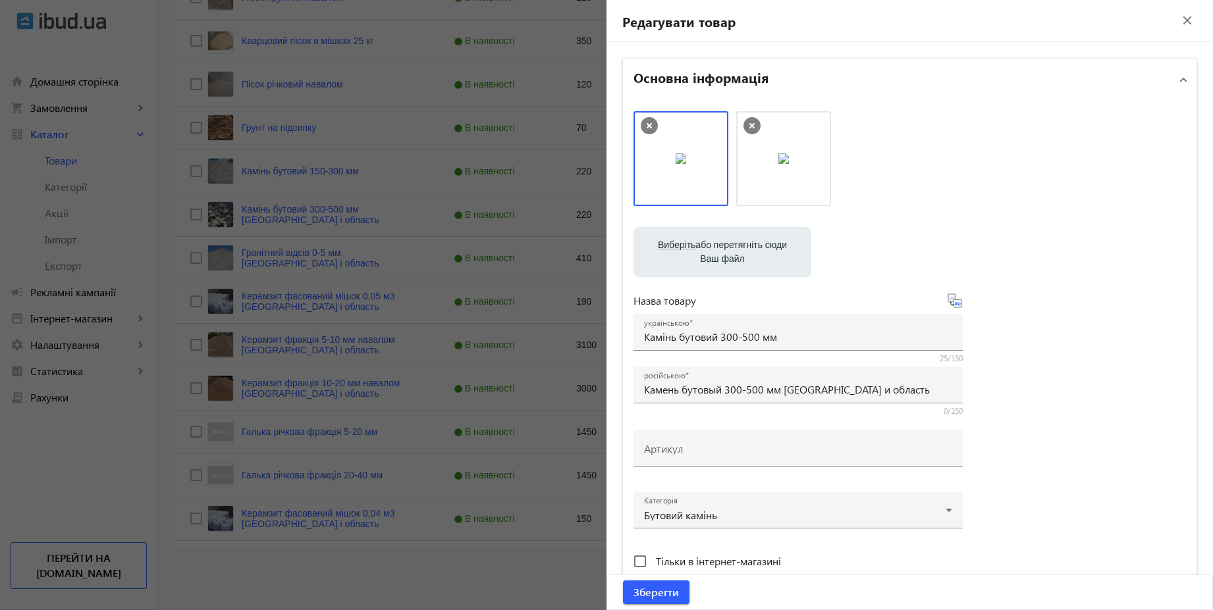
click at [957, 302] on icon at bounding box center [954, 301] width 14 height 14
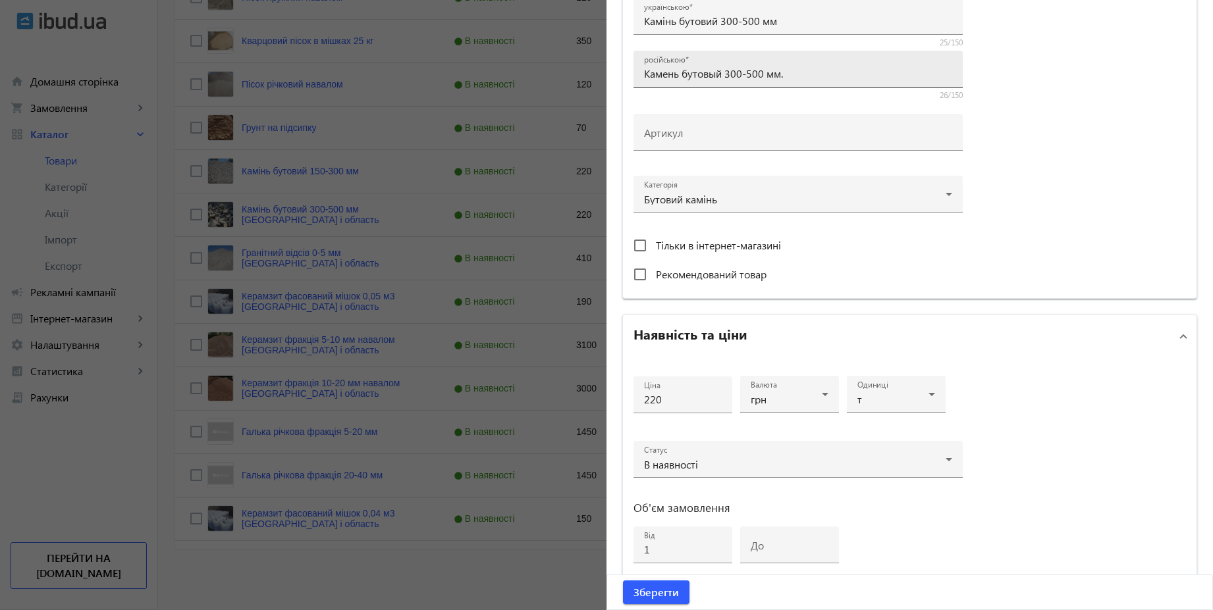
click at [802, 80] on input "Камень бутовый 300-500 мм." at bounding box center [798, 73] width 308 height 14
type input "Камень бутовый 300-500 мм"
click at [667, 591] on span "Зберегти" at bounding box center [655, 592] width 45 height 14
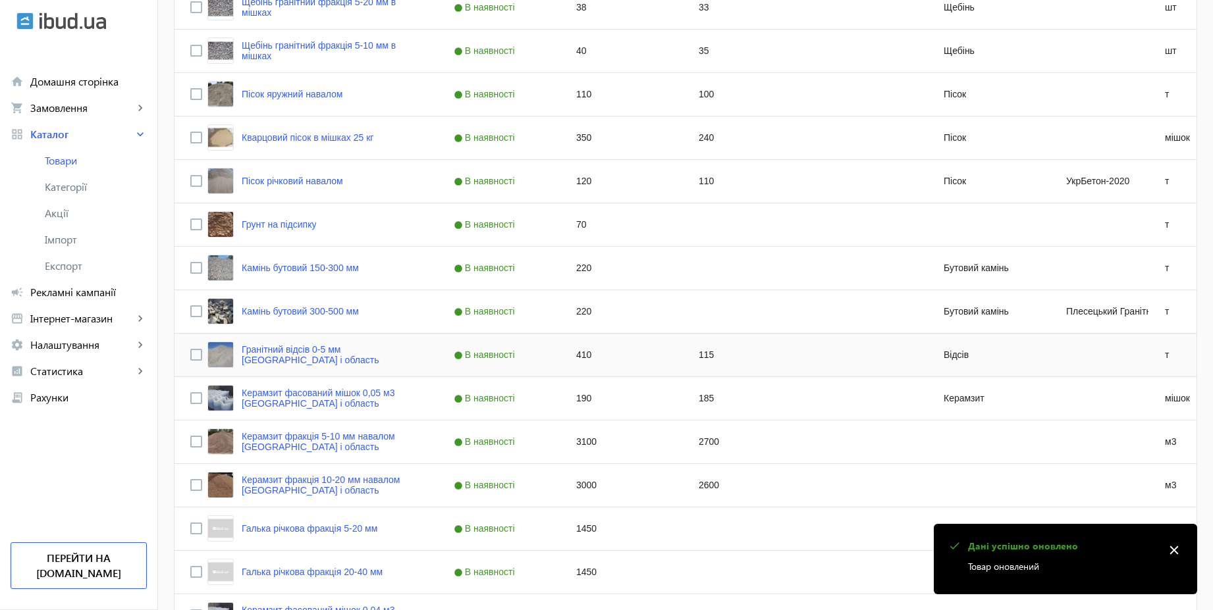
scroll to position [711, 0]
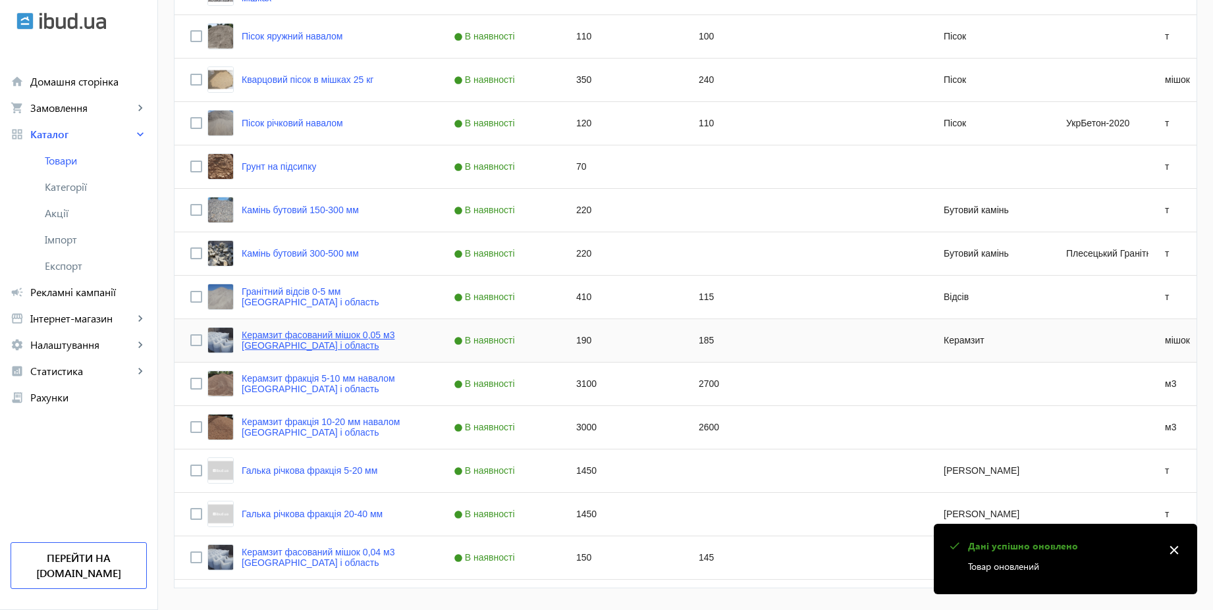
click at [394, 333] on link "Керамзит фасований мішок 0,05 м3 Київ і область" at bounding box center [332, 340] width 180 height 21
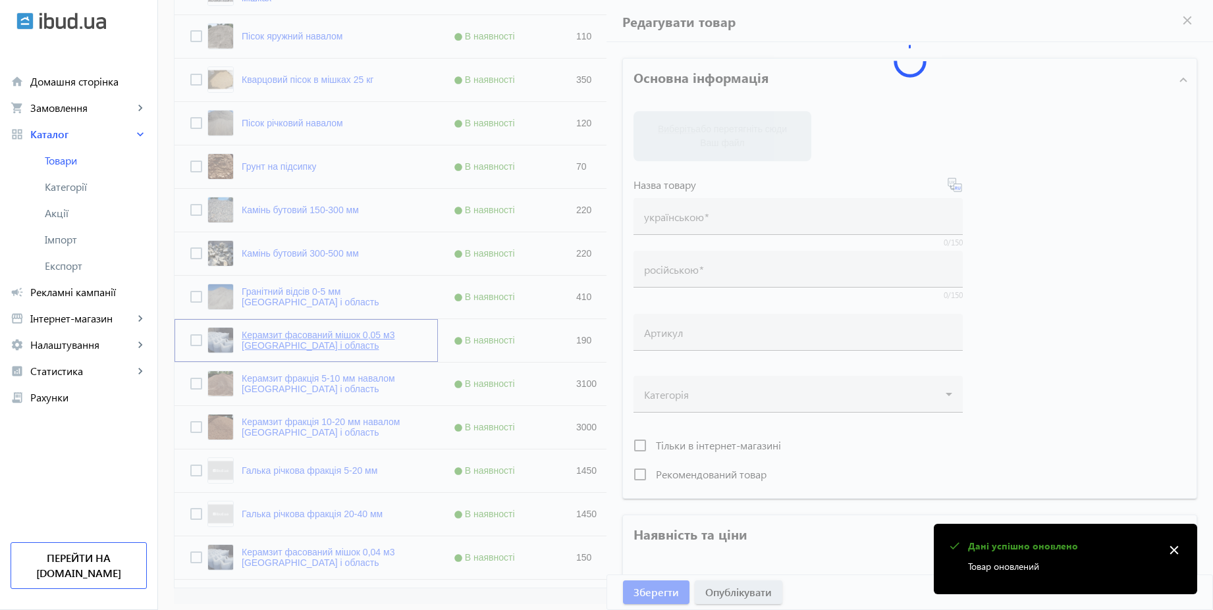
type input "Керамзит фасований мішок 0,05 м3 Київ і область"
type input "Керамзит фасованный мешок 0,05м3 Киев и область"
type input "190"
type input "20"
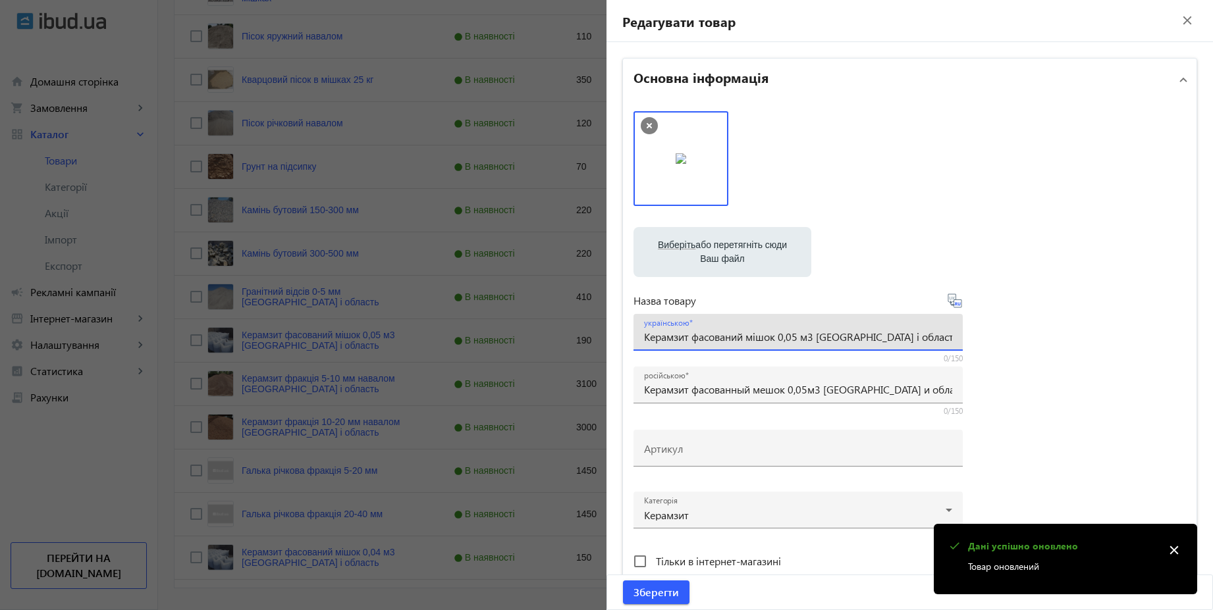
drag, startPoint x: 817, startPoint y: 334, endPoint x: 985, endPoint y: 348, distance: 169.1
click at [985, 348] on div "Виберіть або перетягніть сюди Ваш файл 5eaacfe1ab1fc7295-1890228543_w640_h640_1…" at bounding box center [909, 357] width 552 height 492
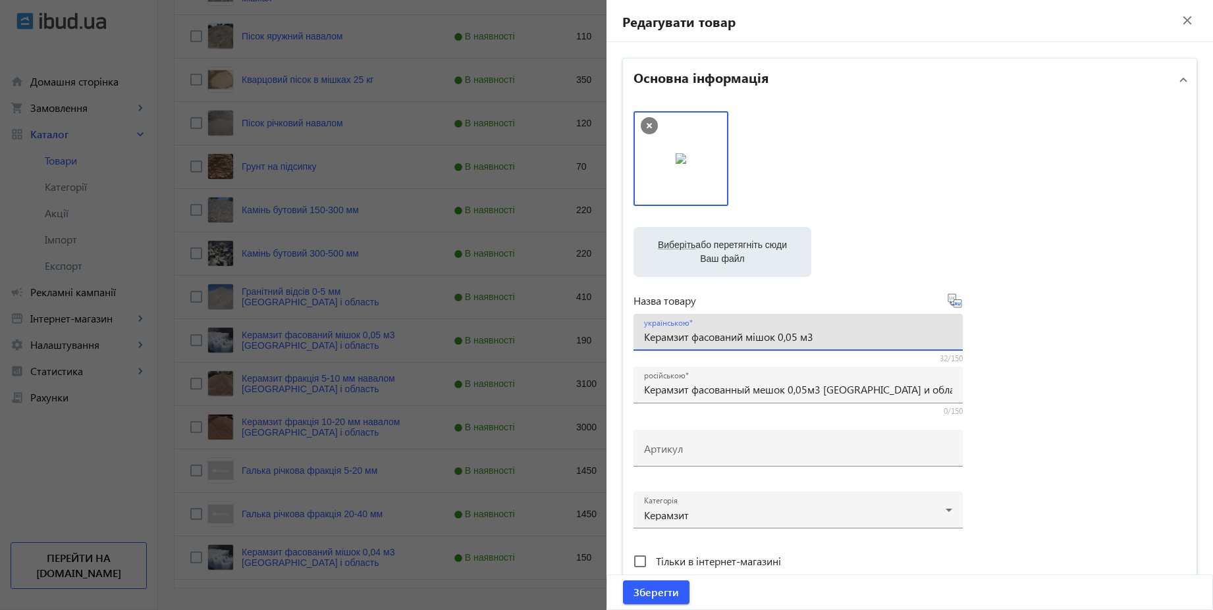
type input "Керамзит фасований мішок 0,05 м3"
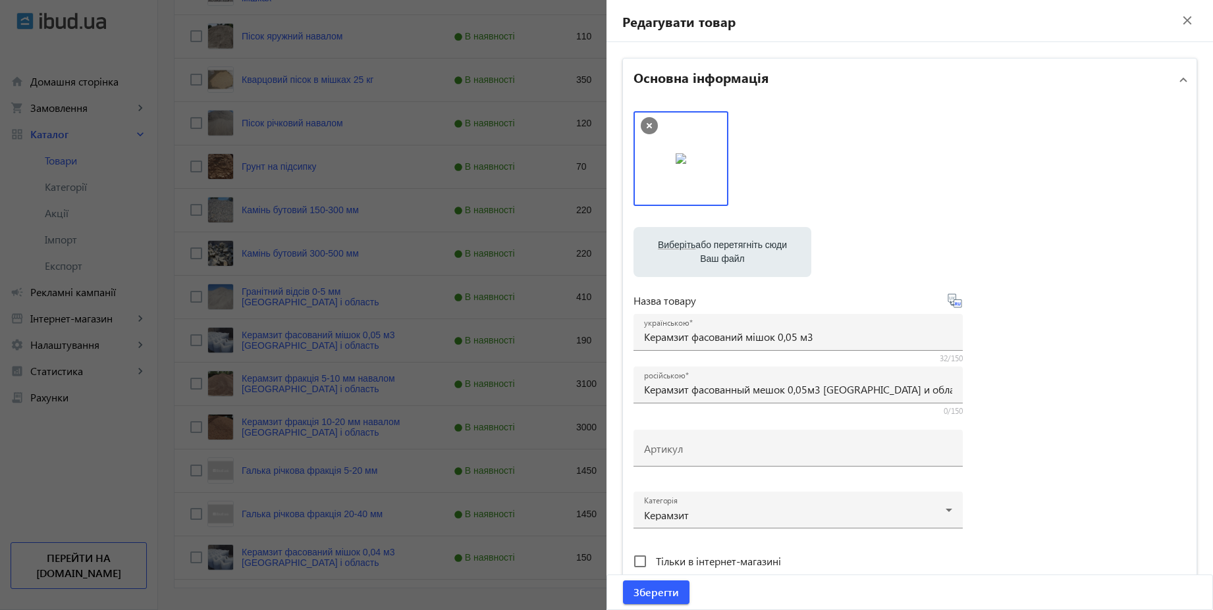
click at [955, 303] on icon at bounding box center [955, 301] width 16 height 16
type input "Керамзит фасованный мешок 0,05 м3"
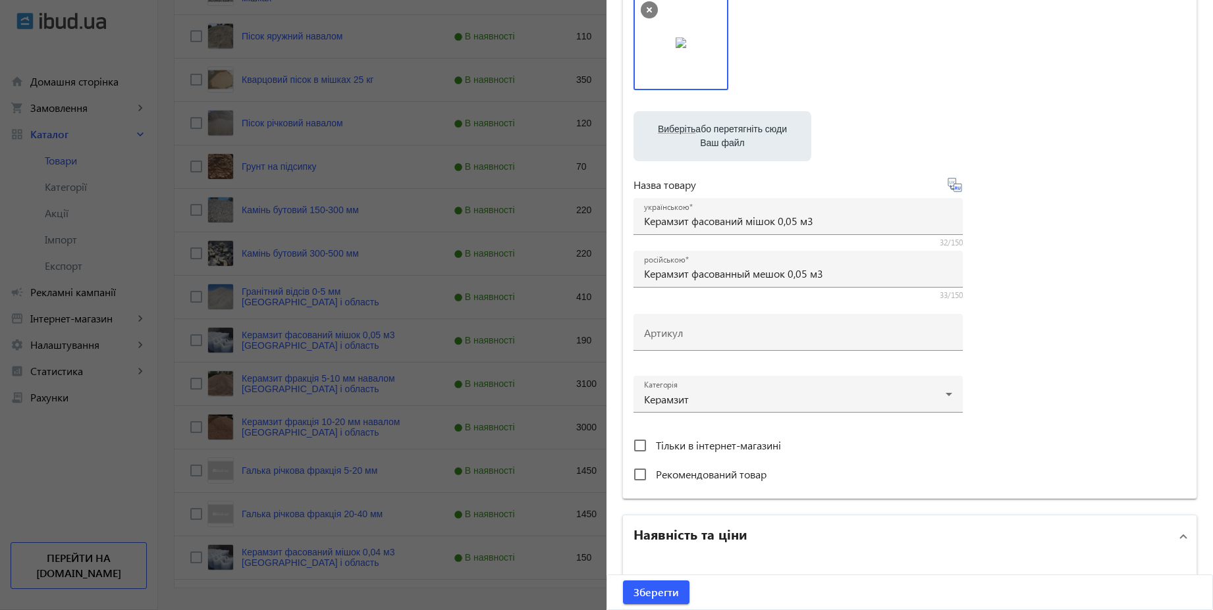
scroll to position [158, 0]
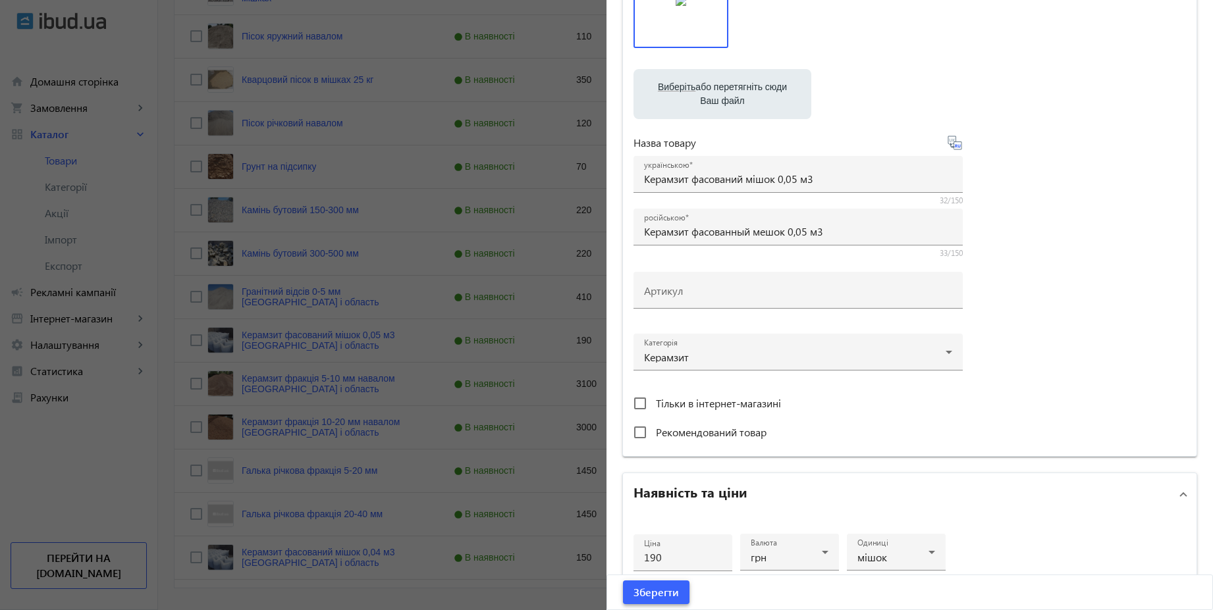
click at [639, 593] on span "Зберегти" at bounding box center [655, 592] width 45 height 14
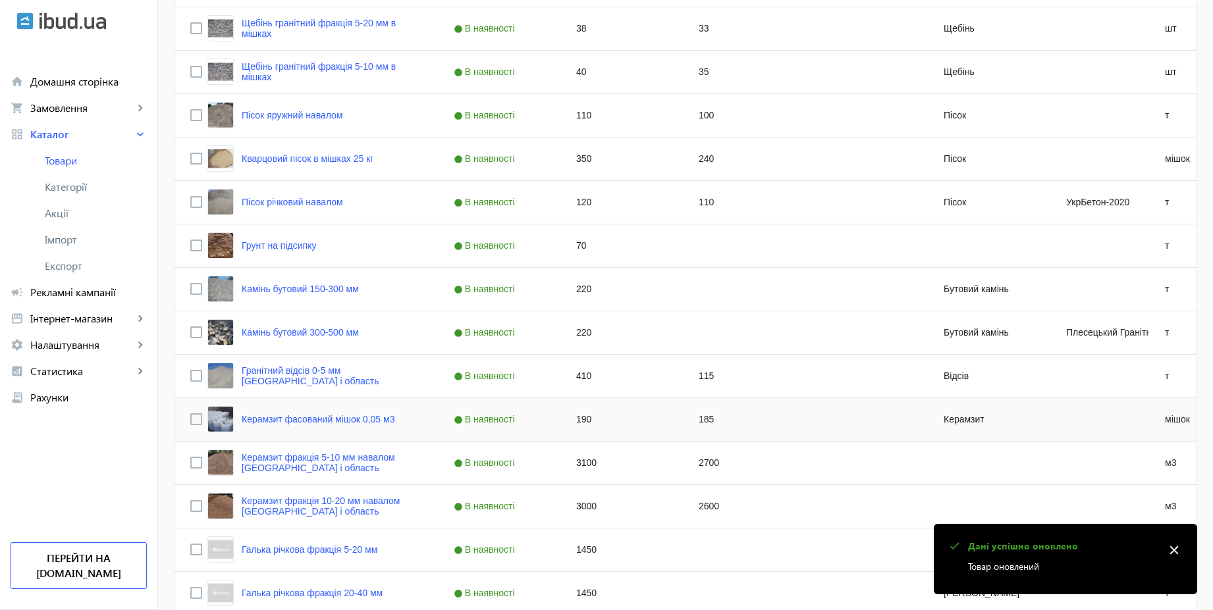
scroll to position [750, 0]
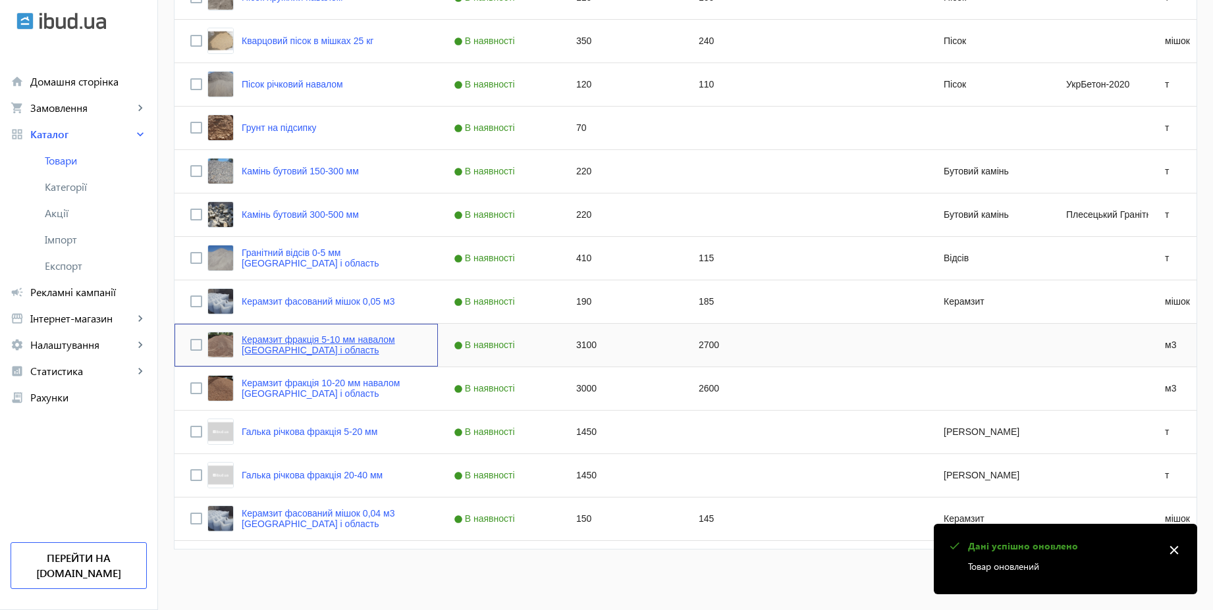
click at [398, 338] on link "Керамзит фракція 5-10 мм навалом Київ і область" at bounding box center [332, 344] width 180 height 21
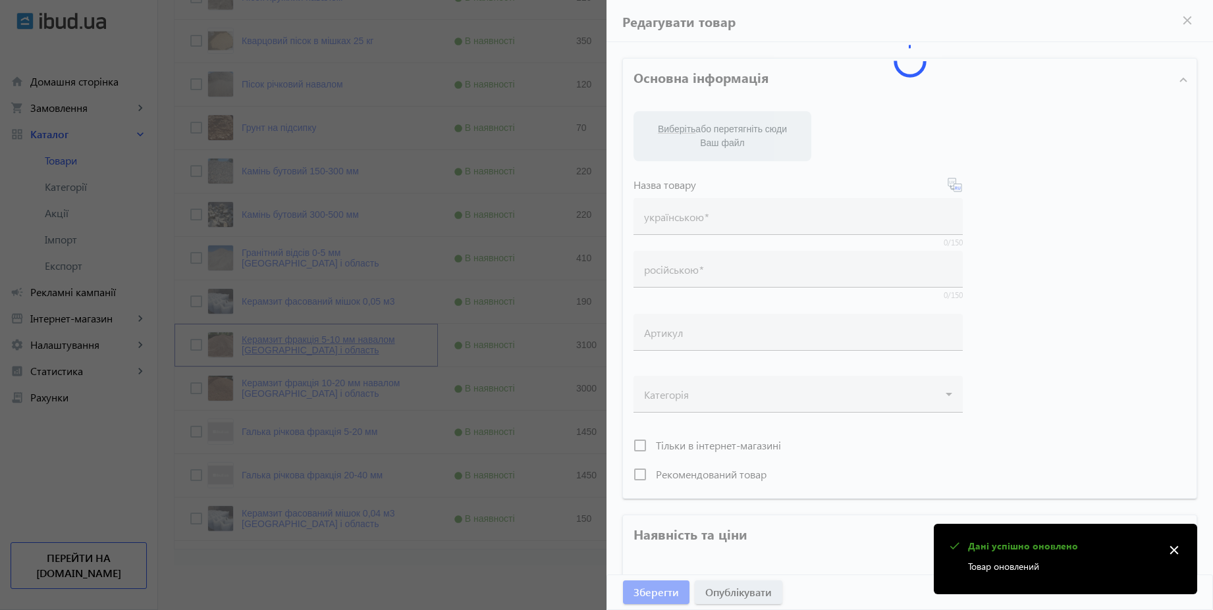
type input "Керамзит фракція 5-10 мм навалом Київ і область"
type input "Керамзит фракция 5-10 мм навалом Киев и область"
type input "3100"
type input "1"
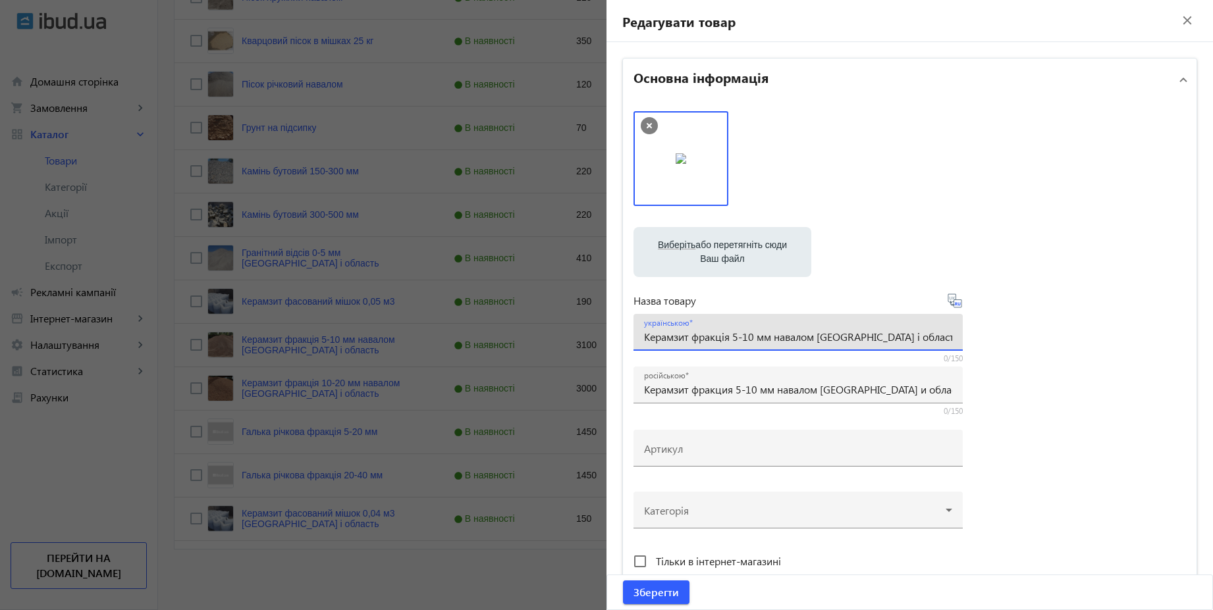
drag, startPoint x: 815, startPoint y: 335, endPoint x: 916, endPoint y: 338, distance: 101.4
click at [916, 338] on input "Керамзит фракція 5-10 мм навалом Київ і область" at bounding box center [798, 337] width 308 height 14
type input "Керамзит фракція 5-10 мм навалом"
click at [955, 304] on icon at bounding box center [955, 301] width 16 height 16
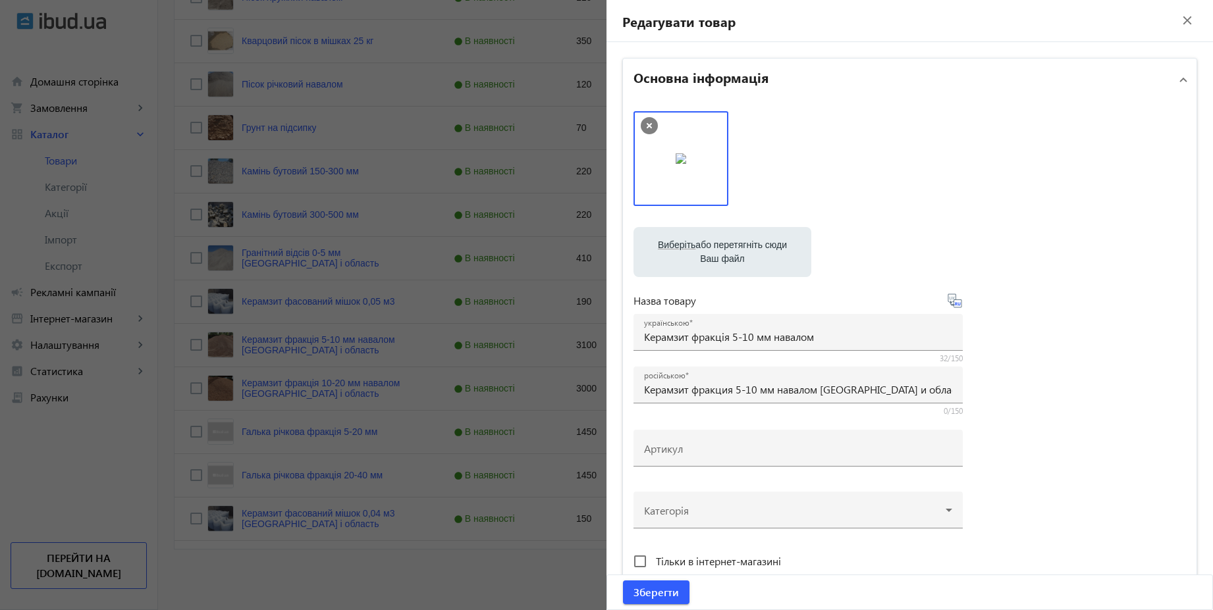
type input "Керамзит фракция 5-10 мм навалом"
click at [662, 598] on span "Зберегти" at bounding box center [655, 592] width 45 height 14
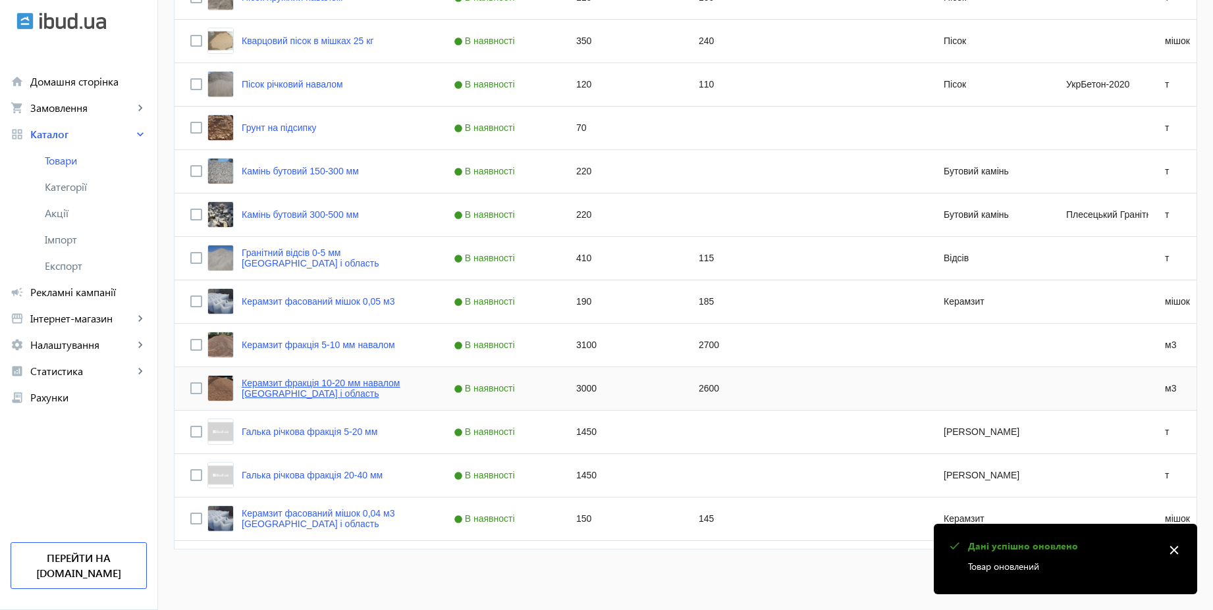
click at [327, 379] on link "Керамзит фракція 10-20 мм навалом Київ і область" at bounding box center [332, 388] width 180 height 21
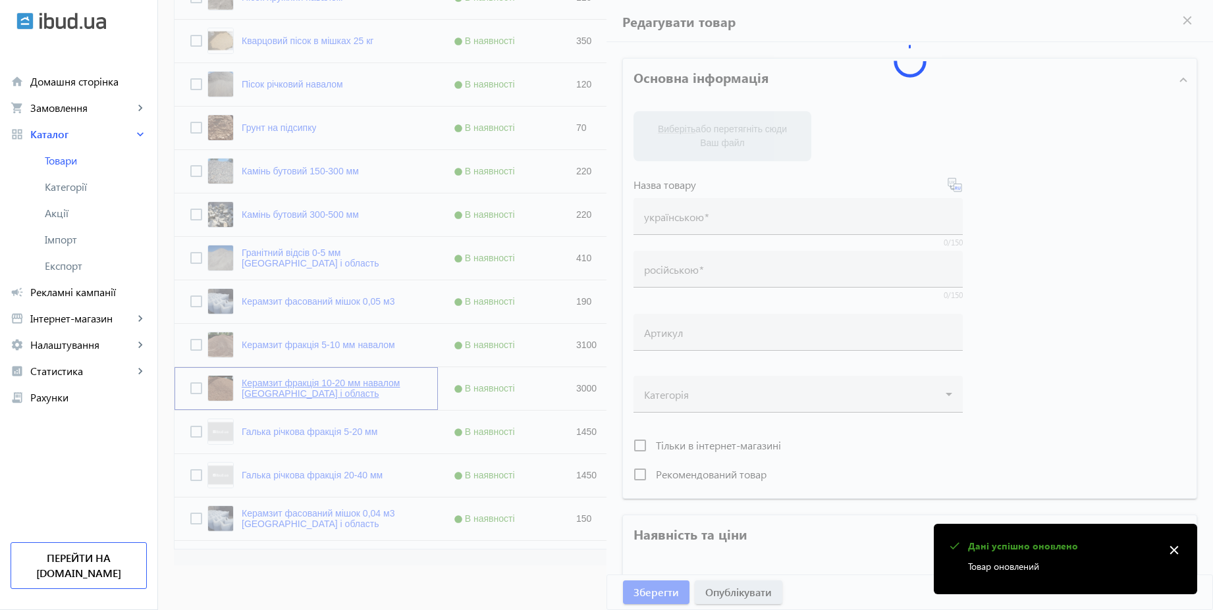
type input "Керамзит фракція 10-20 мм навалом Київ і область"
type input "Керамзит фракция 10-20 мм навалом Киев и область"
type input "3000"
type input "1"
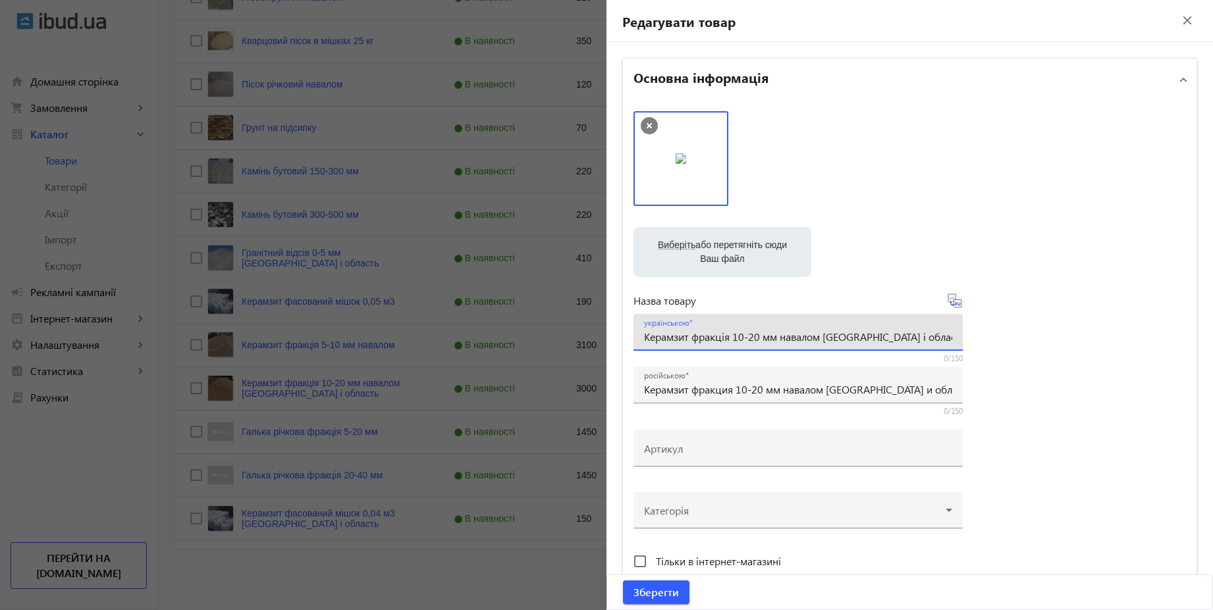
drag, startPoint x: 825, startPoint y: 338, endPoint x: 955, endPoint y: 342, distance: 129.7
click at [955, 342] on div "українською Керамзит фракція 10-20 мм навалом Київ і область" at bounding box center [797, 332] width 329 height 37
type input "Керамзит фракція 10-20 мм навалом"
click at [954, 302] on icon at bounding box center [955, 301] width 16 height 16
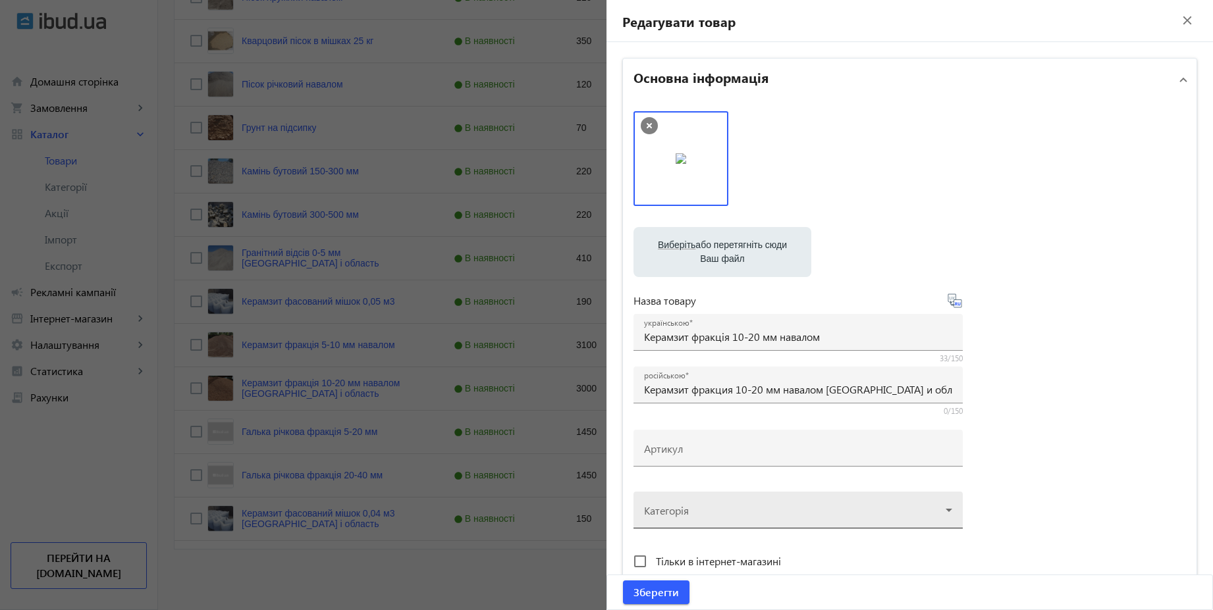
type input "Керамзит фракция 10-20 мм навалом"
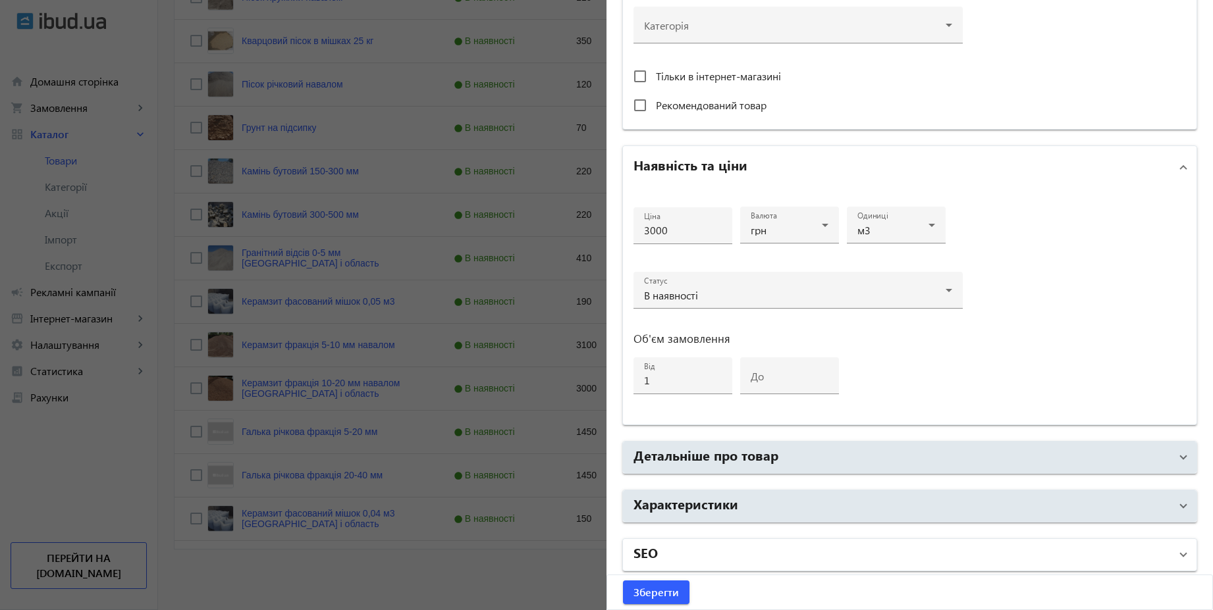
scroll to position [488, 0]
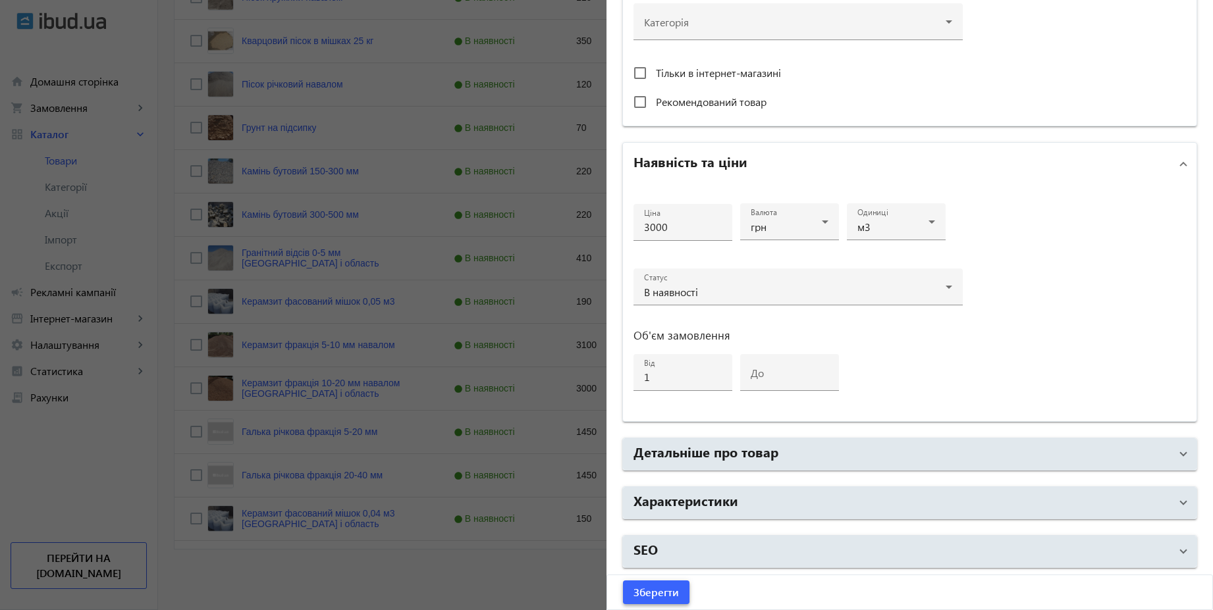
click at [671, 594] on span "Зберегти" at bounding box center [655, 592] width 45 height 14
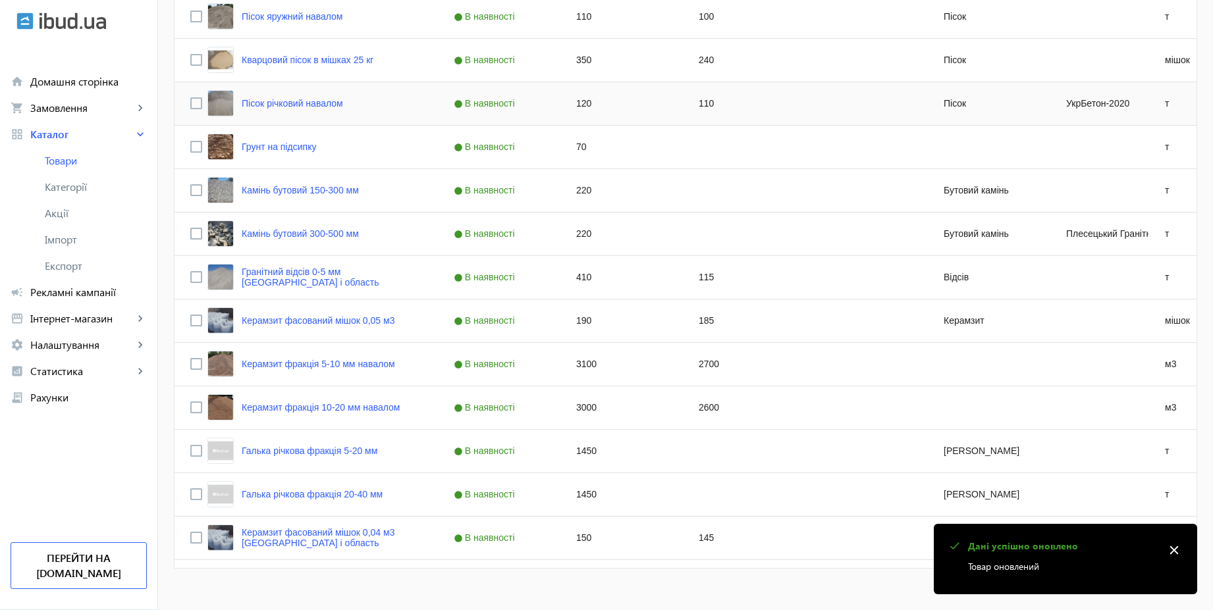
scroll to position [750, 0]
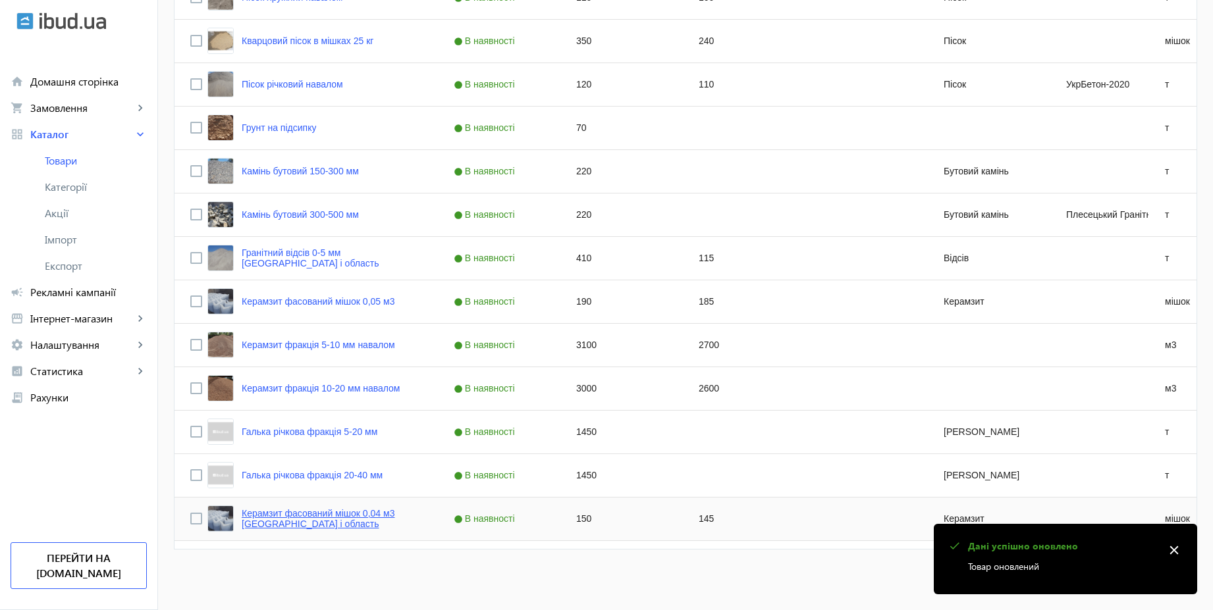
click at [396, 520] on link "Керамзит фасований мішок 0,04 м3 Київ і область" at bounding box center [332, 518] width 180 height 21
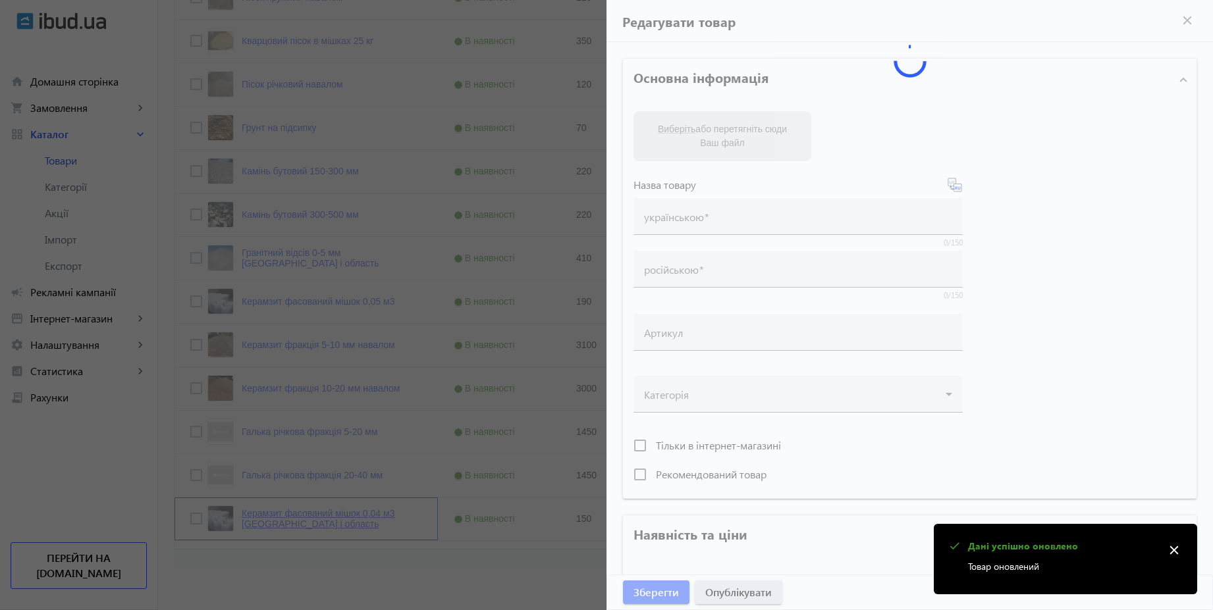
type input "Керамзит фасований мішок 0,04 м3 Київ і область"
type input "Керамзит фасованный мешок 0,04 м3 Киев и область"
type input "150"
type input "20"
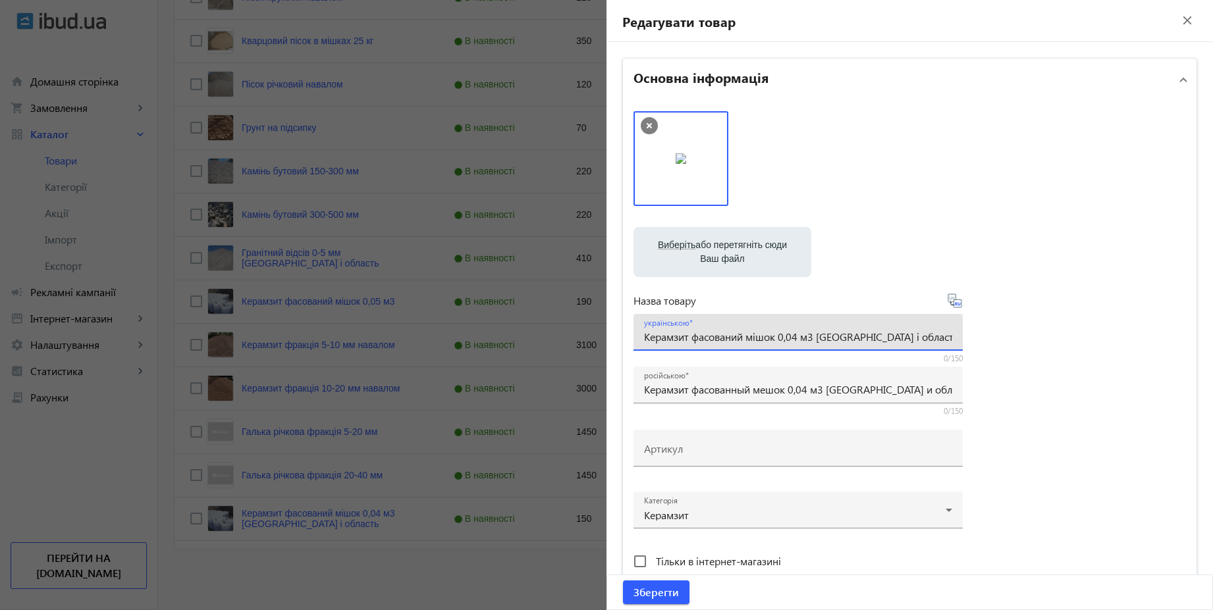
drag, startPoint x: 885, startPoint y: 337, endPoint x: 813, endPoint y: 338, distance: 72.4
click at [813, 338] on input "Керамзит фасований мішок 0,04 м3 Київ і область" at bounding box center [798, 337] width 308 height 14
type input "Керамзит фасований мішок 0,04 м3"
click at [949, 305] on icon at bounding box center [954, 301] width 14 height 14
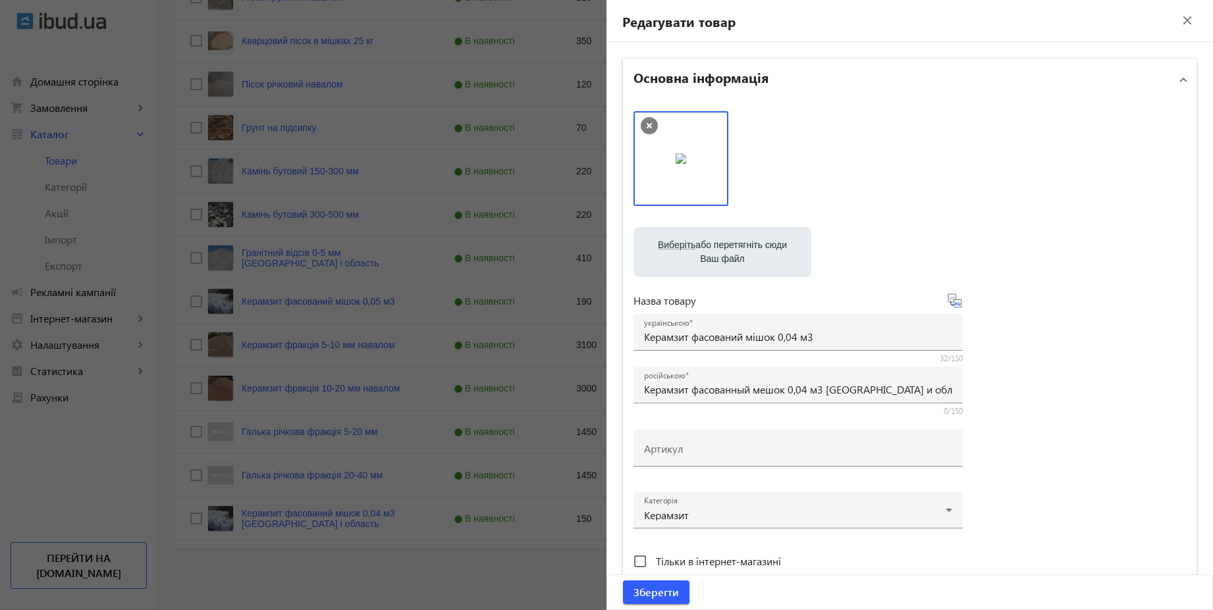
type input "Керамзит фасованный мешок 0,04 м3"
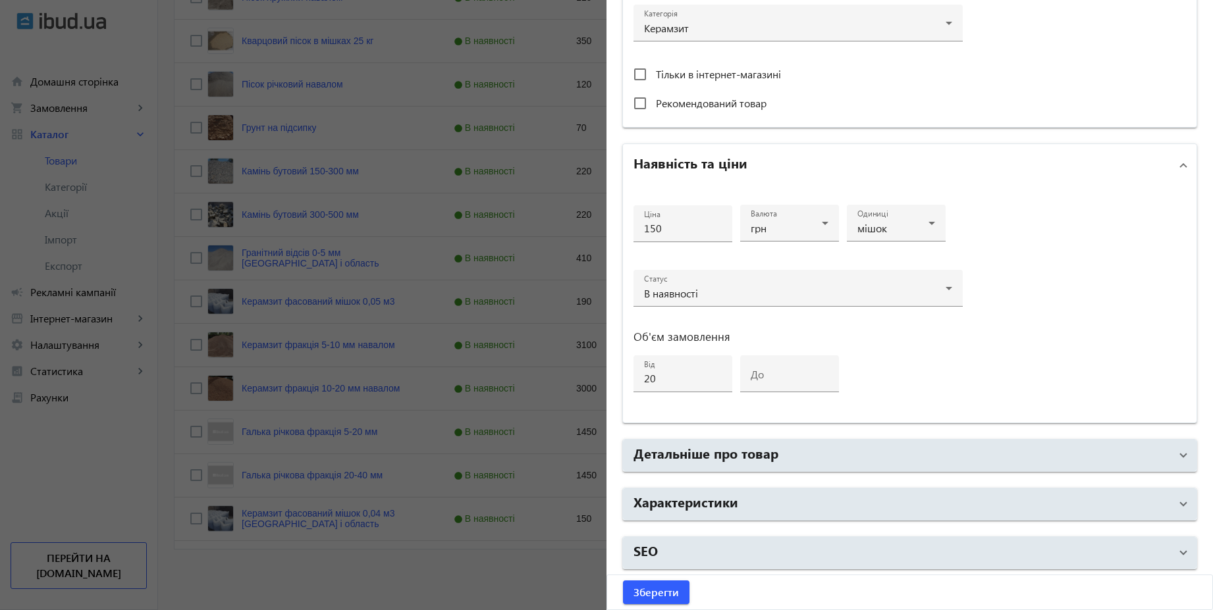
scroll to position [488, 0]
click at [653, 594] on span "Зберегти" at bounding box center [655, 592] width 45 height 14
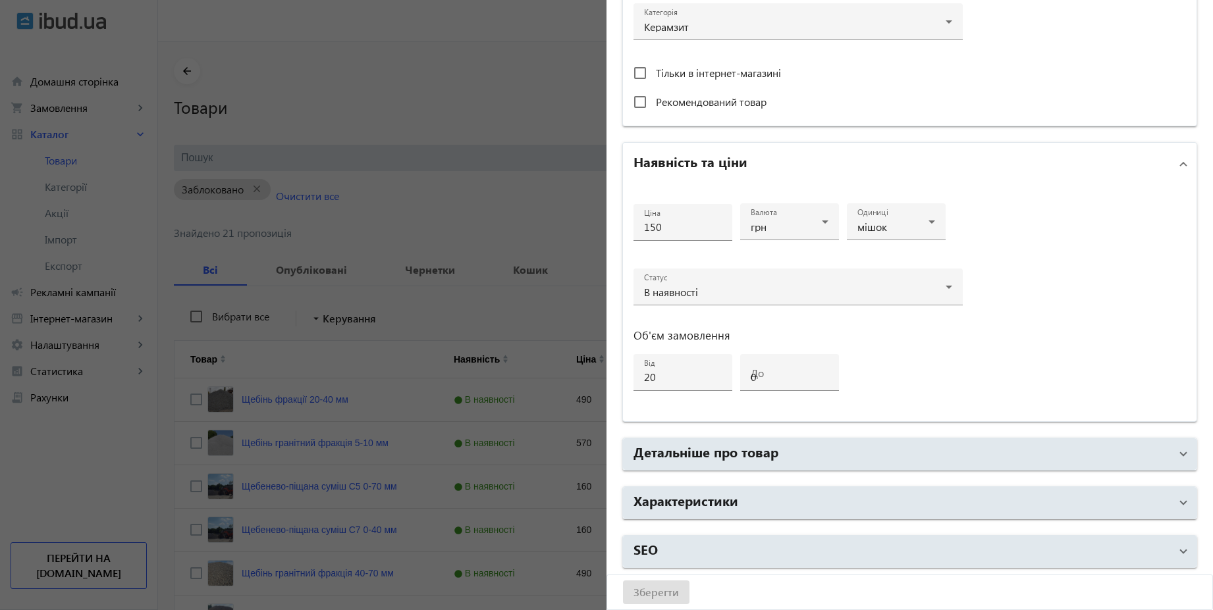
scroll to position [0, 0]
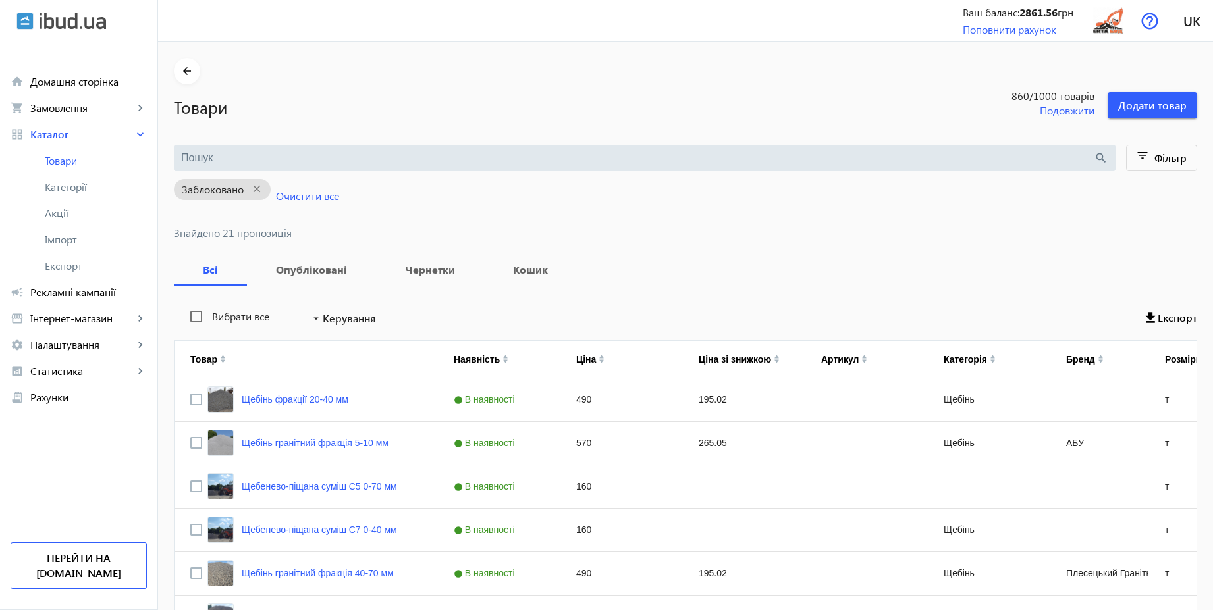
click at [1110, 28] on img at bounding box center [1108, 21] width 30 height 30
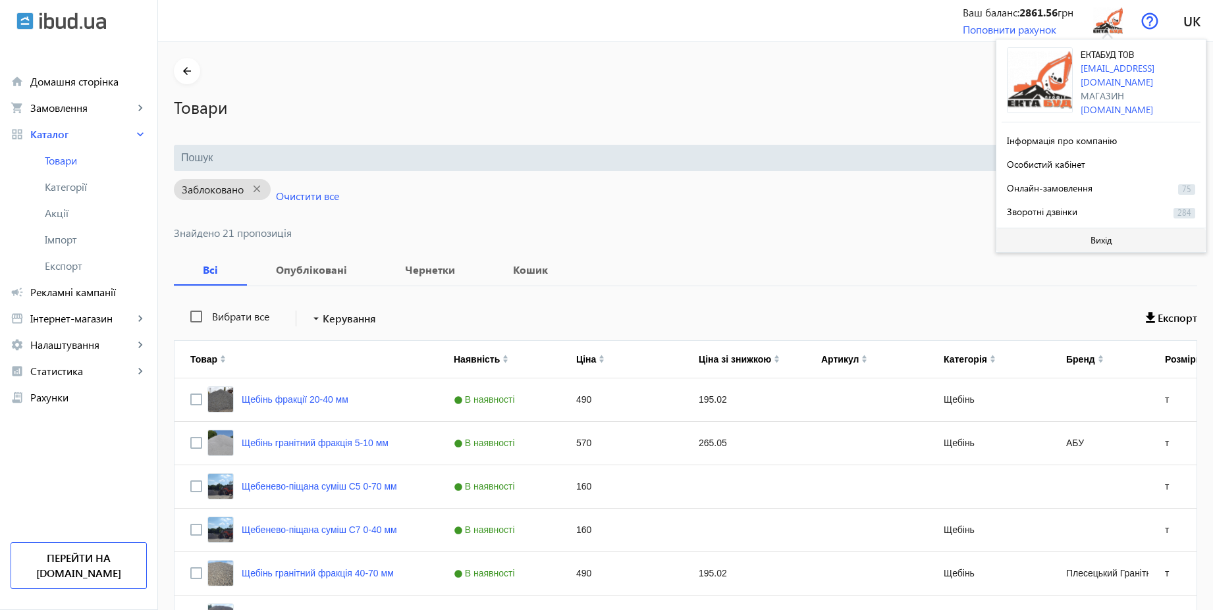
click at [1111, 238] on span "Вихід" at bounding box center [1101, 240] width 22 height 11
